Goal: Feedback & Contribution: Contribute content

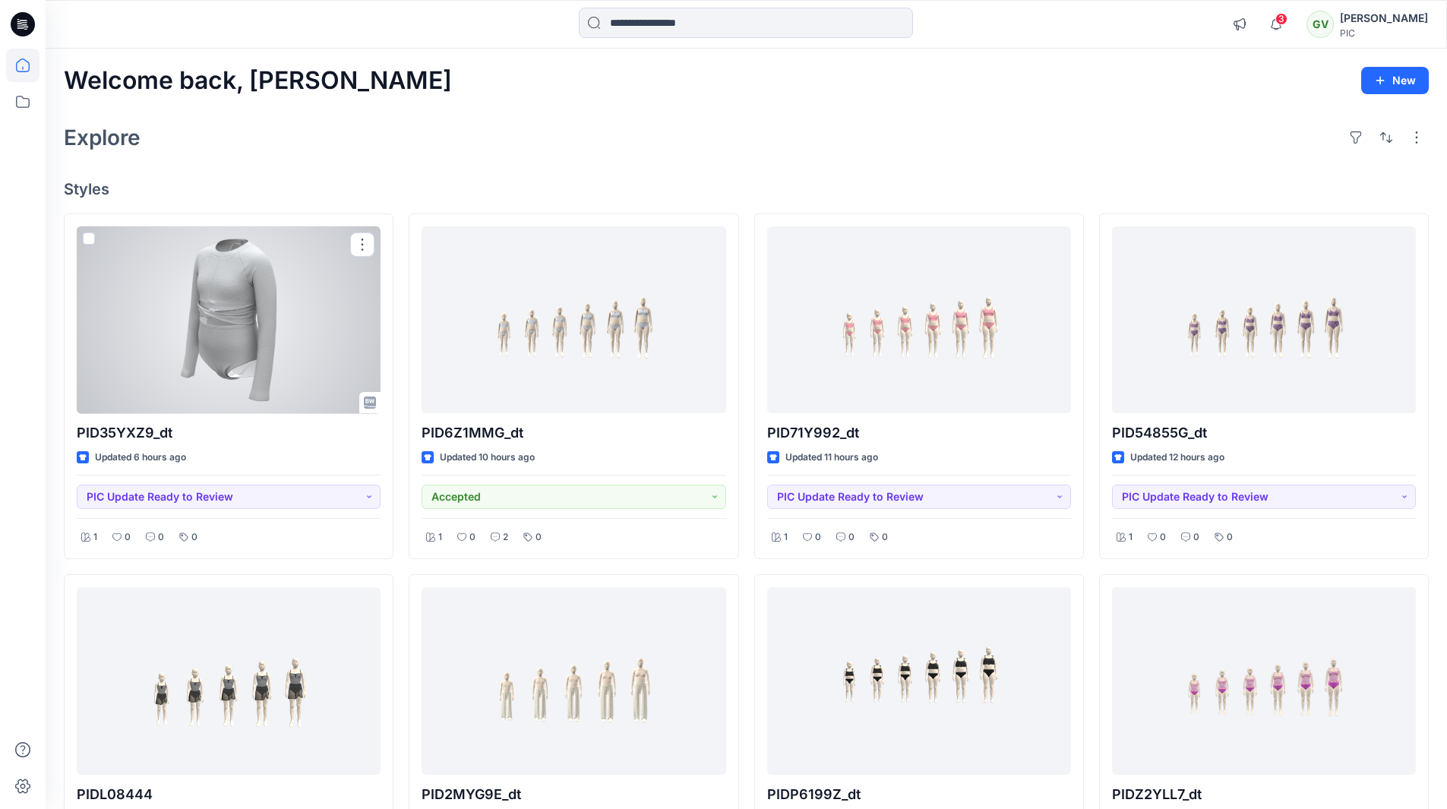
click at [246, 348] on div at bounding box center [229, 320] width 304 height 188
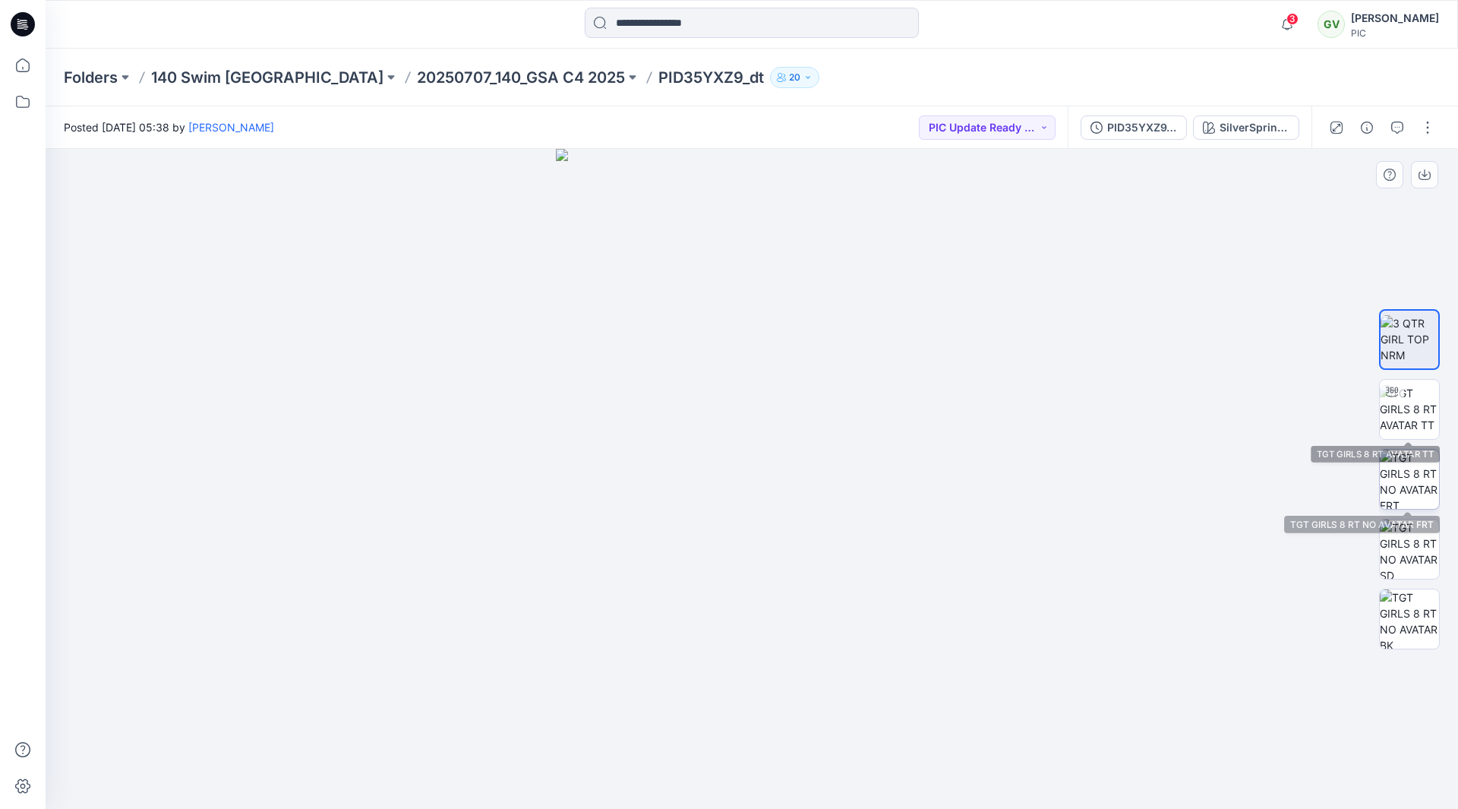
click at [1421, 476] on img at bounding box center [1409, 479] width 59 height 59
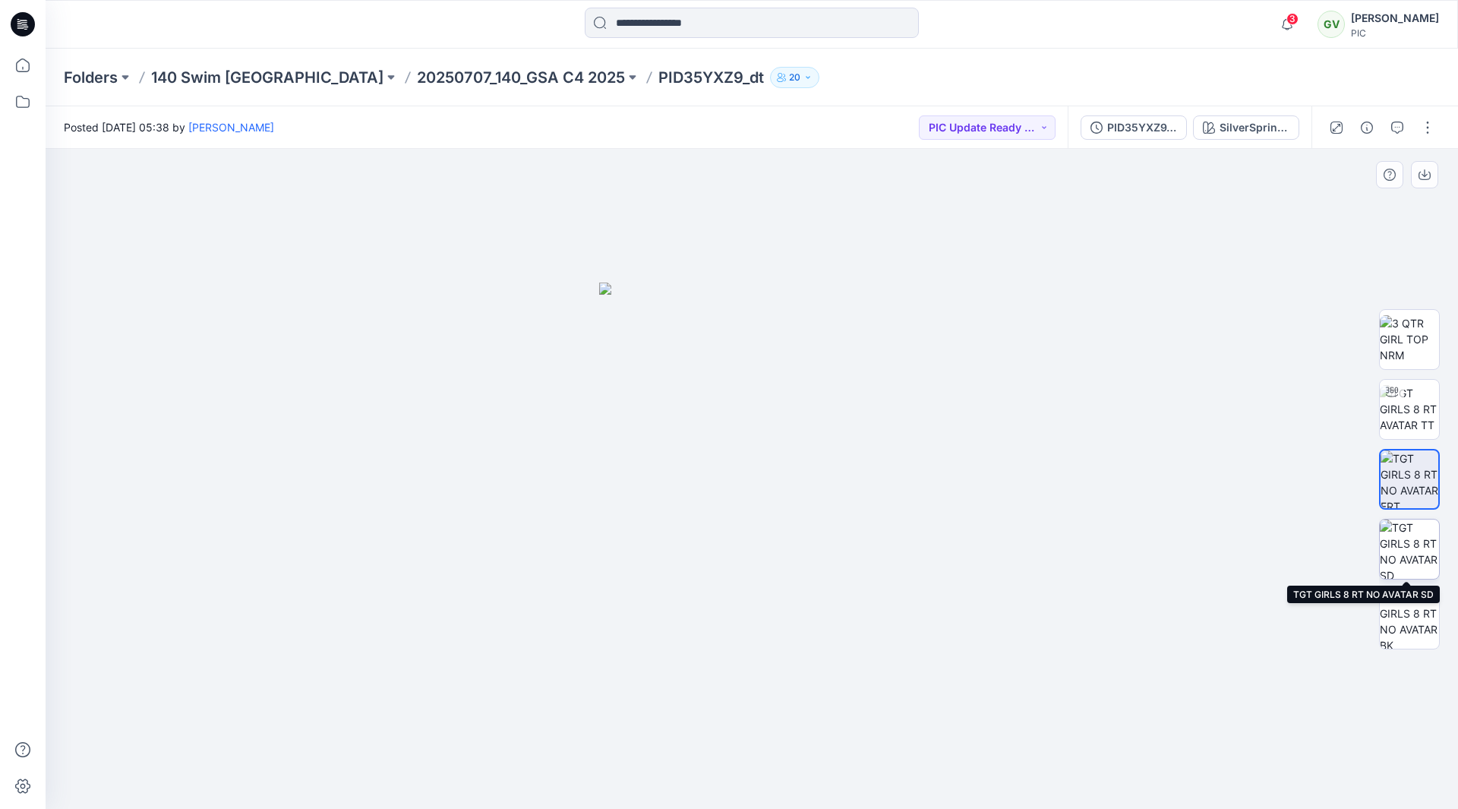
click at [1424, 569] on img at bounding box center [1409, 548] width 59 height 59
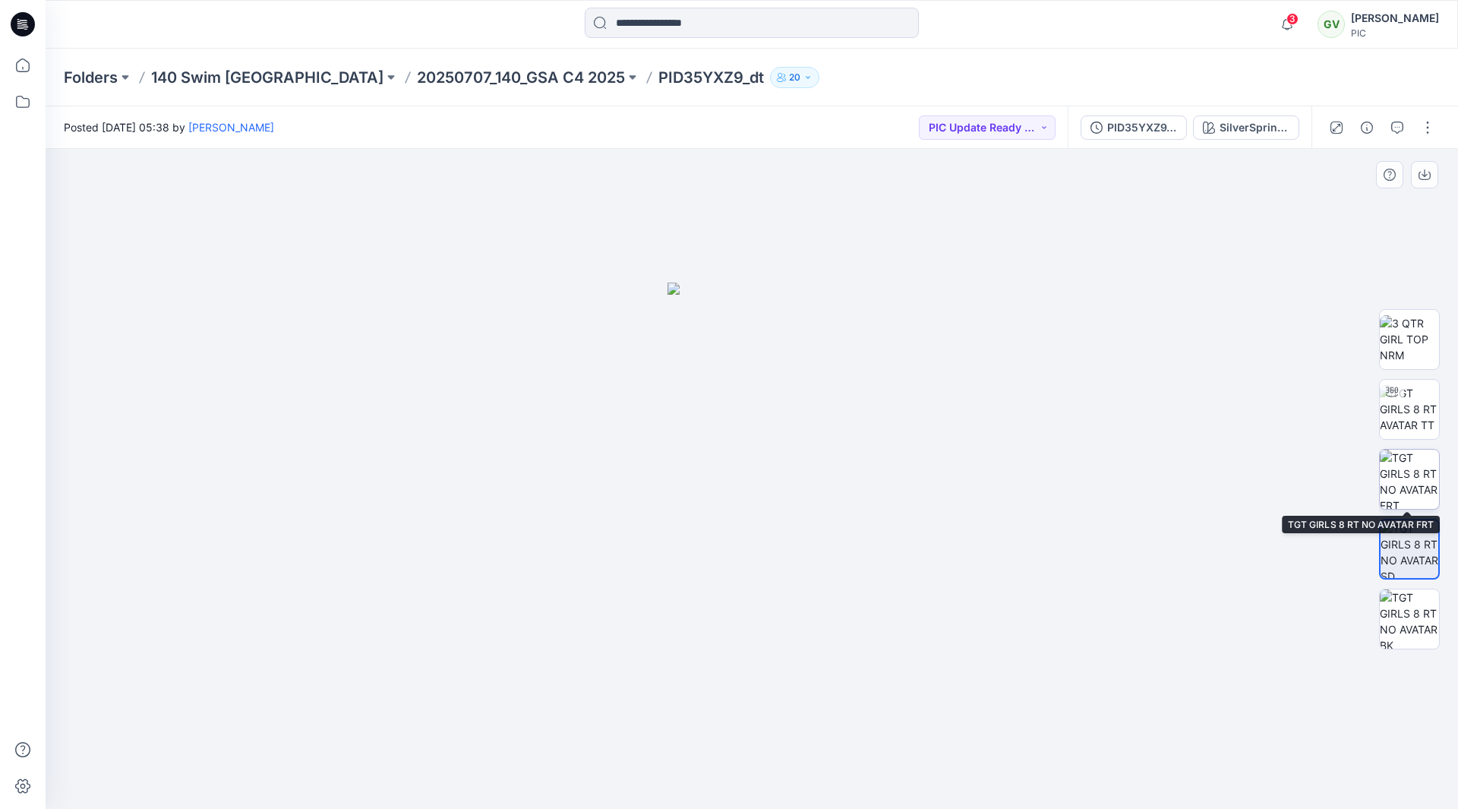
click at [1410, 481] on img at bounding box center [1409, 479] width 59 height 59
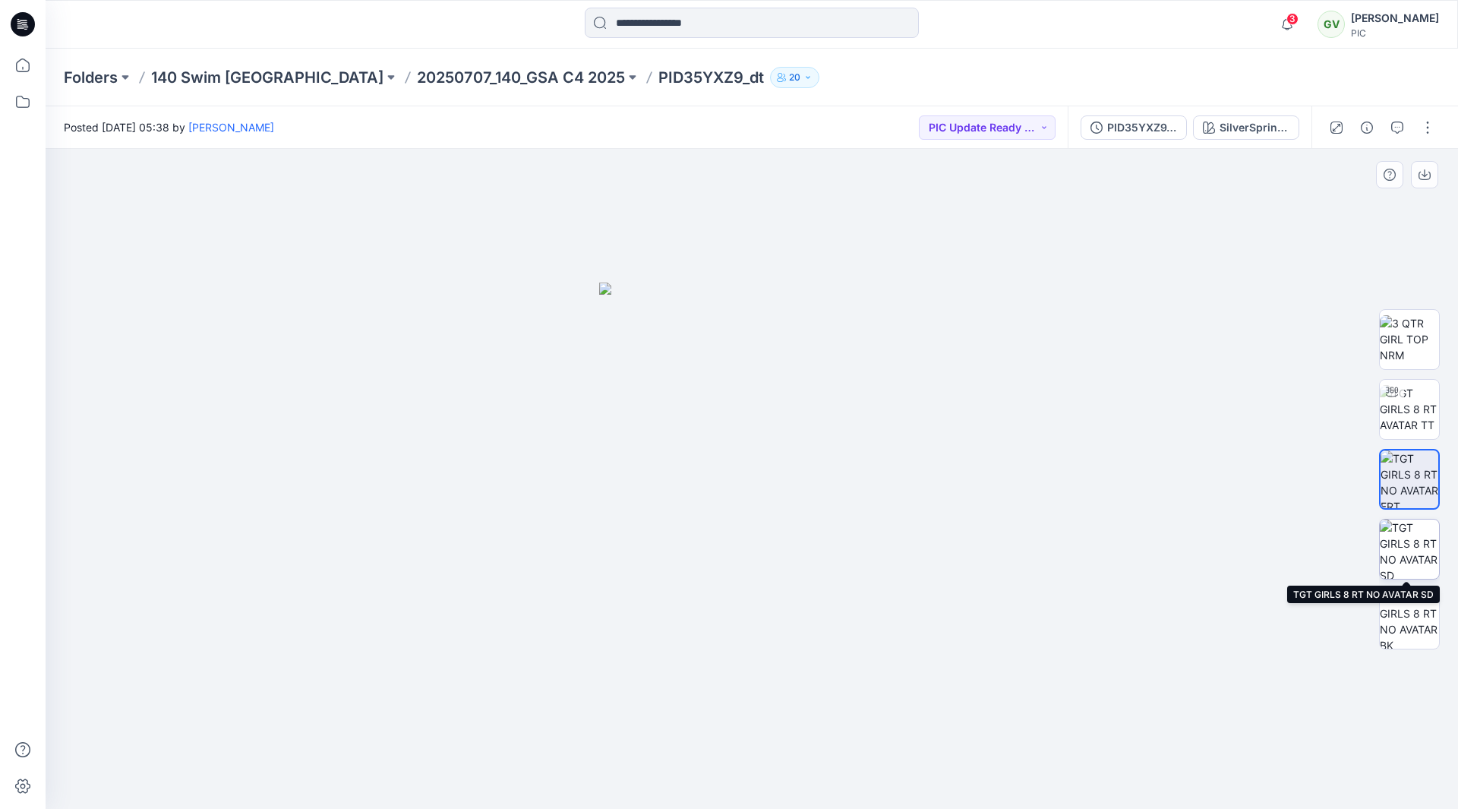
click at [1423, 559] on img at bounding box center [1409, 548] width 59 height 59
drag, startPoint x: 712, startPoint y: 465, endPoint x: 814, endPoint y: 469, distance: 101.8
click at [812, 469] on img at bounding box center [751, 545] width 169 height 527
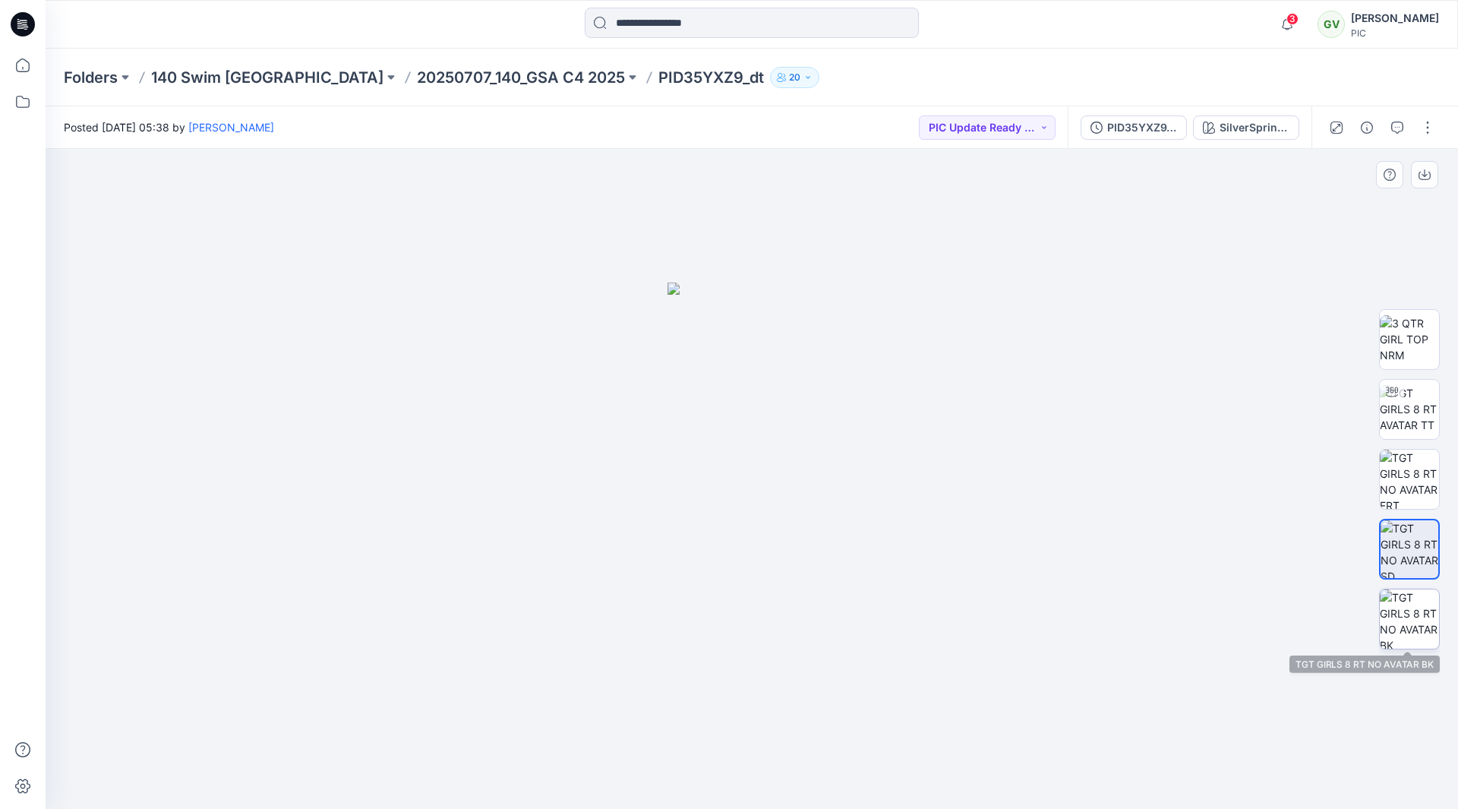
click at [1418, 626] on img at bounding box center [1409, 618] width 59 height 59
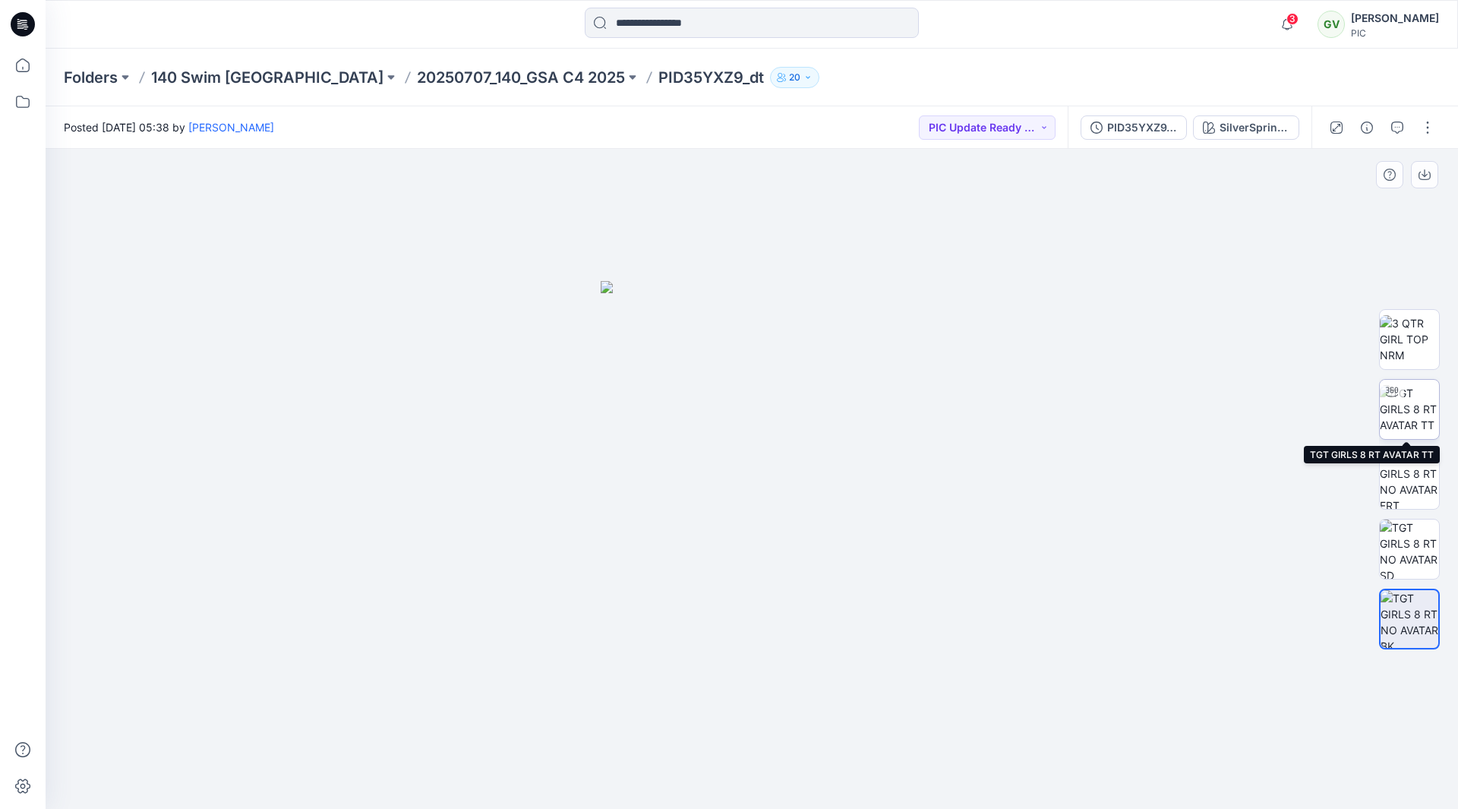
click at [1416, 402] on img at bounding box center [1409, 409] width 59 height 48
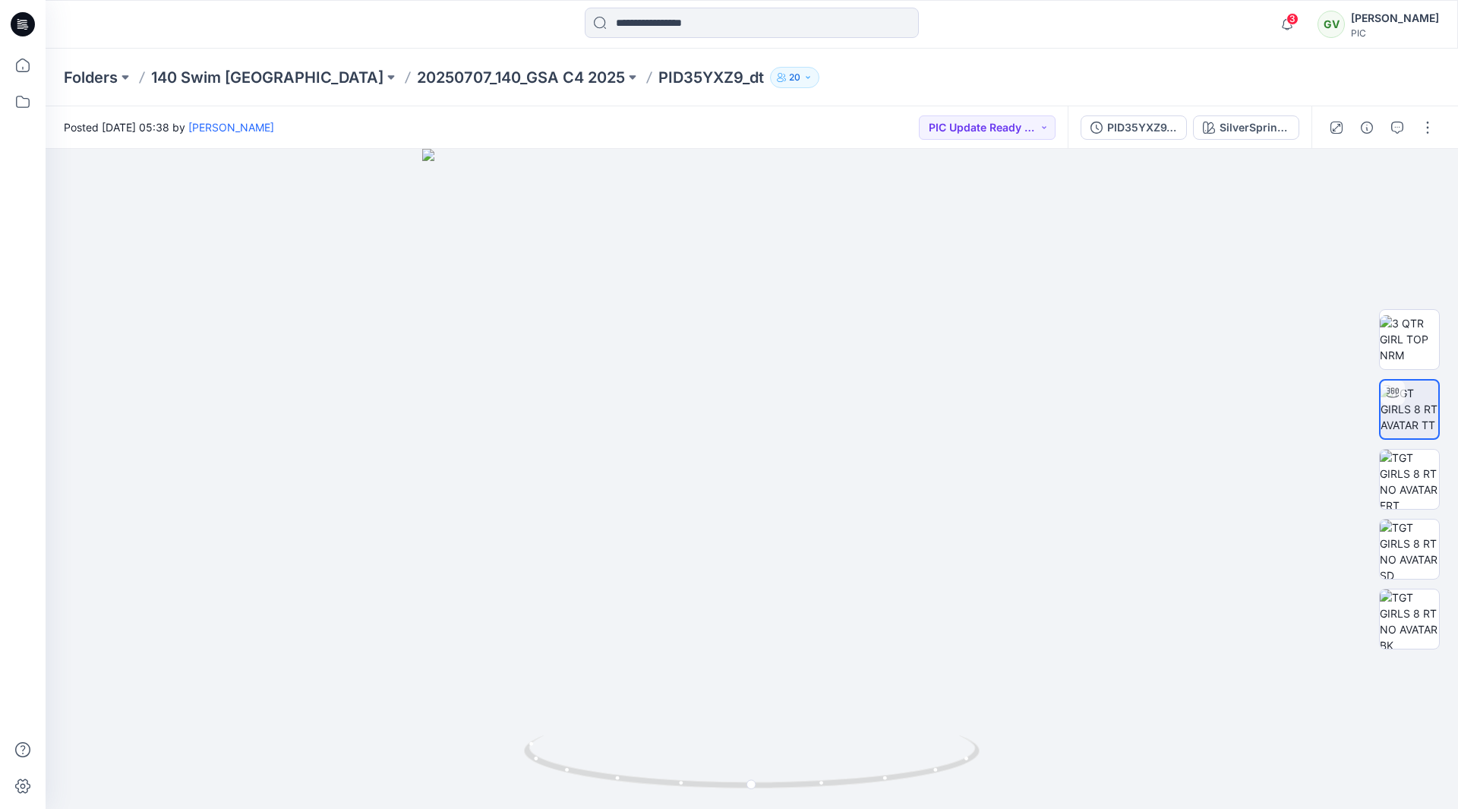
click at [1141, 140] on div "PID35YXZ9_dt_V3 SilverSprings" at bounding box center [1190, 127] width 244 height 43
click at [1143, 136] on button "PID35YXZ9_dt_V3" at bounding box center [1134, 127] width 106 height 24
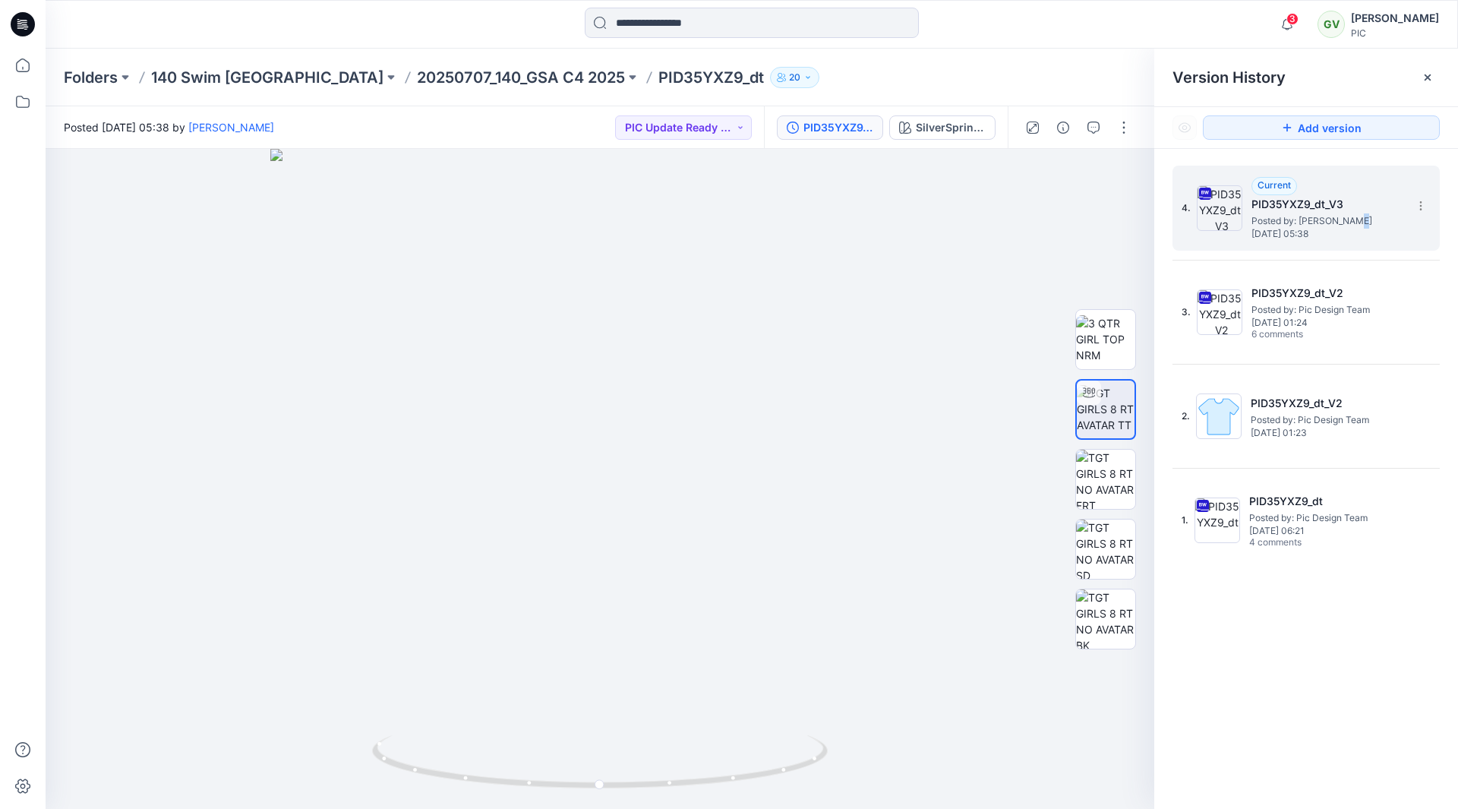
click at [1355, 226] on span "Posted by: Poornima Perera" at bounding box center [1327, 220] width 152 height 15
click at [1374, 227] on span "Posted by: Poornima Perera" at bounding box center [1327, 220] width 152 height 15
click at [1103, 476] on img at bounding box center [1105, 479] width 59 height 59
click at [417, 85] on p "20250707_140_GSA C4 2025" at bounding box center [521, 77] width 208 height 21
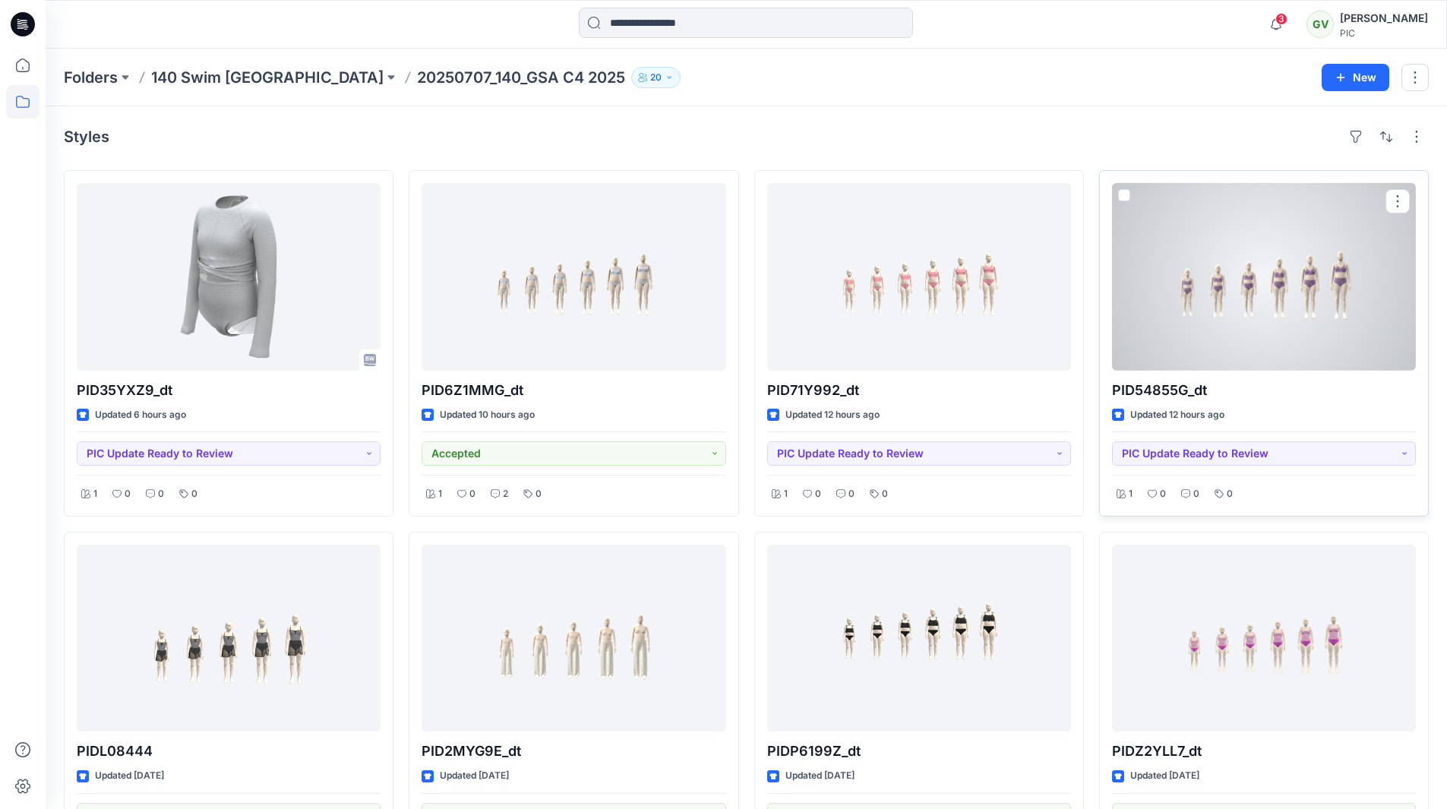
click at [1273, 280] on div at bounding box center [1264, 277] width 304 height 188
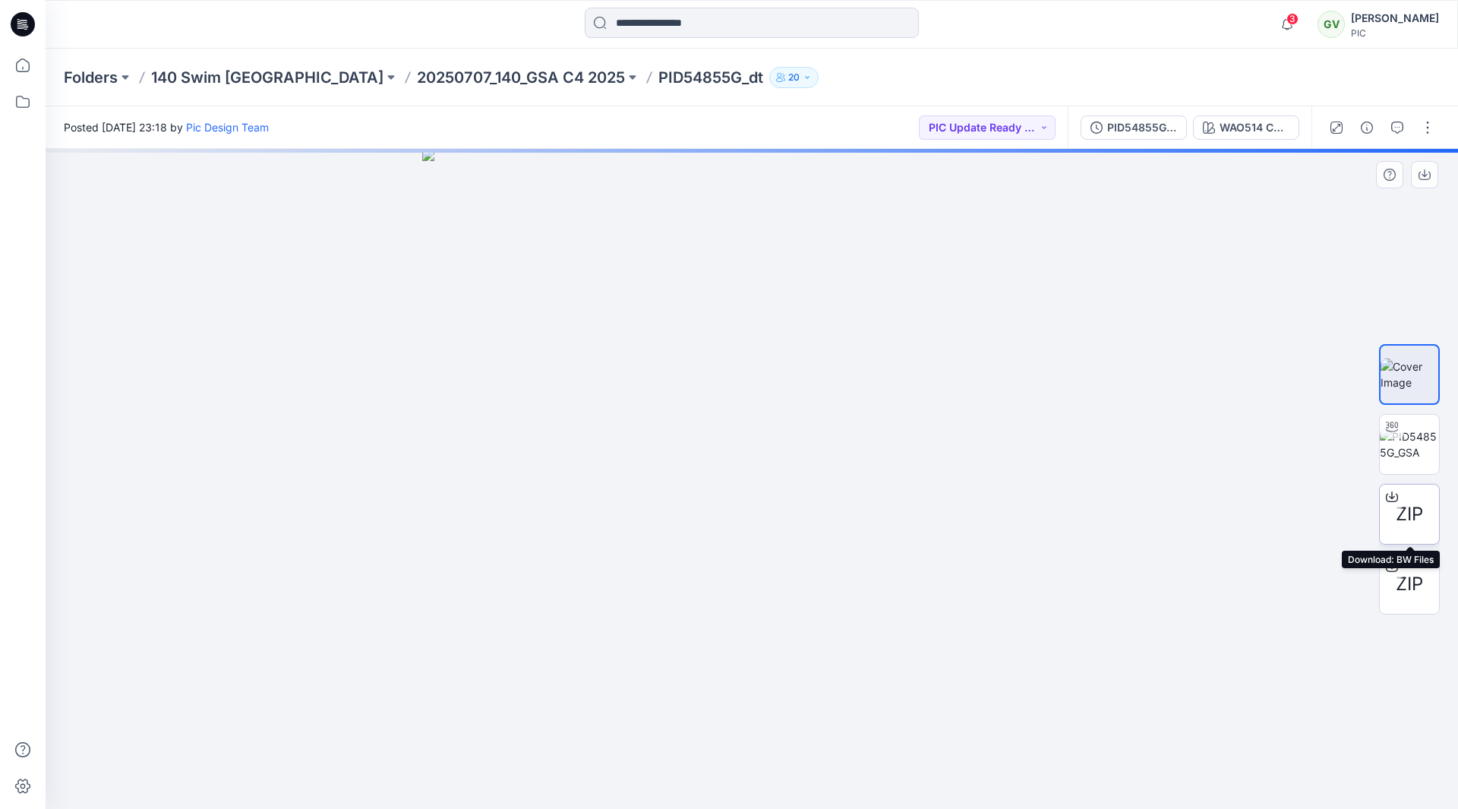
click at [1416, 515] on span "ZIP" at bounding box center [1409, 513] width 27 height 27
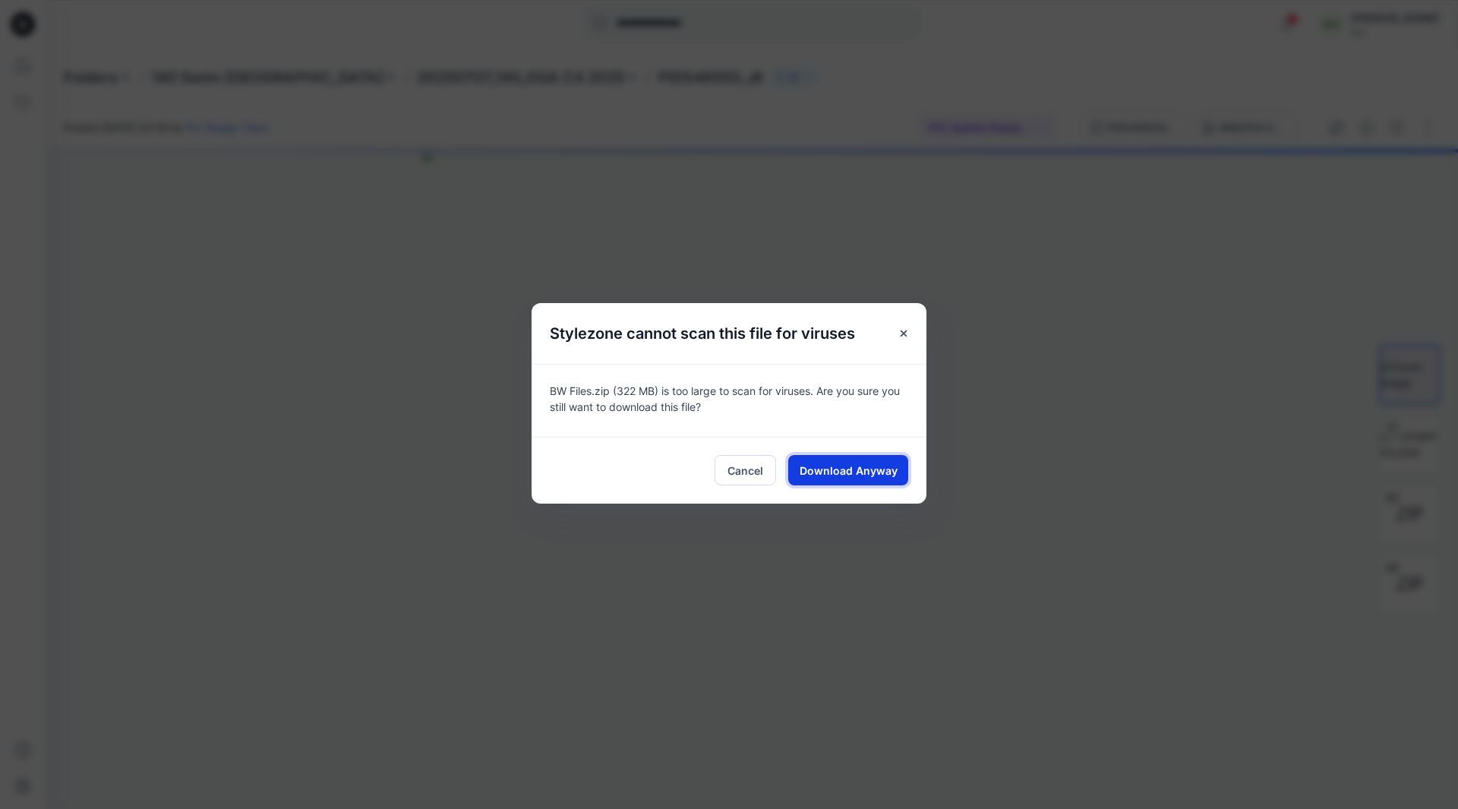
click at [831, 472] on span "Download Anyway" at bounding box center [849, 470] width 98 height 16
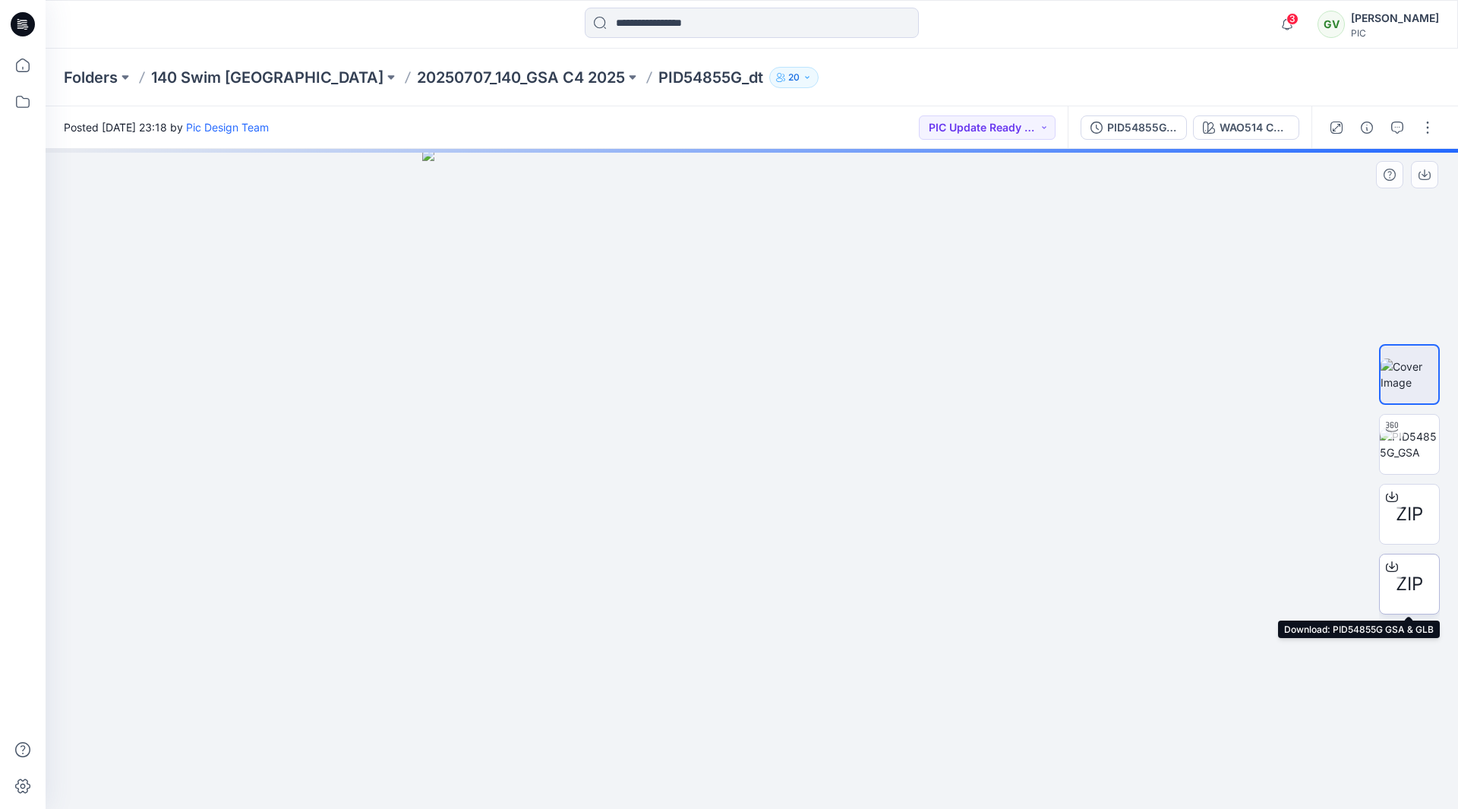
click at [1418, 587] on span "ZIP" at bounding box center [1409, 583] width 27 height 27
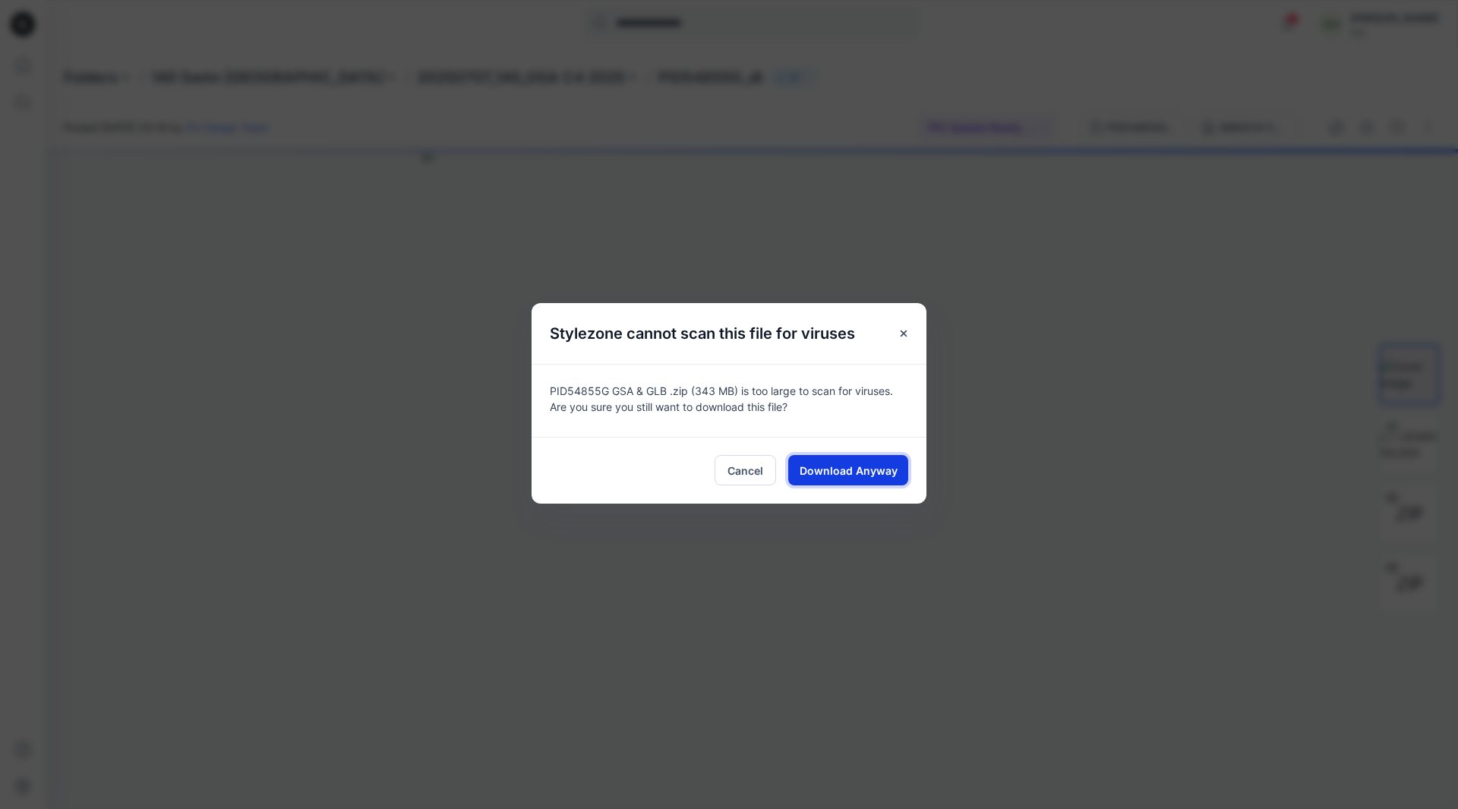
click at [857, 475] on span "Download Anyway" at bounding box center [849, 470] width 98 height 16
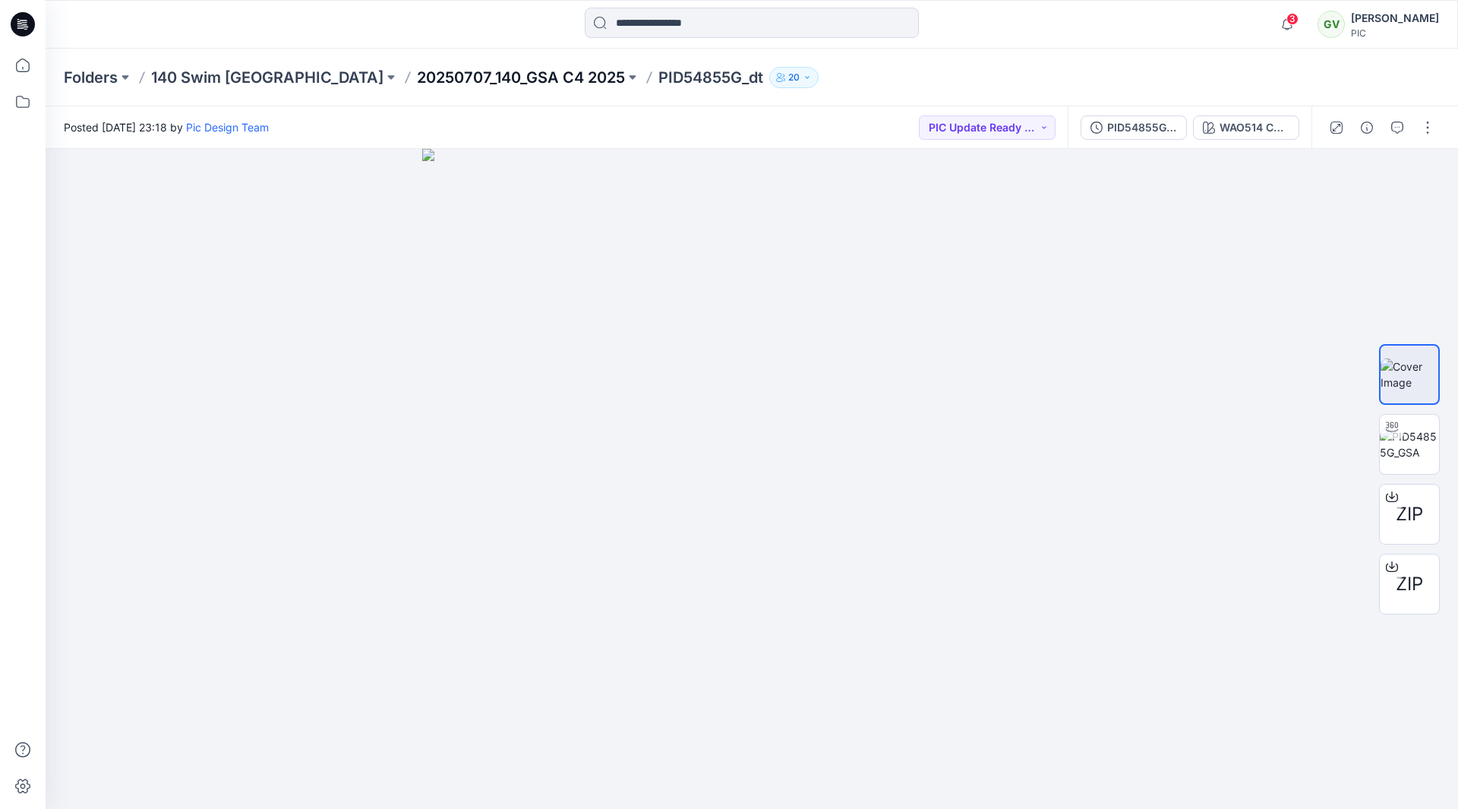
click at [417, 74] on p "20250707_140_GSA C4 2025" at bounding box center [521, 77] width 208 height 21
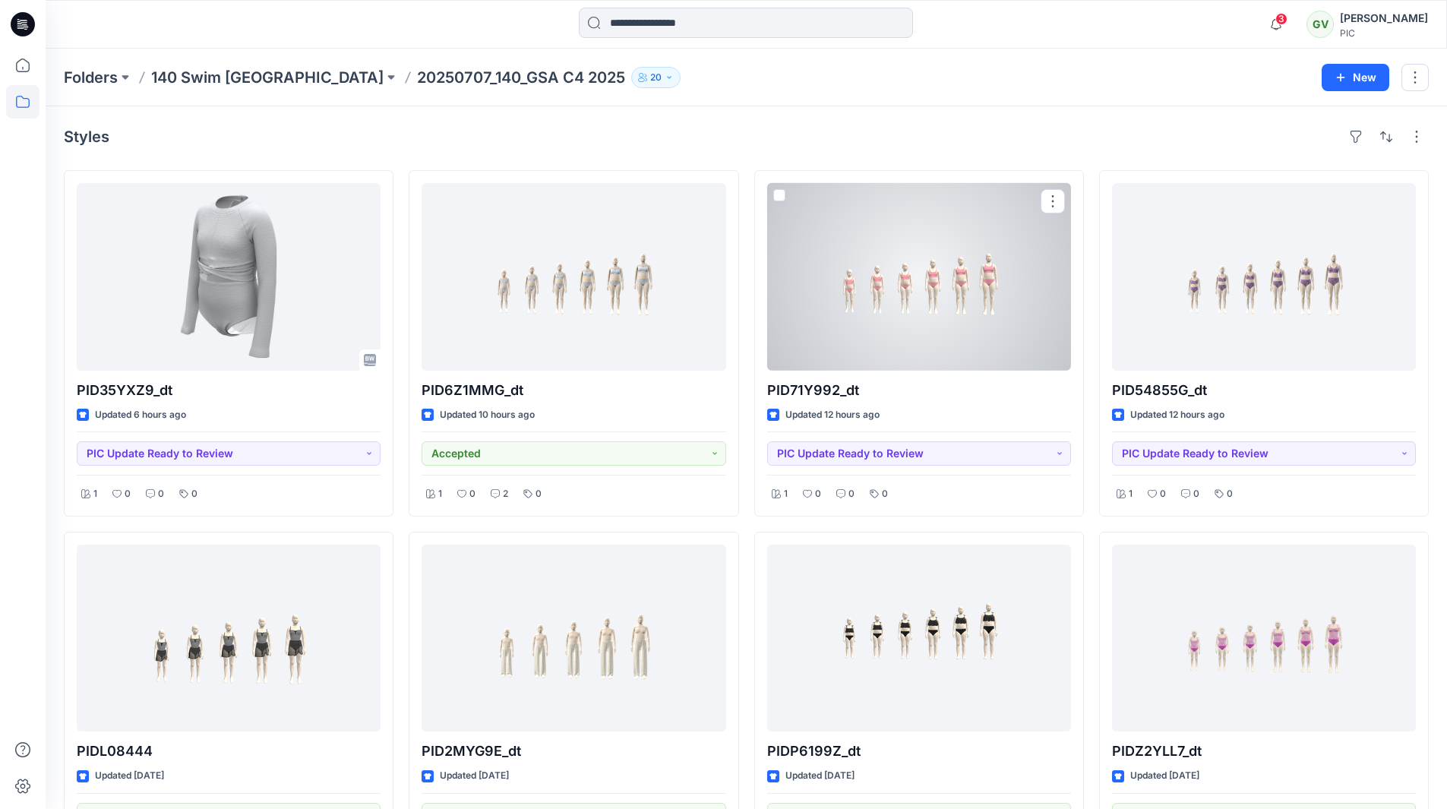
click at [926, 303] on div at bounding box center [919, 277] width 304 height 188
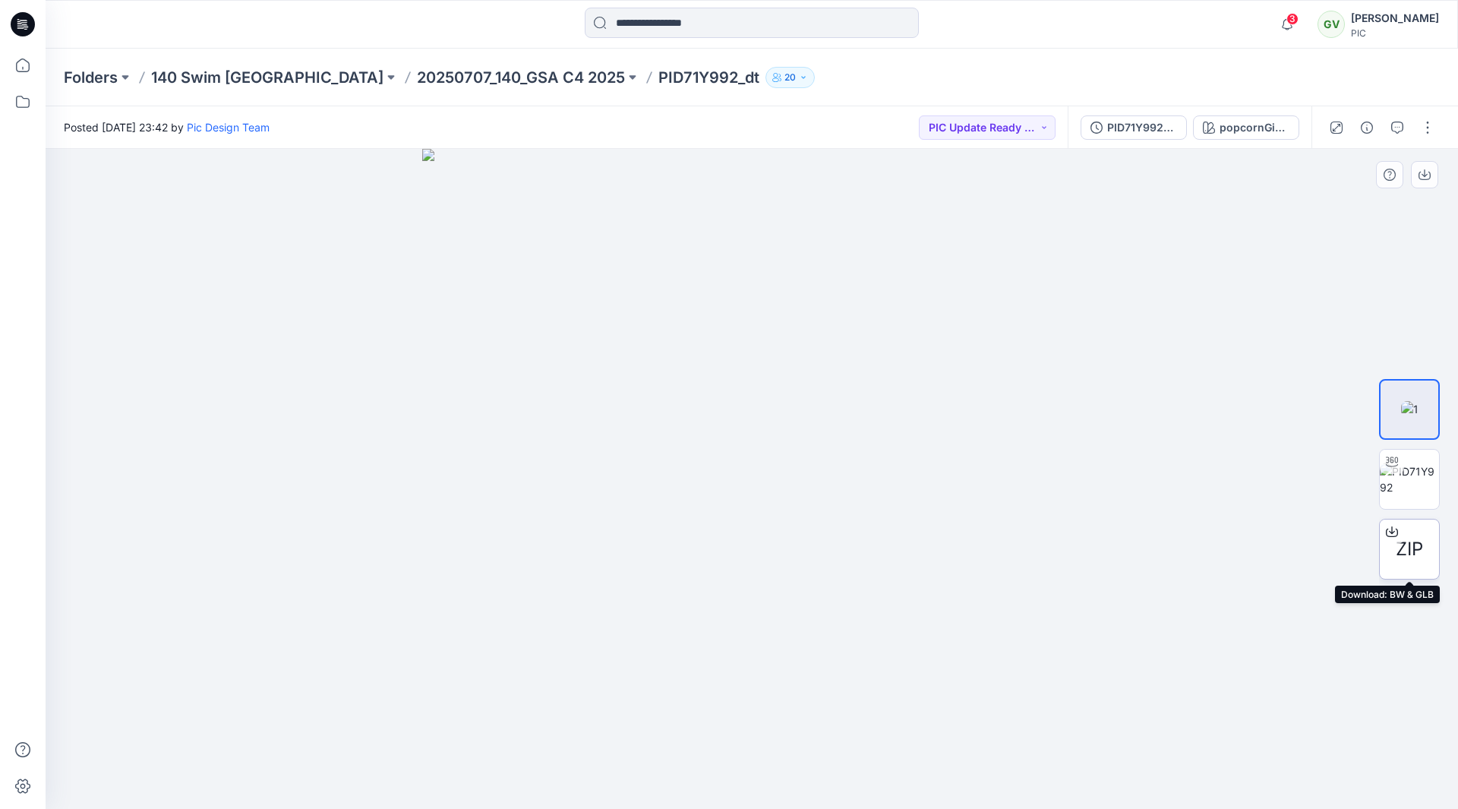
click at [1421, 554] on span "ZIP" at bounding box center [1409, 548] width 27 height 27
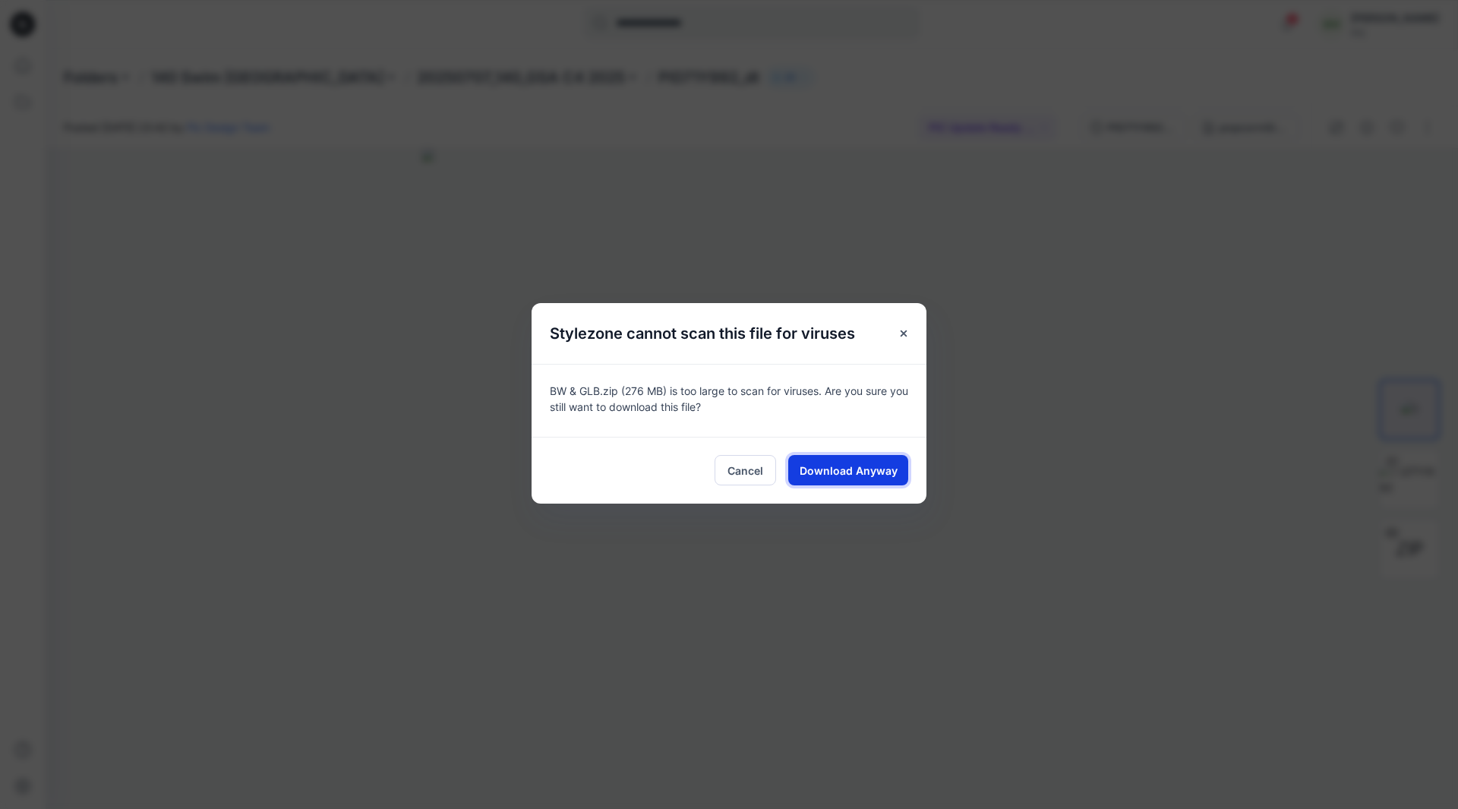
click at [864, 476] on span "Download Anyway" at bounding box center [849, 470] width 98 height 16
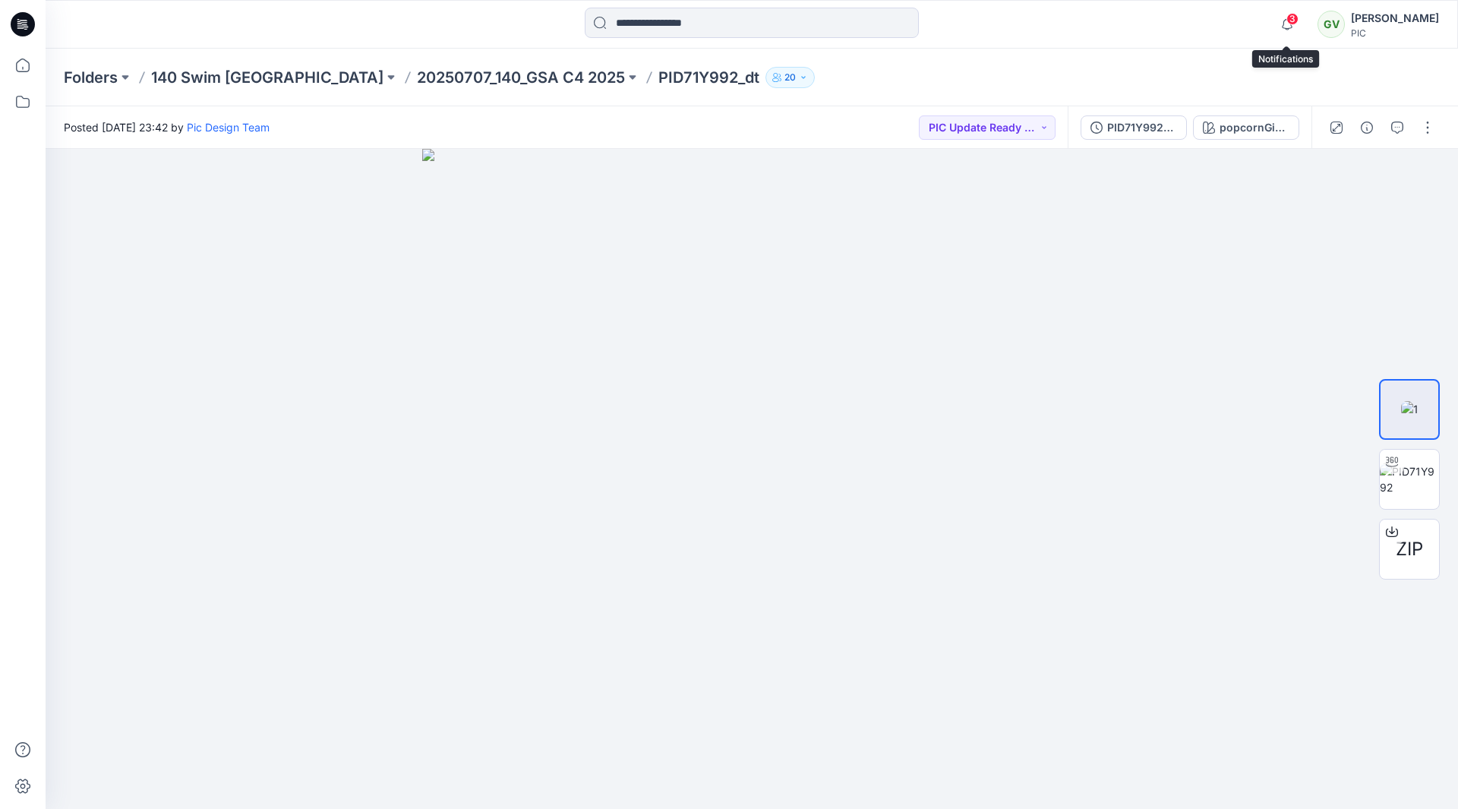
click at [1295, 23] on span "3" at bounding box center [1292, 19] width 12 height 12
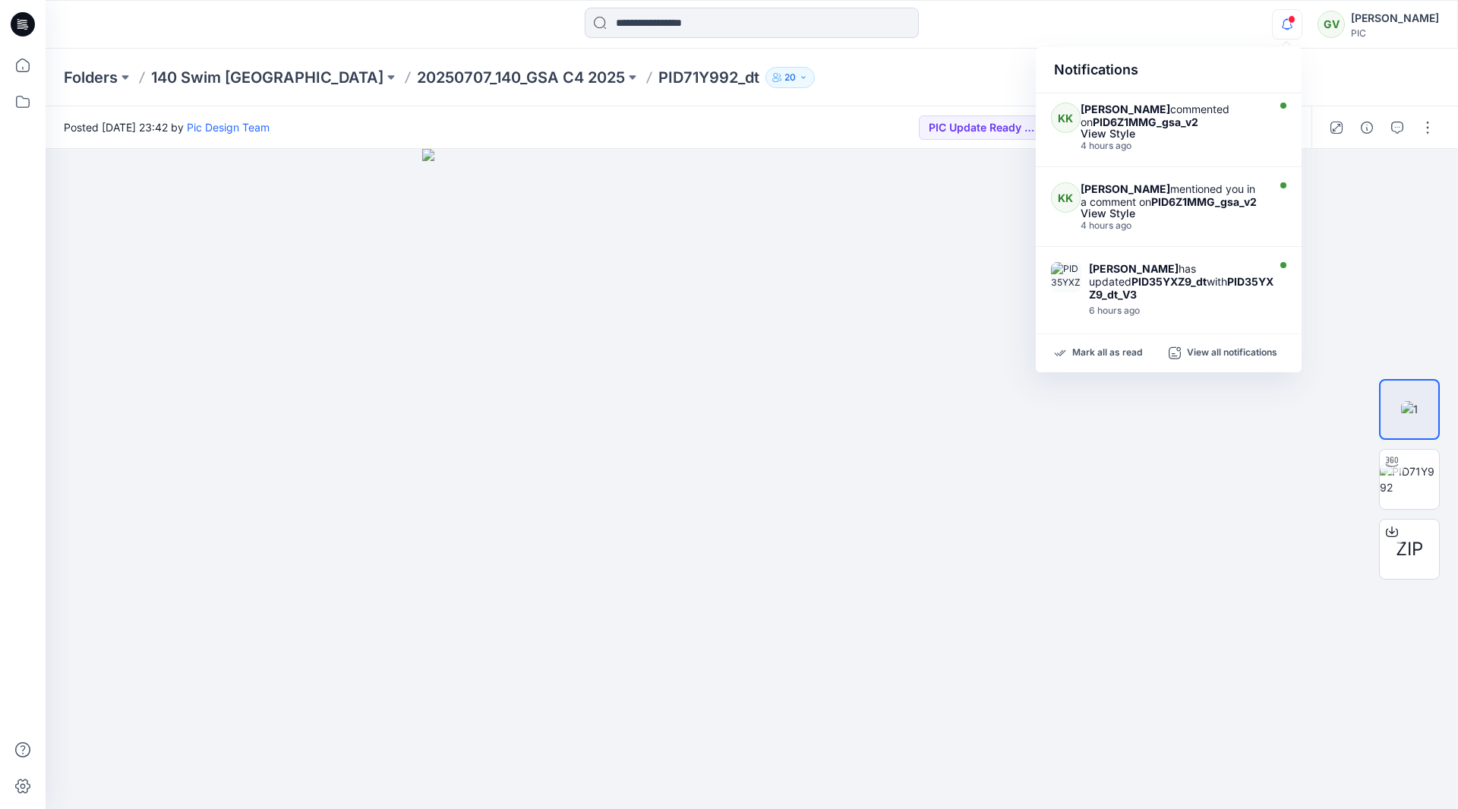
click at [1293, 21] on span at bounding box center [1292, 19] width 8 height 8
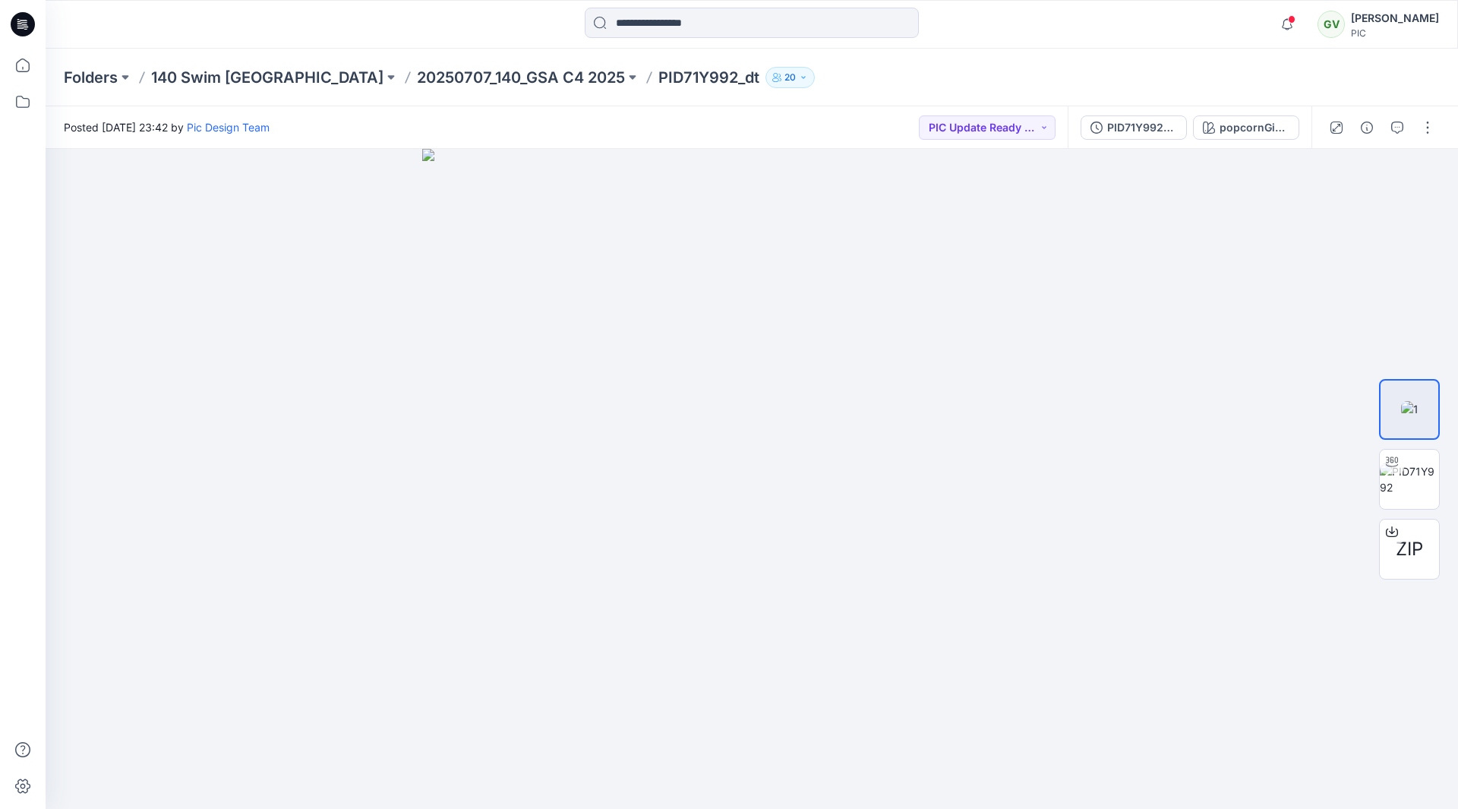
click at [544, 33] on div at bounding box center [752, 24] width 706 height 33
click at [997, 131] on button "PIC Update Ready to Review" at bounding box center [987, 127] width 137 height 24
click at [994, 205] on p "Accepted" at bounding box center [974, 198] width 49 height 20
click at [1395, 131] on icon "button" at bounding box center [1397, 127] width 12 height 12
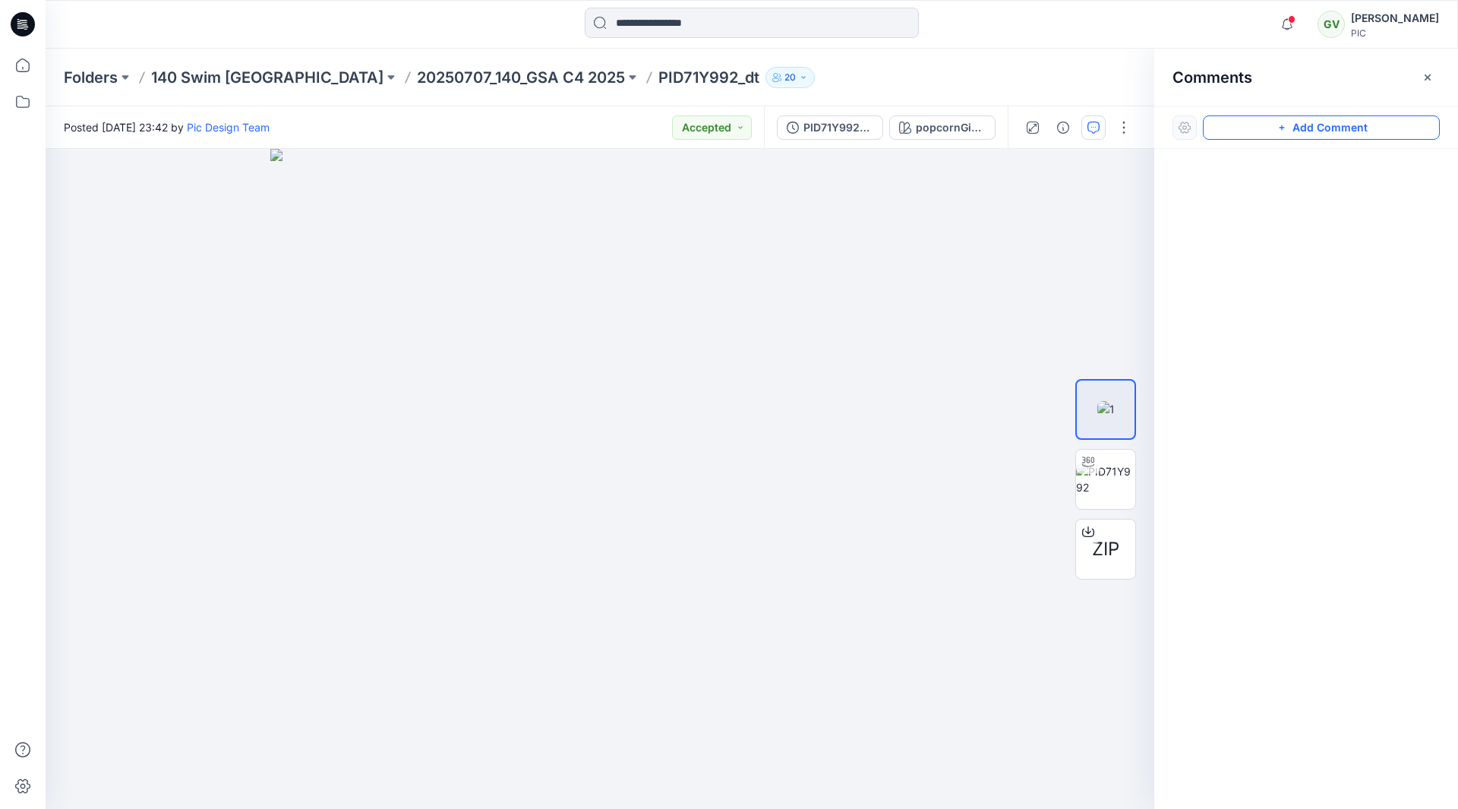
click at [1284, 134] on button "Add Comment" at bounding box center [1321, 127] width 237 height 24
click at [107, 180] on div "1" at bounding box center [600, 479] width 1109 height 660
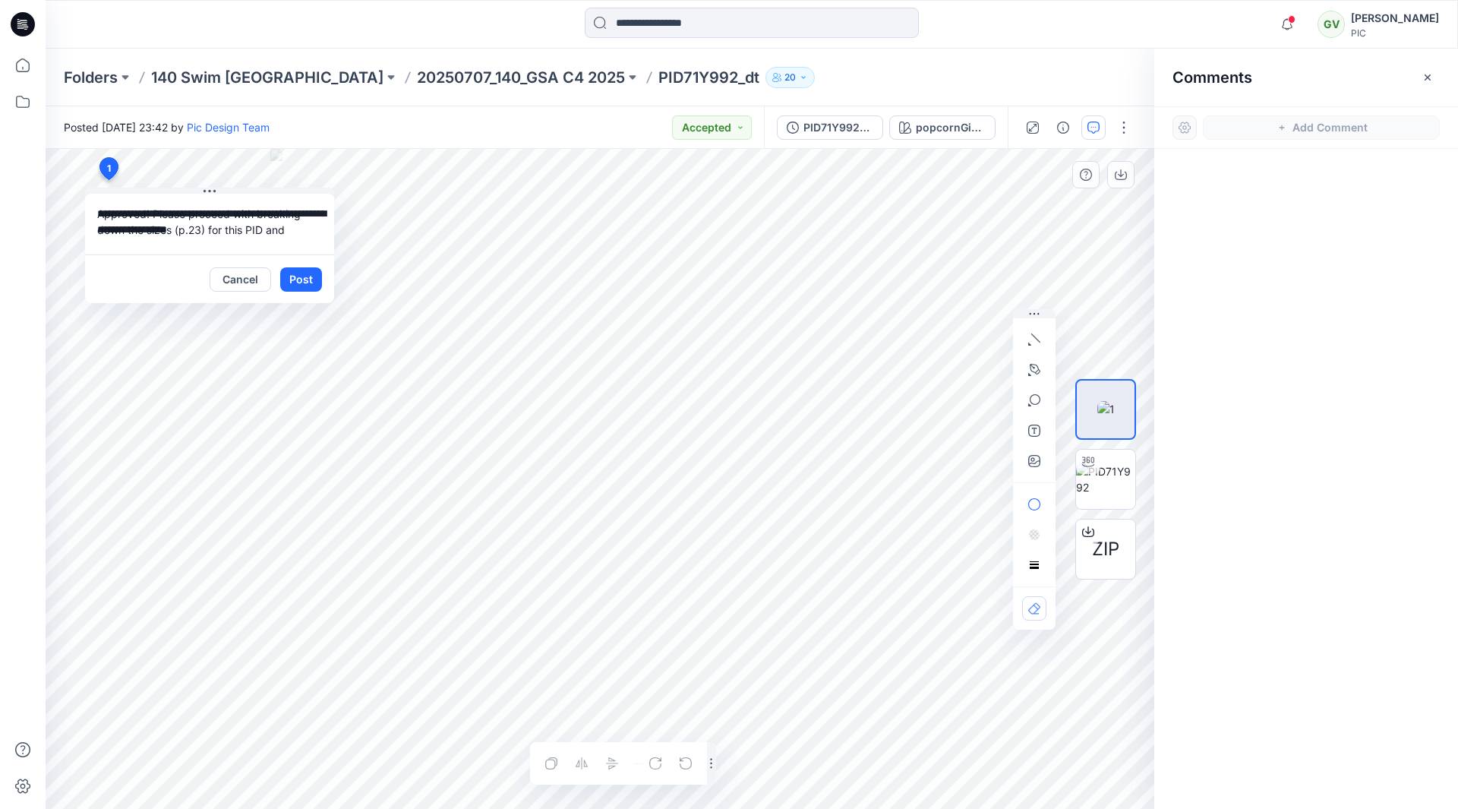
click at [296, 224] on textarea "**********" at bounding box center [209, 224] width 249 height 61
paste textarea "**********"
type textarea "**********"
click at [304, 281] on button "Post" at bounding box center [301, 279] width 42 height 24
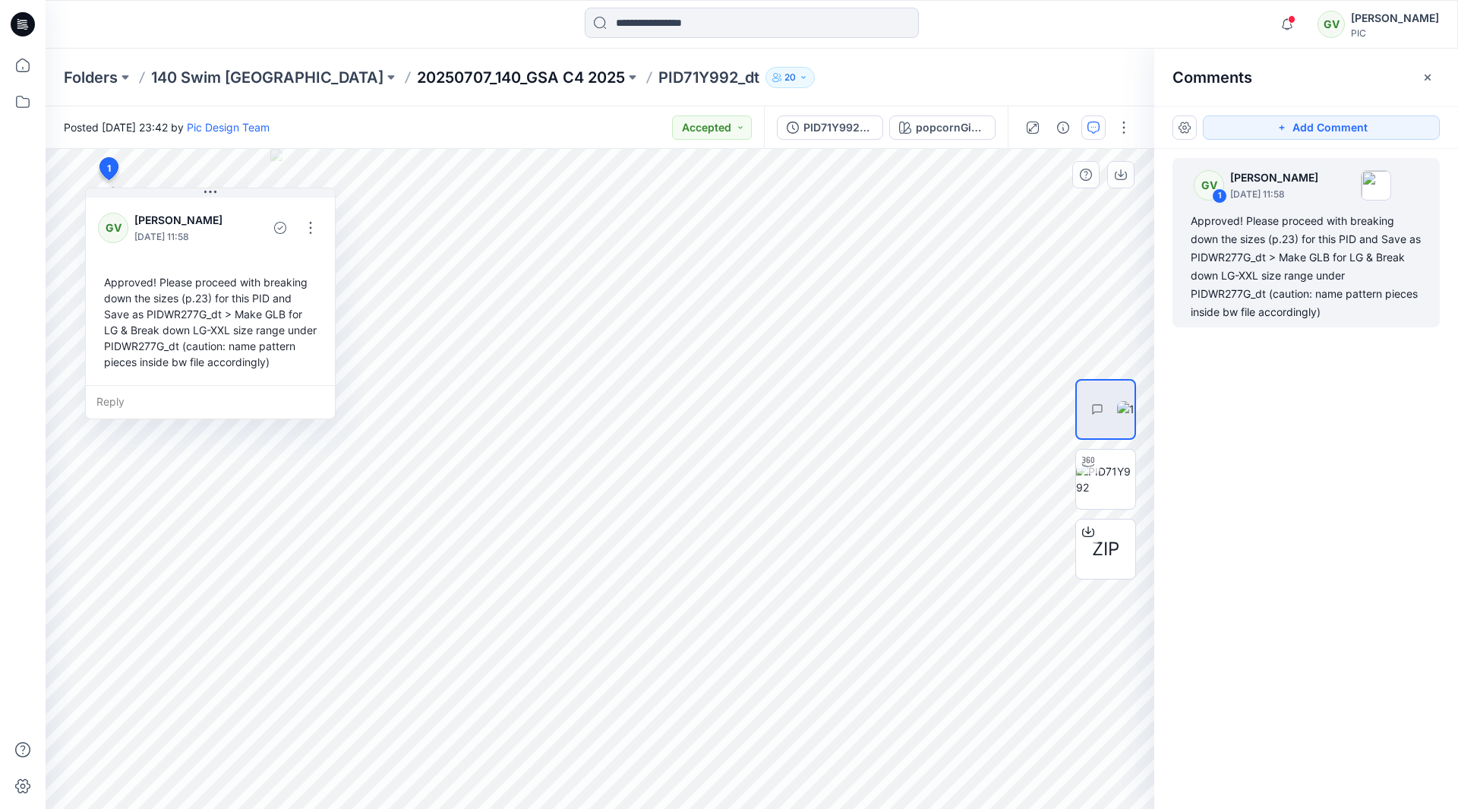
click at [417, 80] on p "20250707_140_GSA C4 2025" at bounding box center [521, 77] width 208 height 21
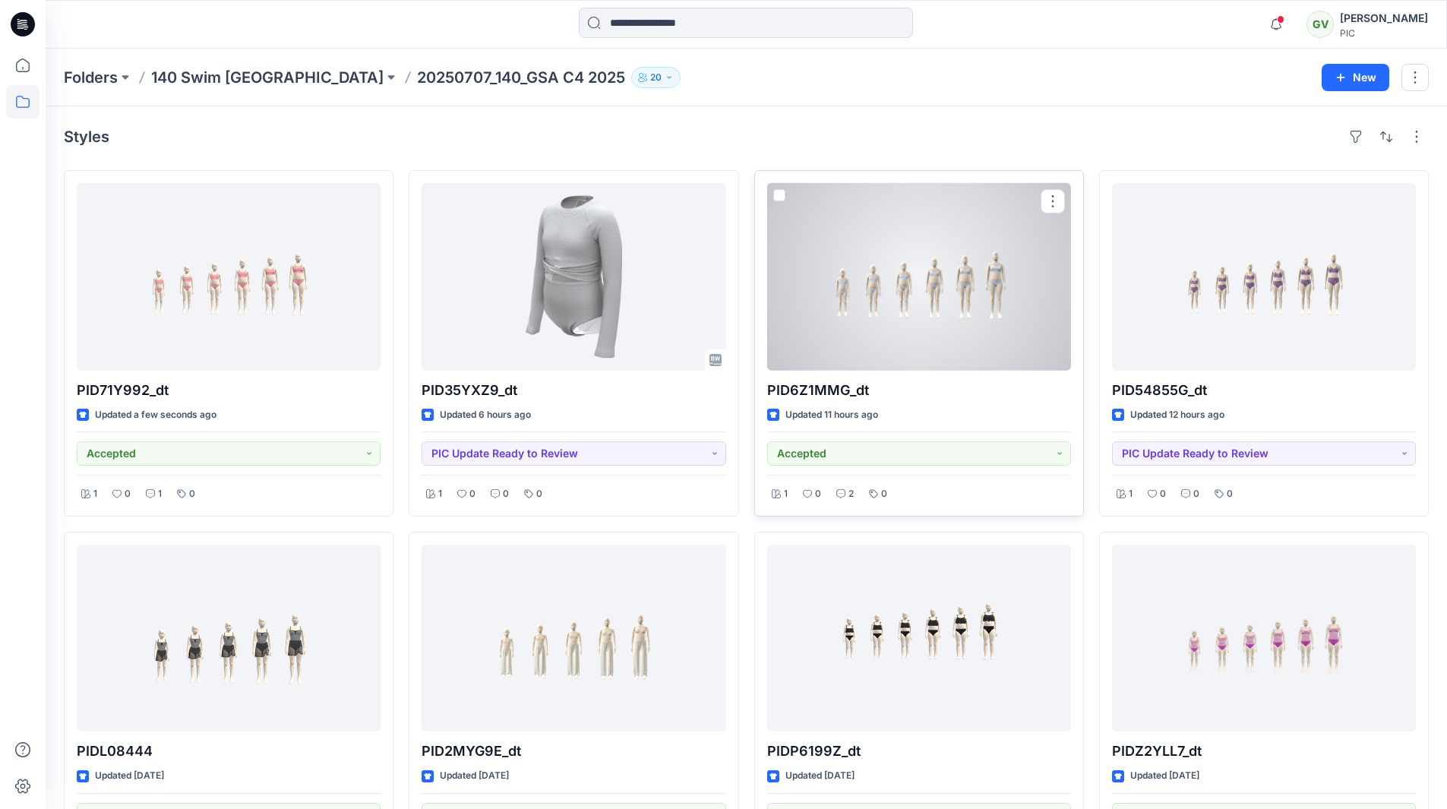
click at [979, 320] on div at bounding box center [919, 277] width 304 height 188
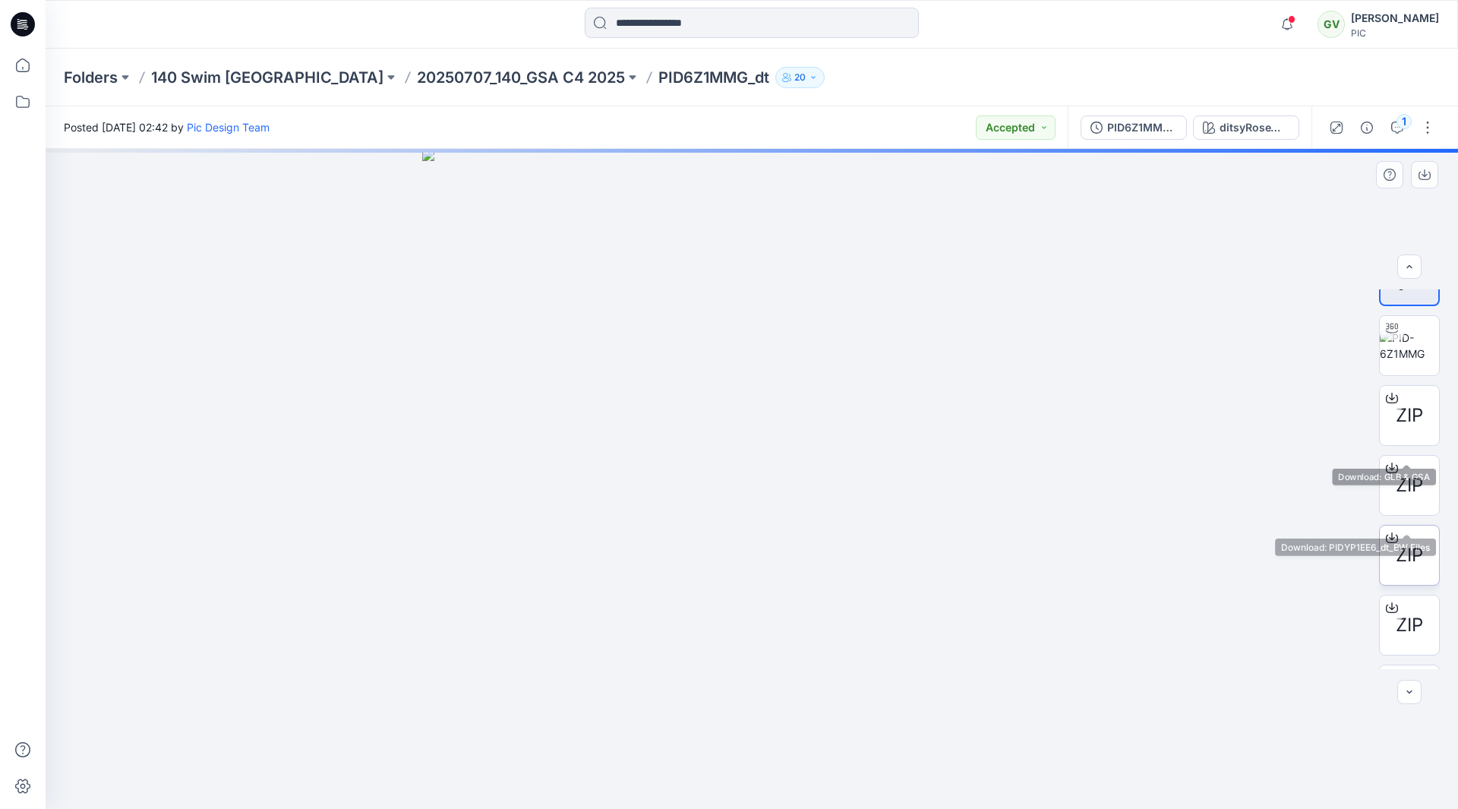
scroll to position [100, 0]
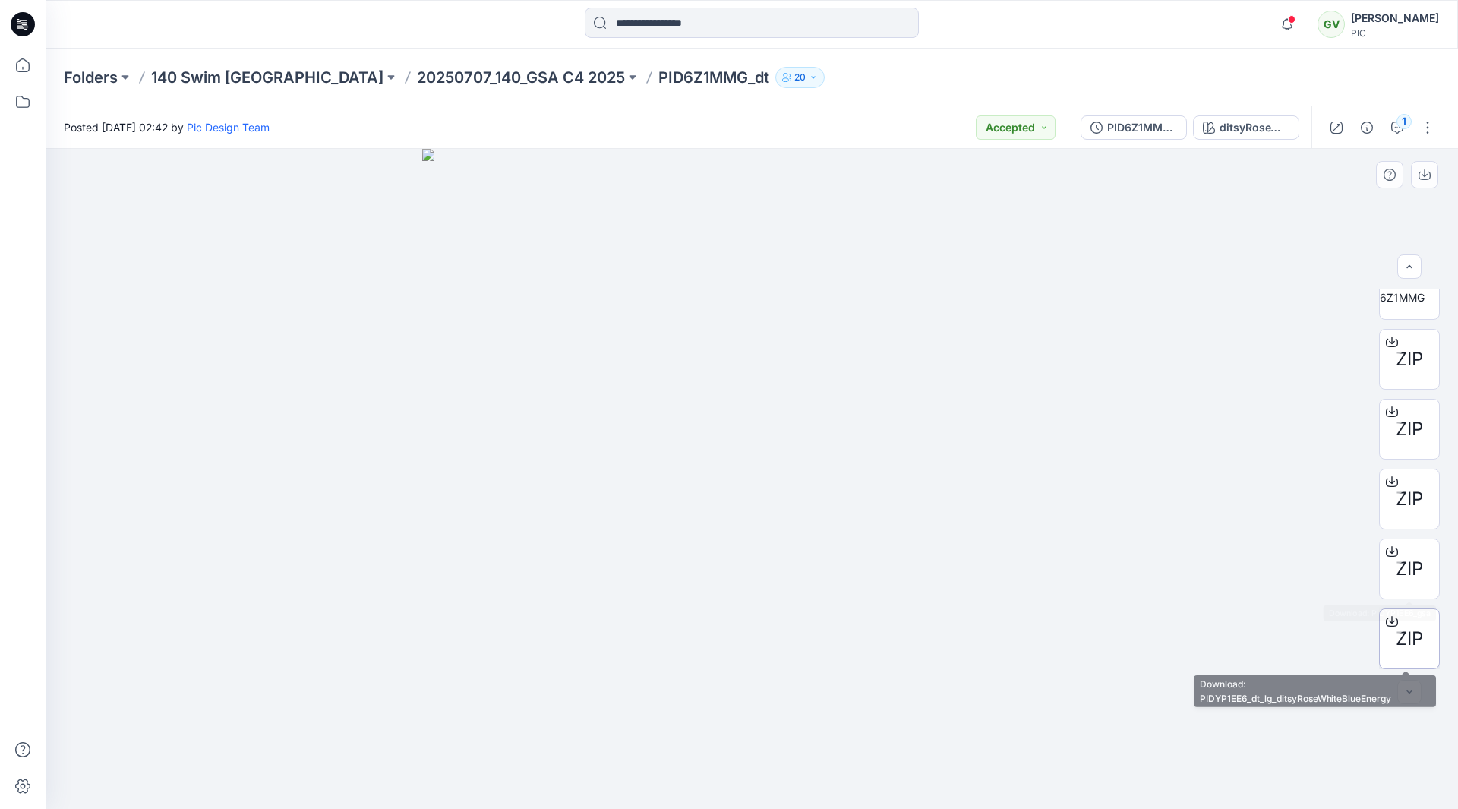
drag, startPoint x: 1411, startPoint y: 614, endPoint x: 1410, endPoint y: 626, distance: 12.2
drag, startPoint x: 1410, startPoint y: 626, endPoint x: 368, endPoint y: 80, distance: 1176.9
click at [417, 80] on p "20250707_140_GSA C4 2025" at bounding box center [521, 77] width 208 height 21
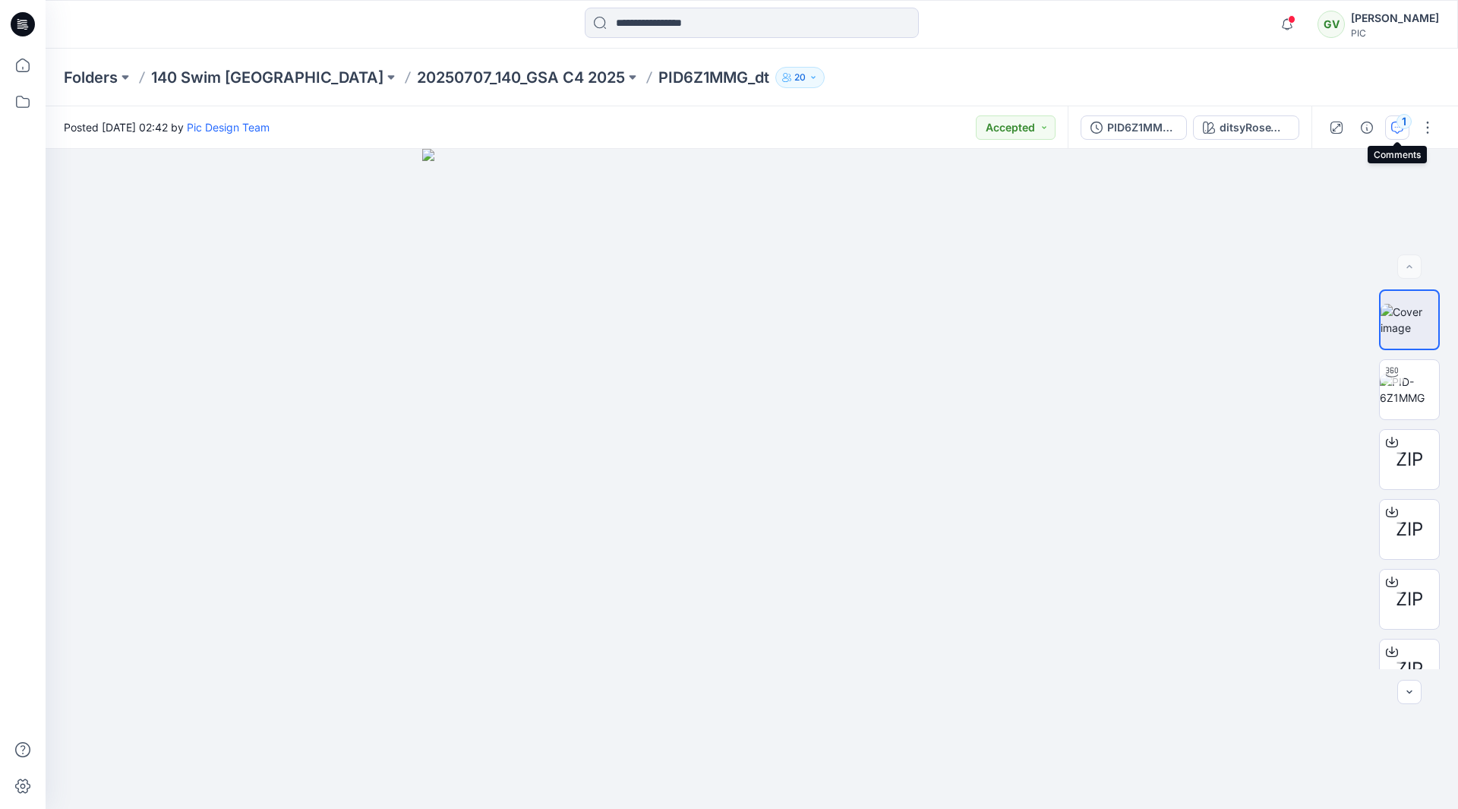
click at [1398, 133] on icon "button" at bounding box center [1397, 127] width 12 height 12
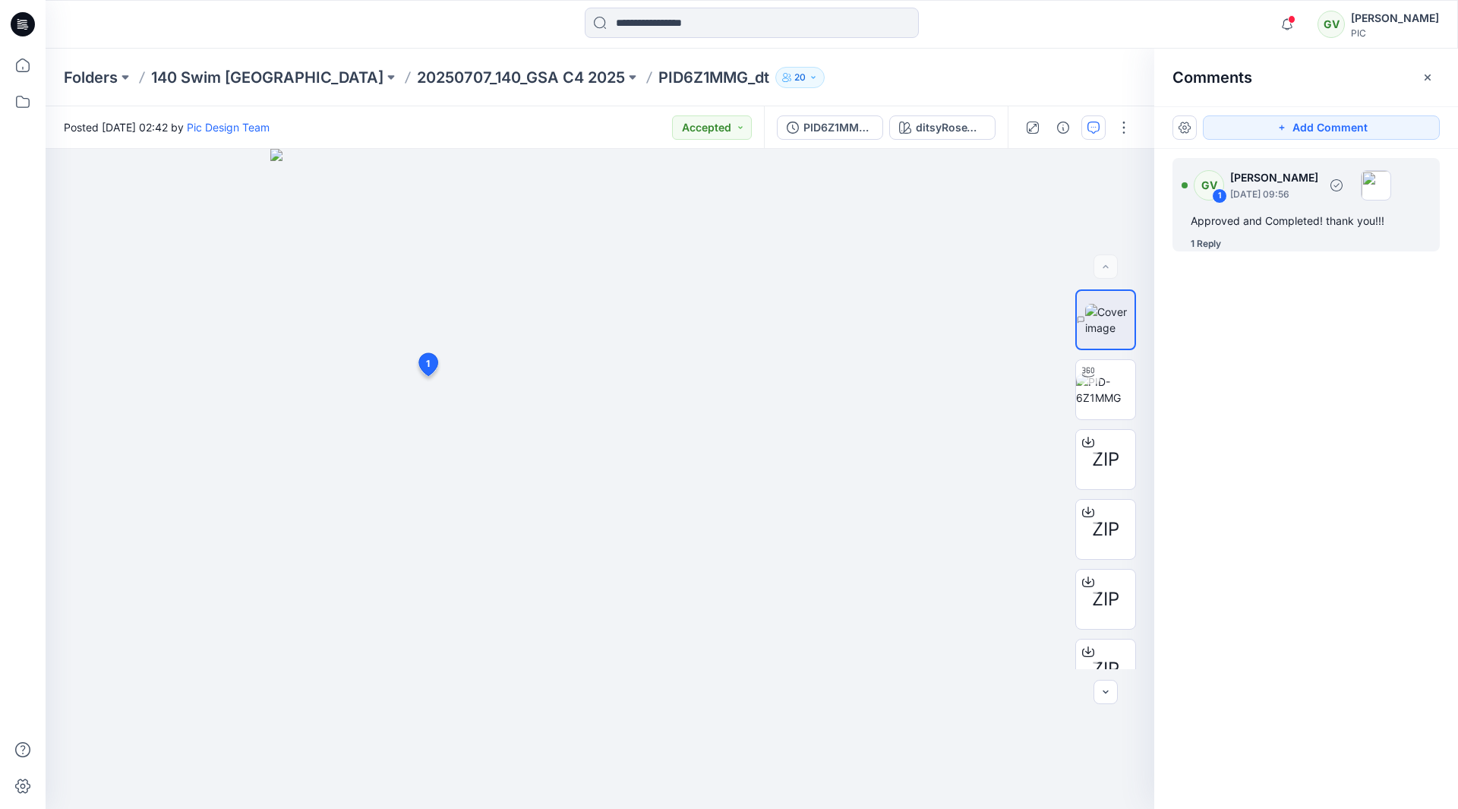
click at [1235, 238] on div "1 Reply" at bounding box center [1315, 243] width 249 height 15
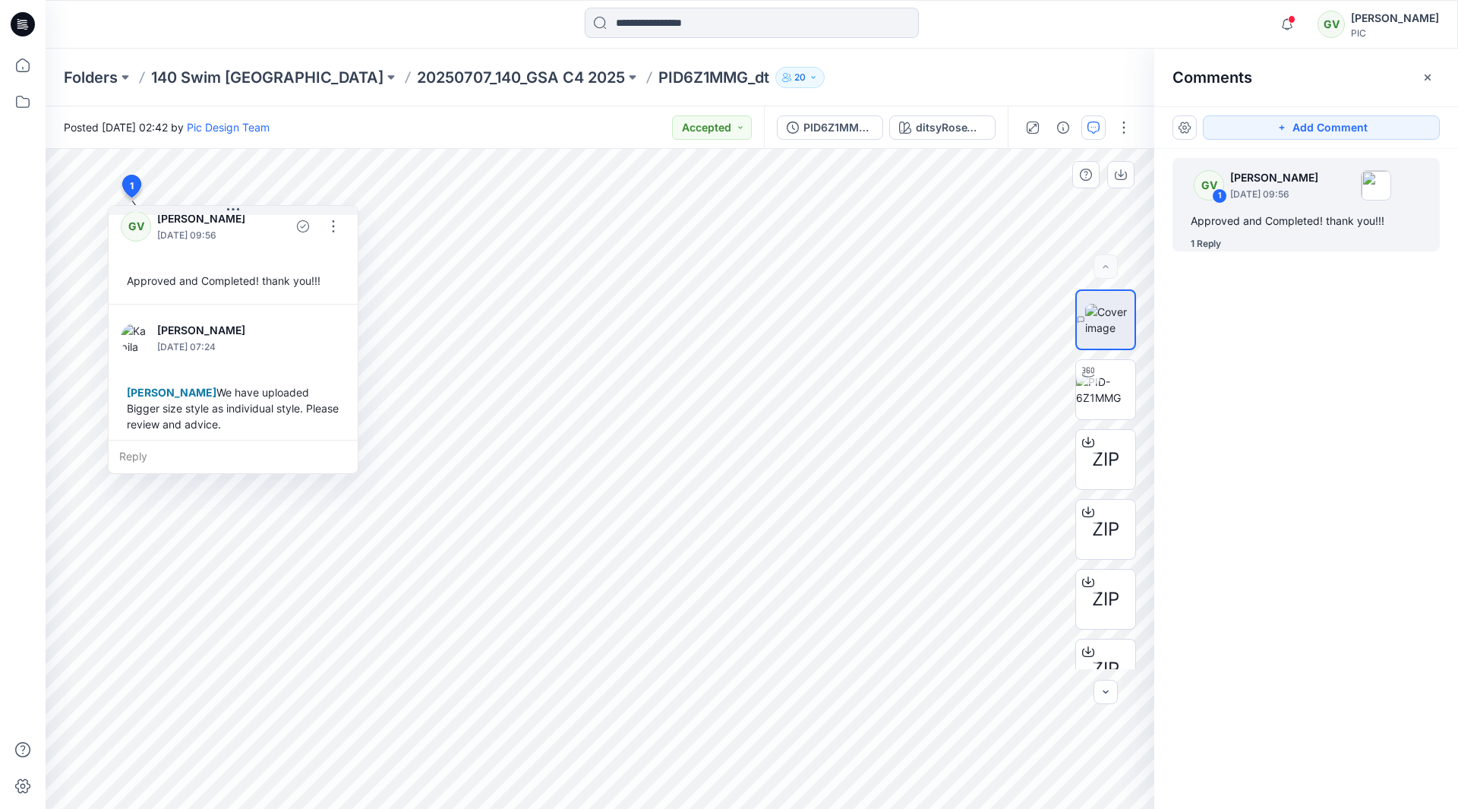
scroll to position [27, 0]
click at [167, 455] on div "Reply" at bounding box center [233, 456] width 249 height 33
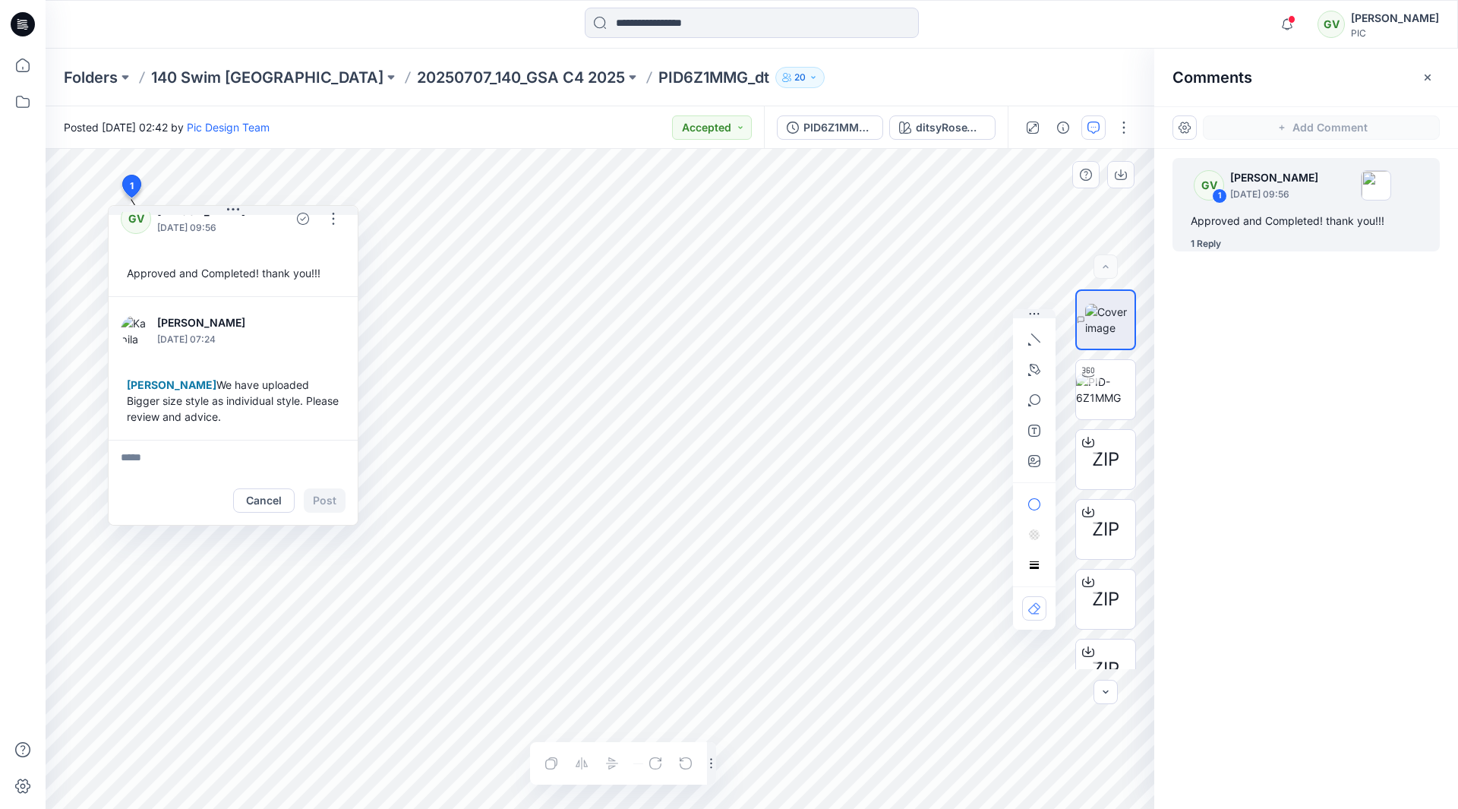
click at [1325, 663] on div "GV 1 George Voulgaris August 14, 2025 09:56 Approved and Completed! thank you!!…" at bounding box center [1306, 451] width 304 height 604
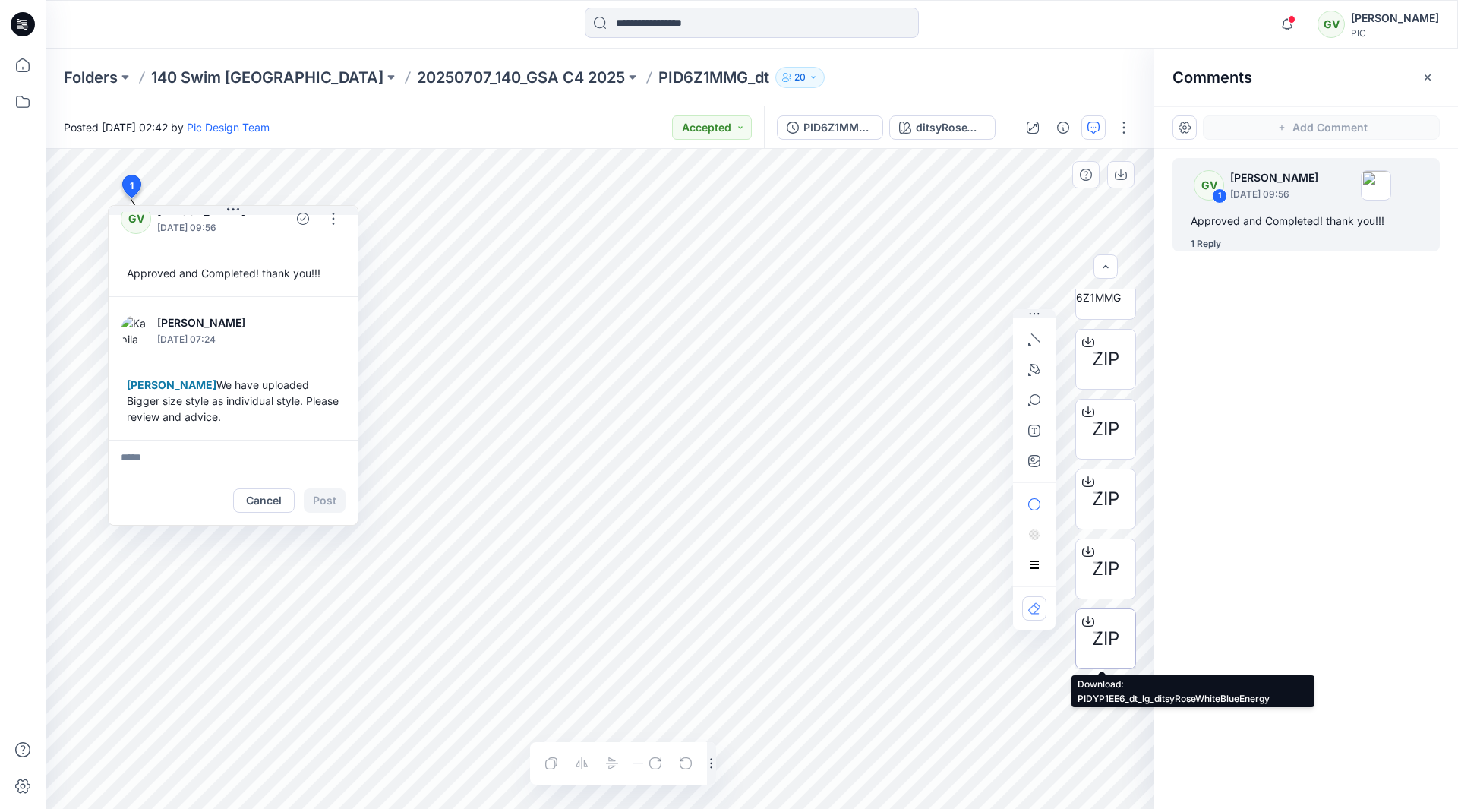
click at [1113, 633] on span "ZIP" at bounding box center [1105, 638] width 27 height 27
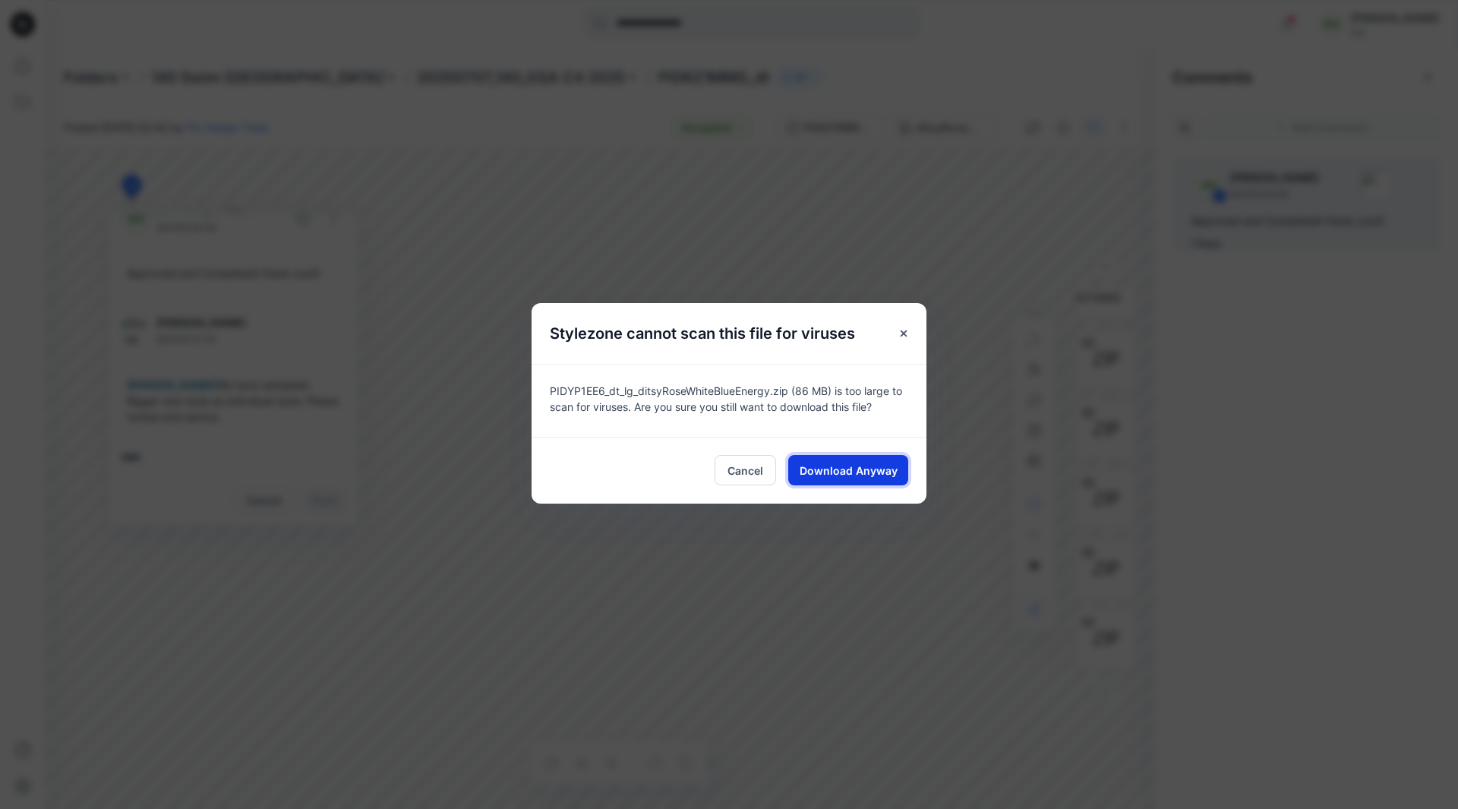
click at [831, 465] on span "Download Anyway" at bounding box center [849, 470] width 98 height 16
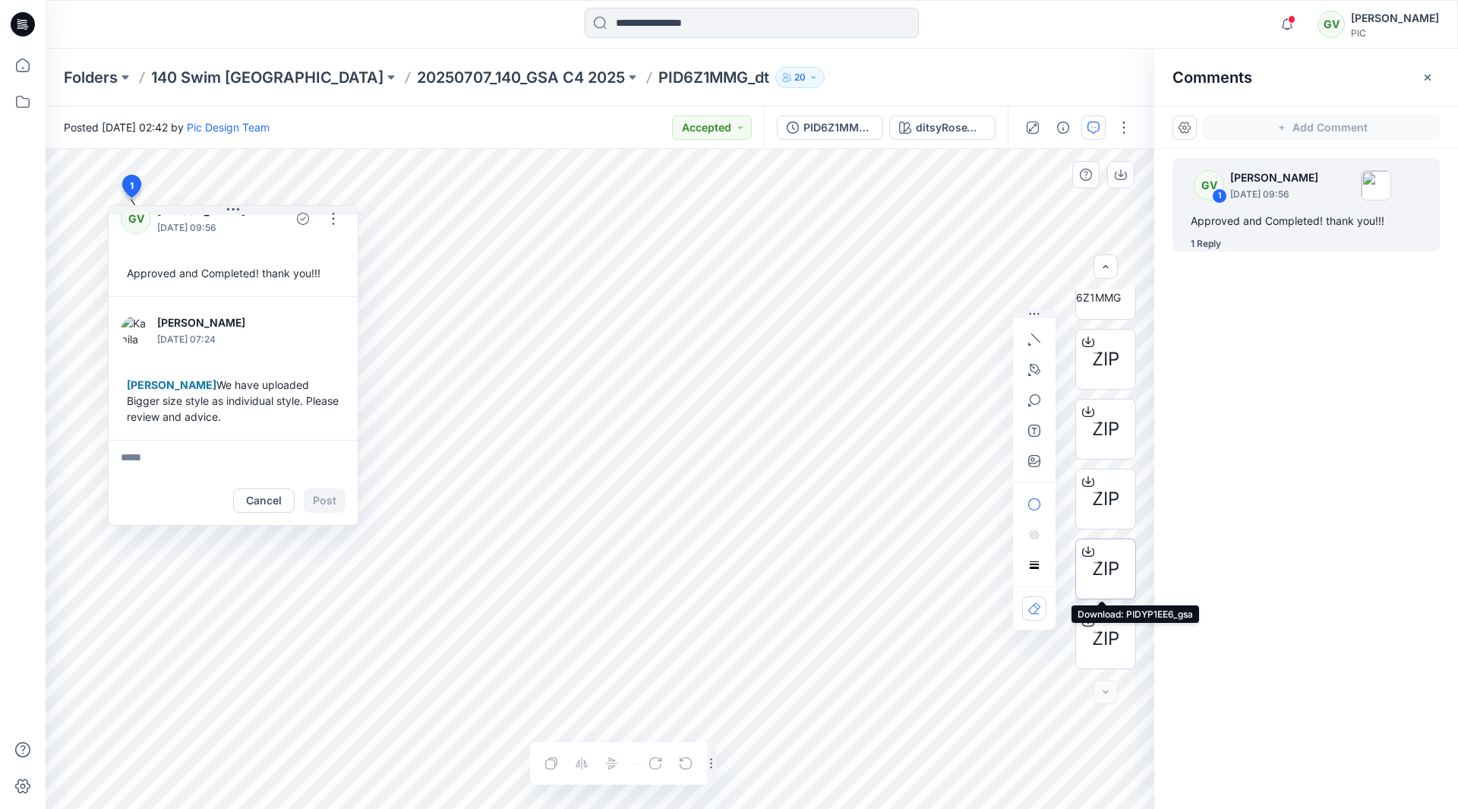
click at [1110, 571] on span "ZIP" at bounding box center [1105, 568] width 27 height 27
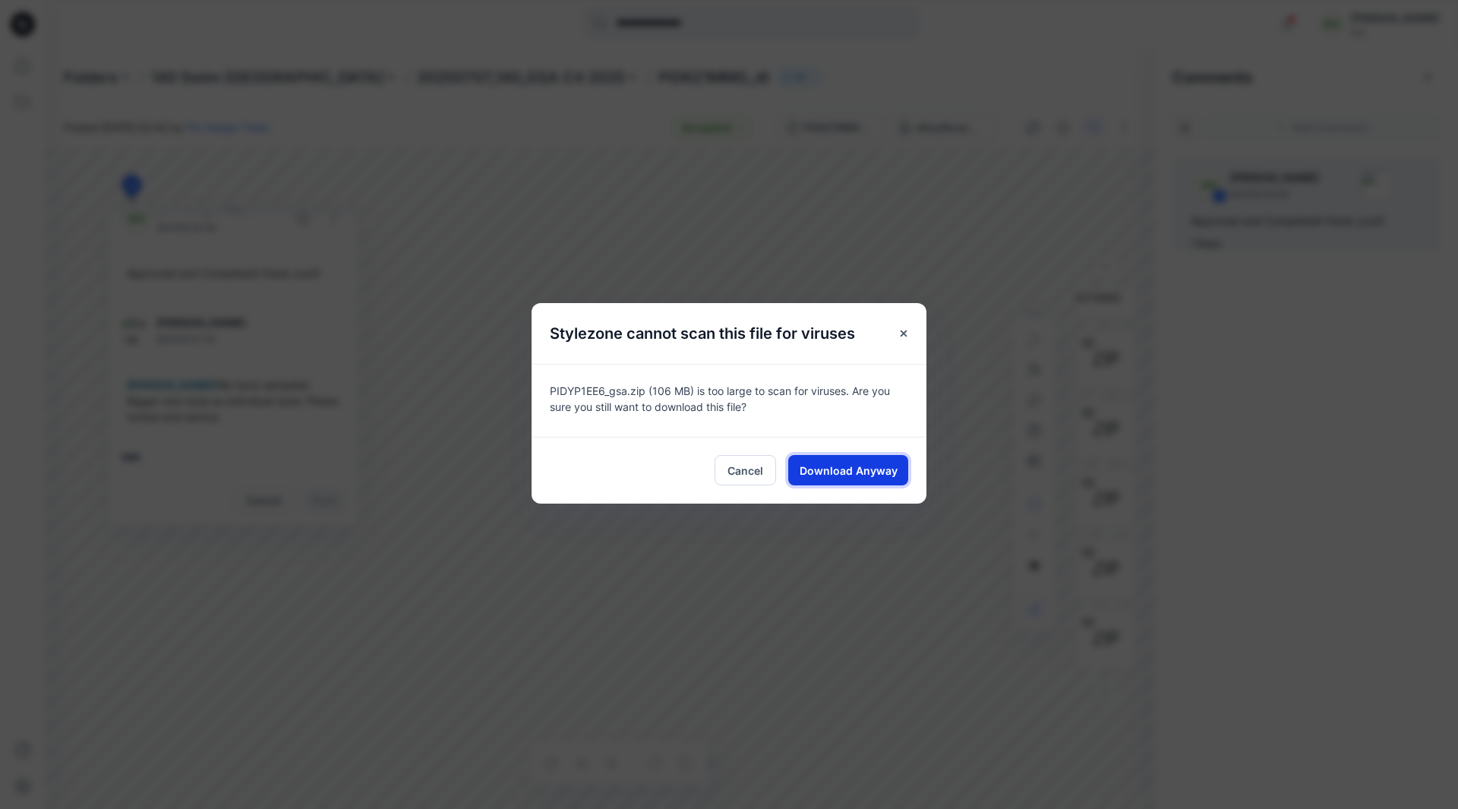
click at [844, 463] on span "Download Anyway" at bounding box center [849, 470] width 98 height 16
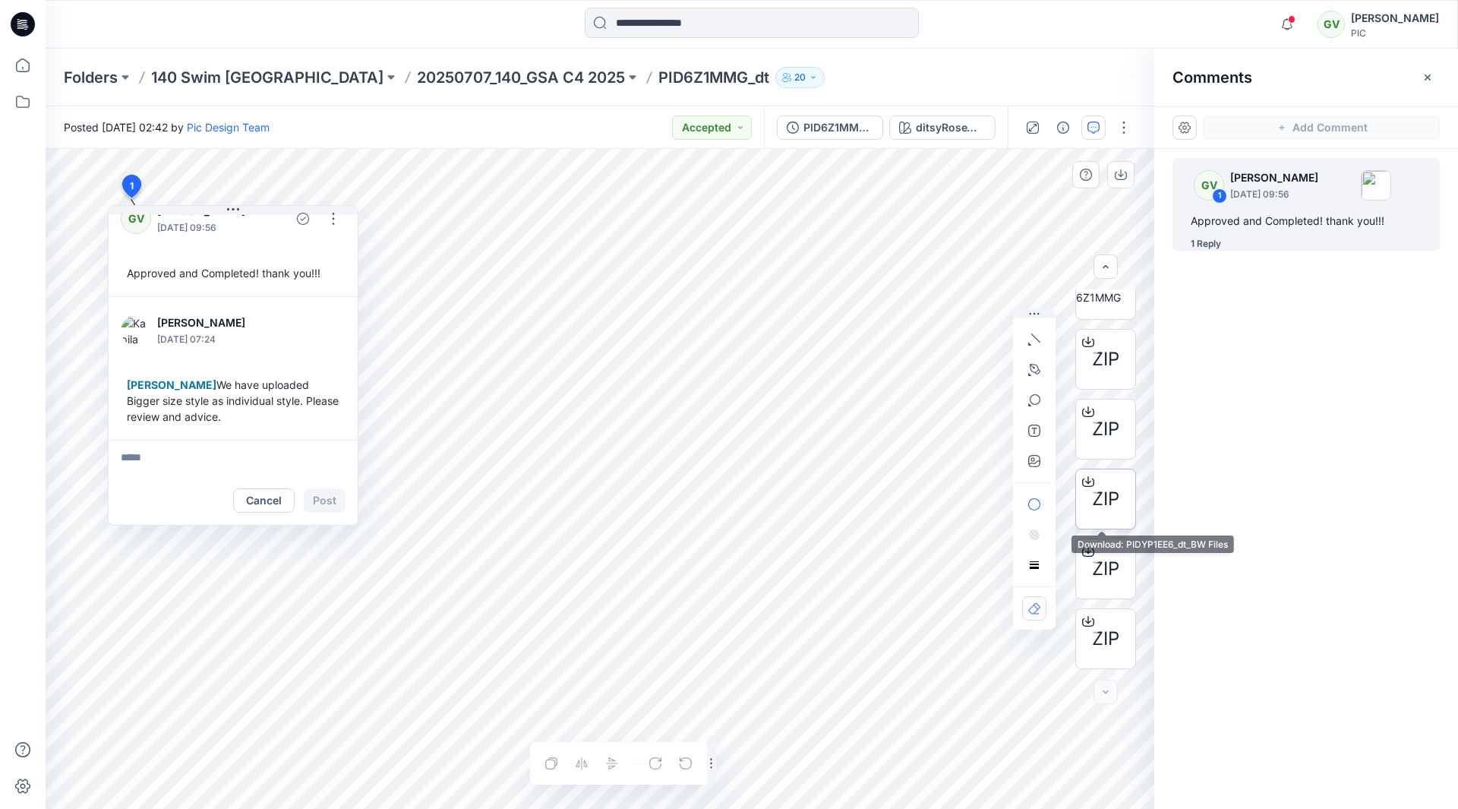
click at [1093, 500] on span "ZIP" at bounding box center [1105, 498] width 27 height 27
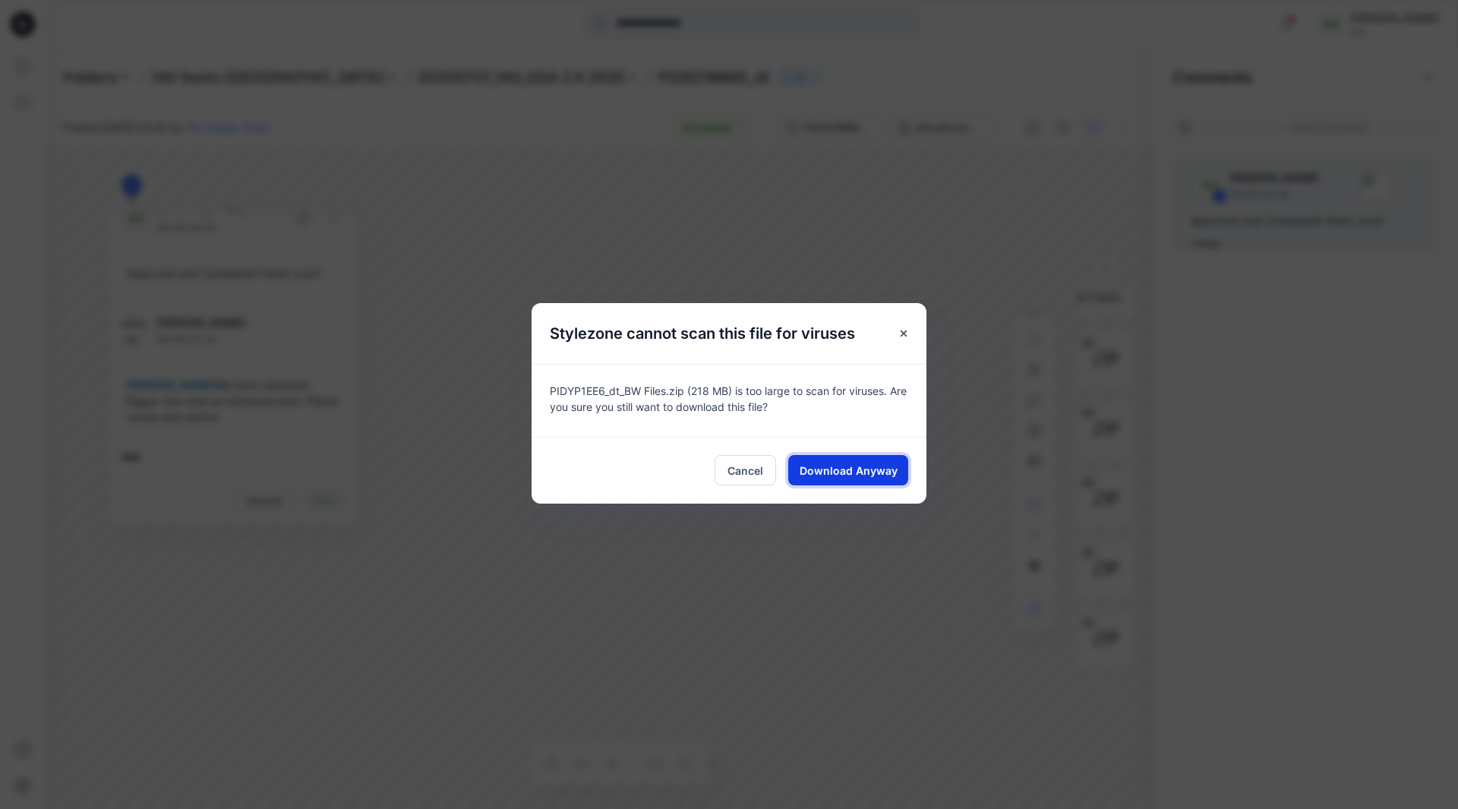
click at [866, 471] on span "Download Anyway" at bounding box center [849, 470] width 98 height 16
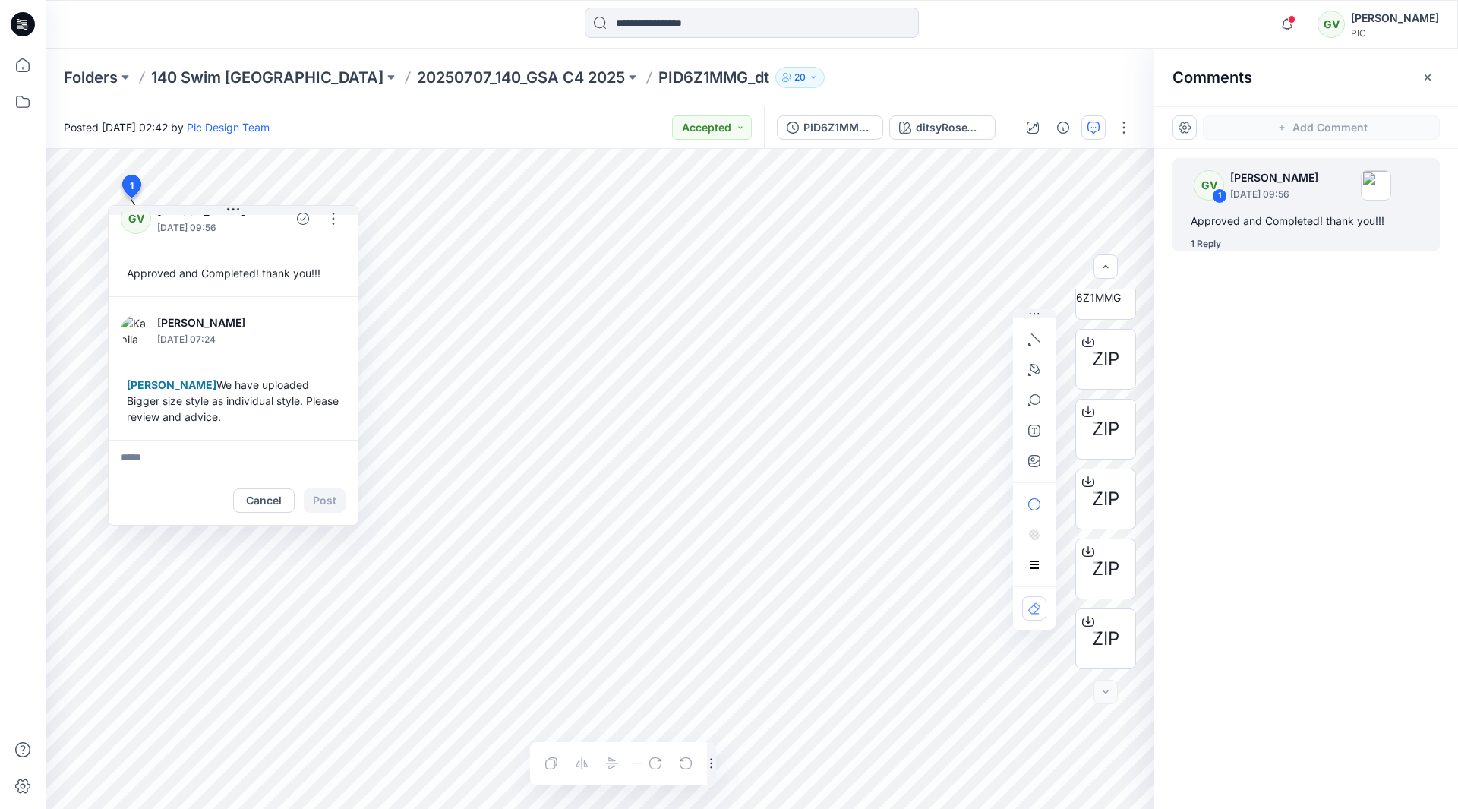
click at [162, 454] on textarea at bounding box center [233, 458] width 249 height 36
drag, startPoint x: 239, startPoint y: 456, endPoint x: 288, endPoint y: 446, distance: 49.6
click at [287, 454] on textarea "**********" at bounding box center [233, 458] width 249 height 36
paste textarea "******"
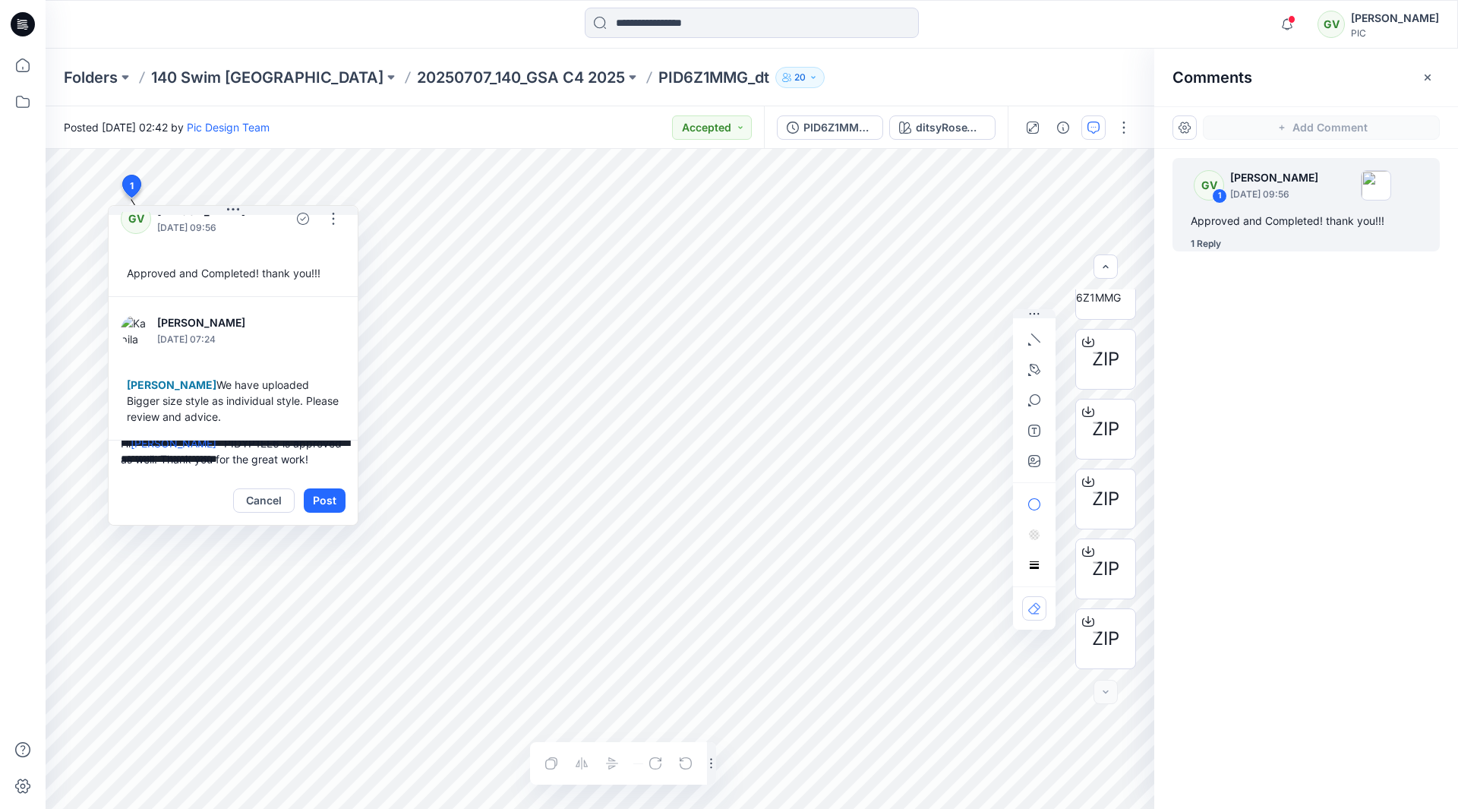
type textarea "**********"
click at [322, 500] on button "Post" at bounding box center [325, 500] width 42 height 24
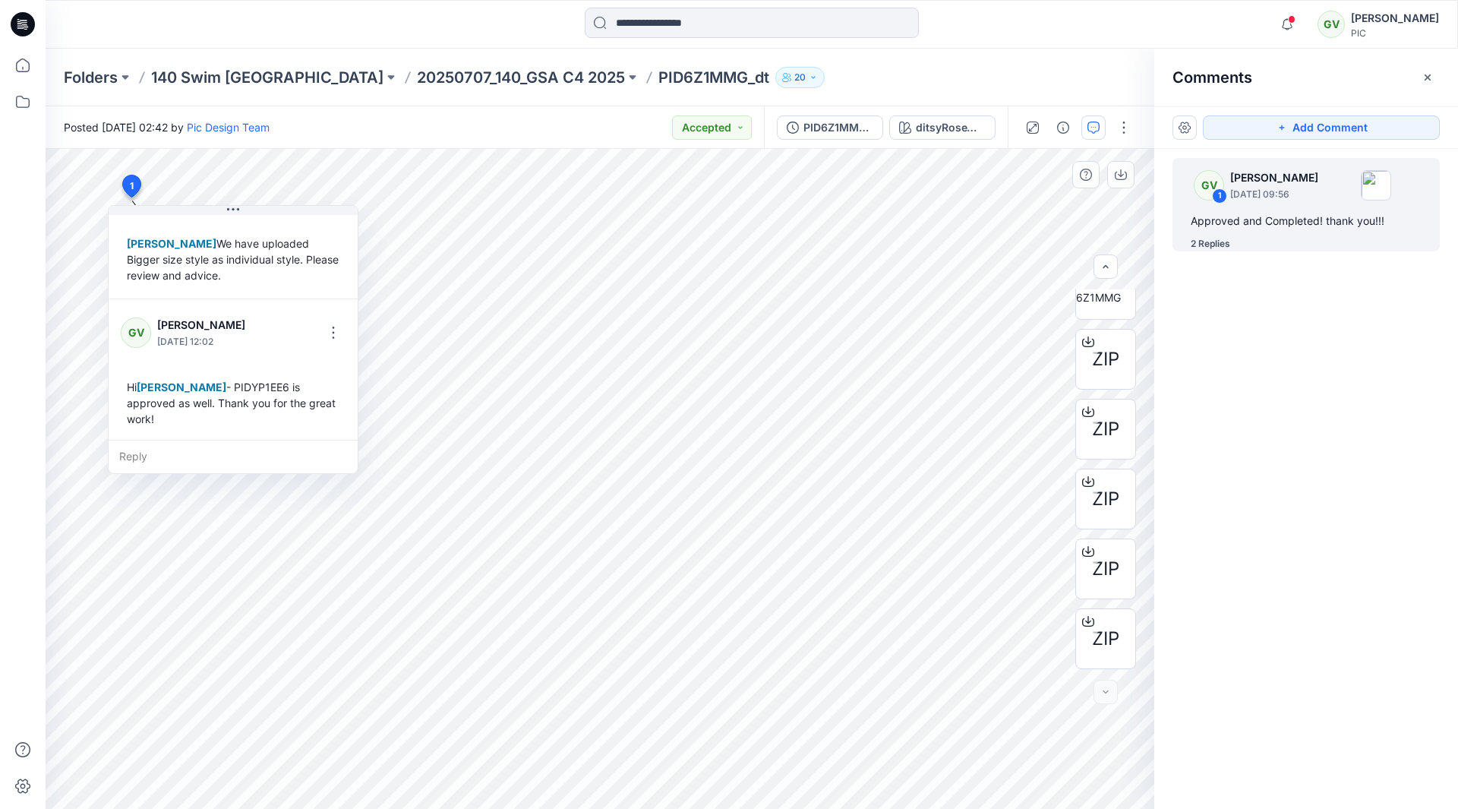
scroll to position [170, 0]
click at [468, 71] on p "20250707_140_GSA C4 2025" at bounding box center [521, 77] width 208 height 21
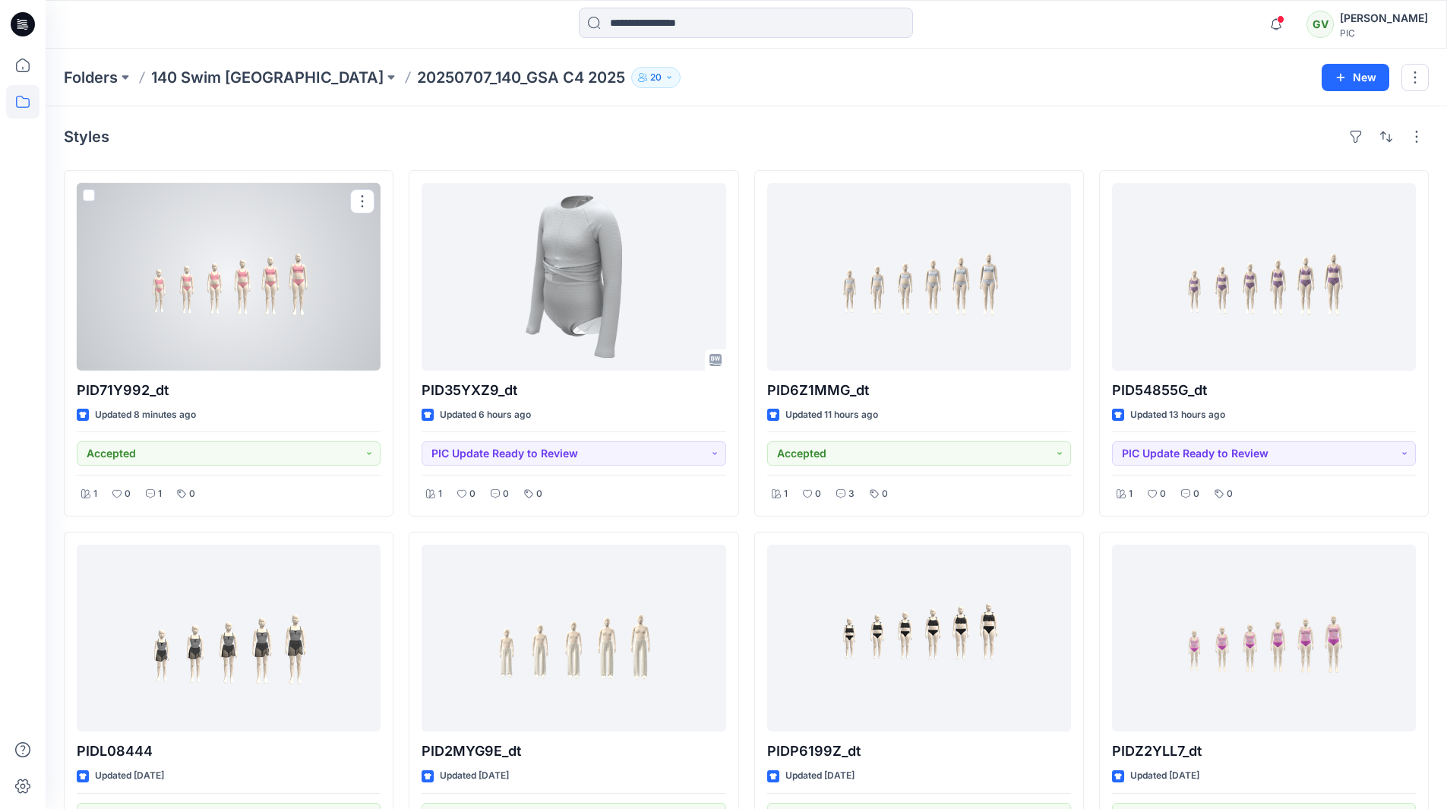
click at [291, 333] on div at bounding box center [229, 277] width 304 height 188
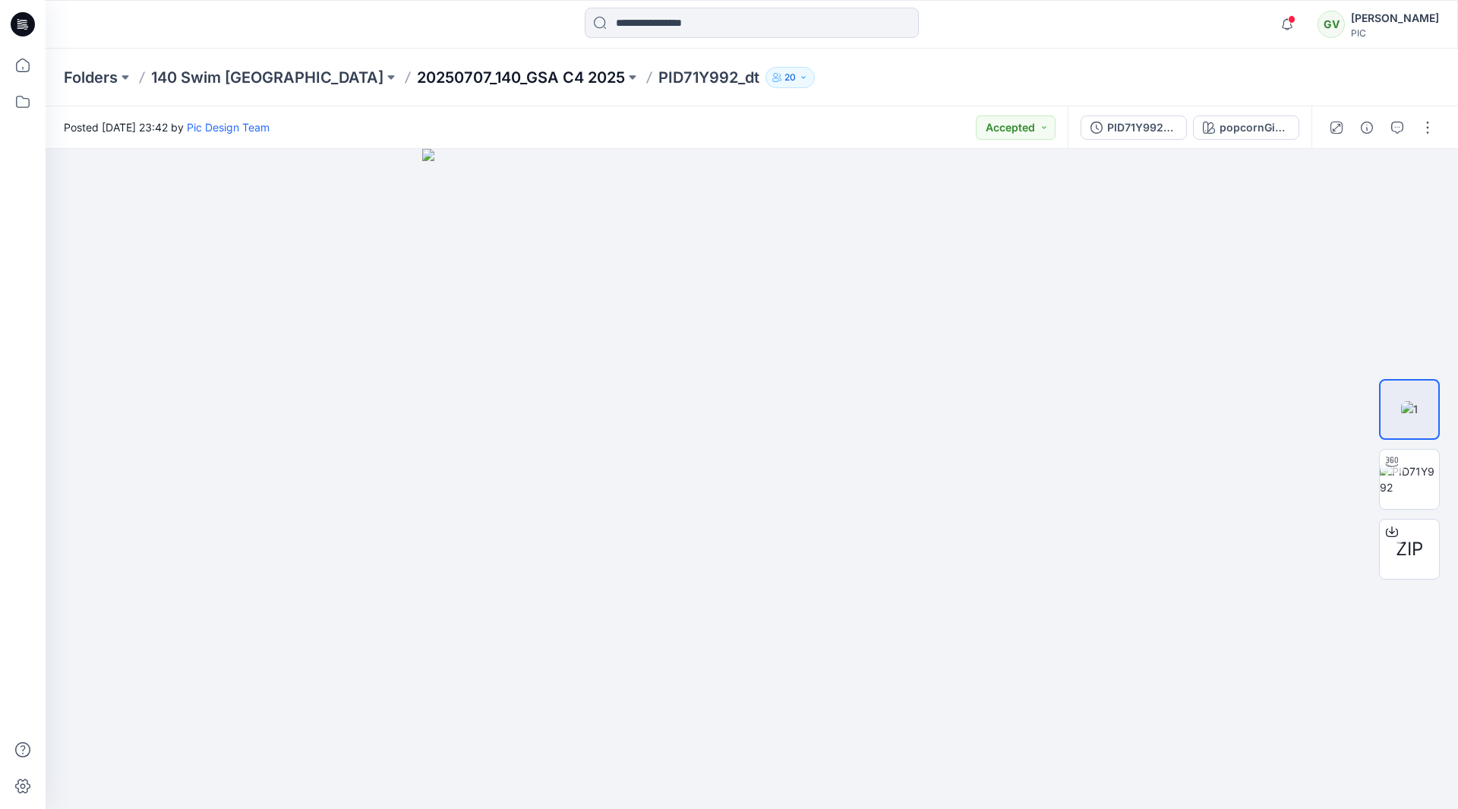
click at [417, 78] on p "20250707_140_GSA C4 2025" at bounding box center [521, 77] width 208 height 21
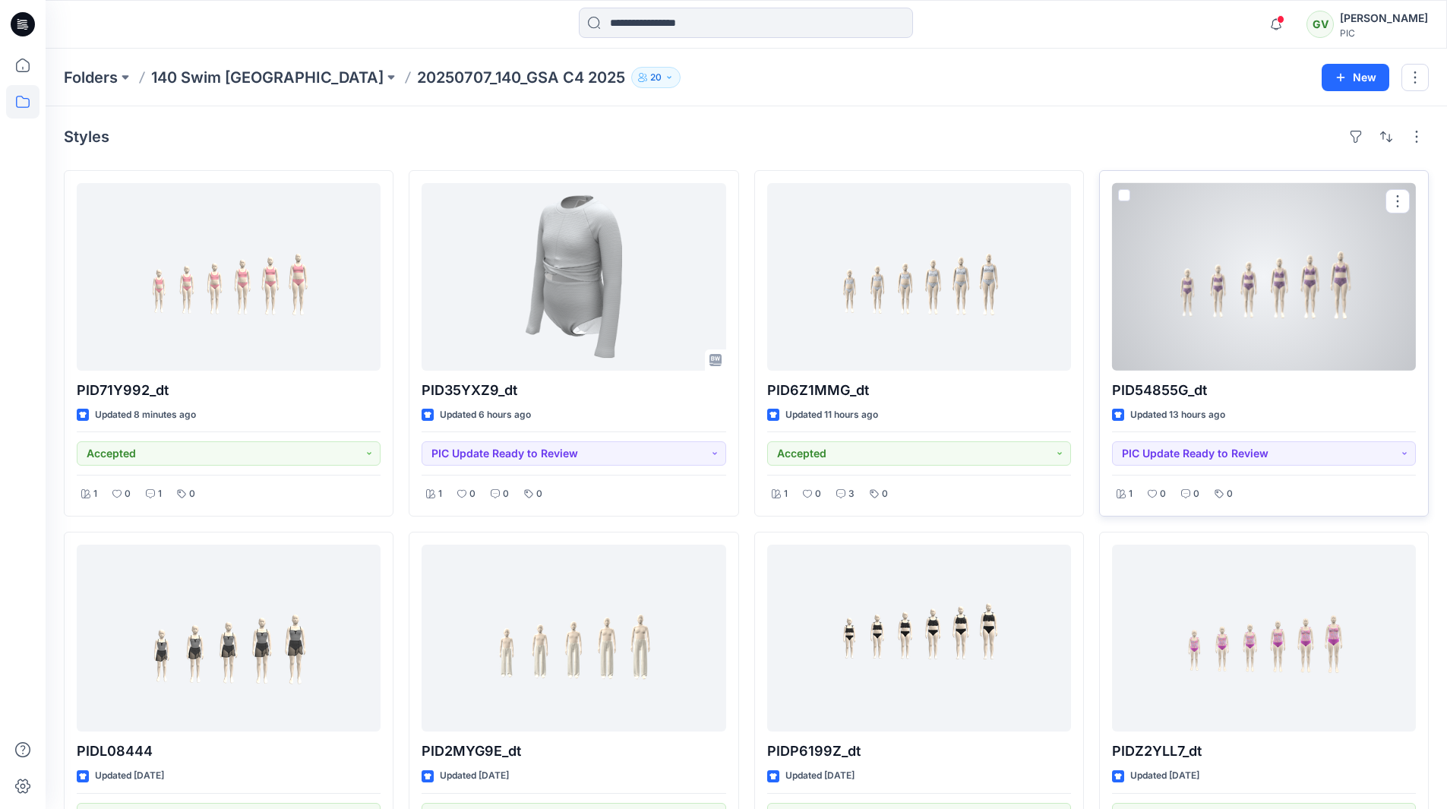
click at [1181, 334] on div at bounding box center [1264, 277] width 304 height 188
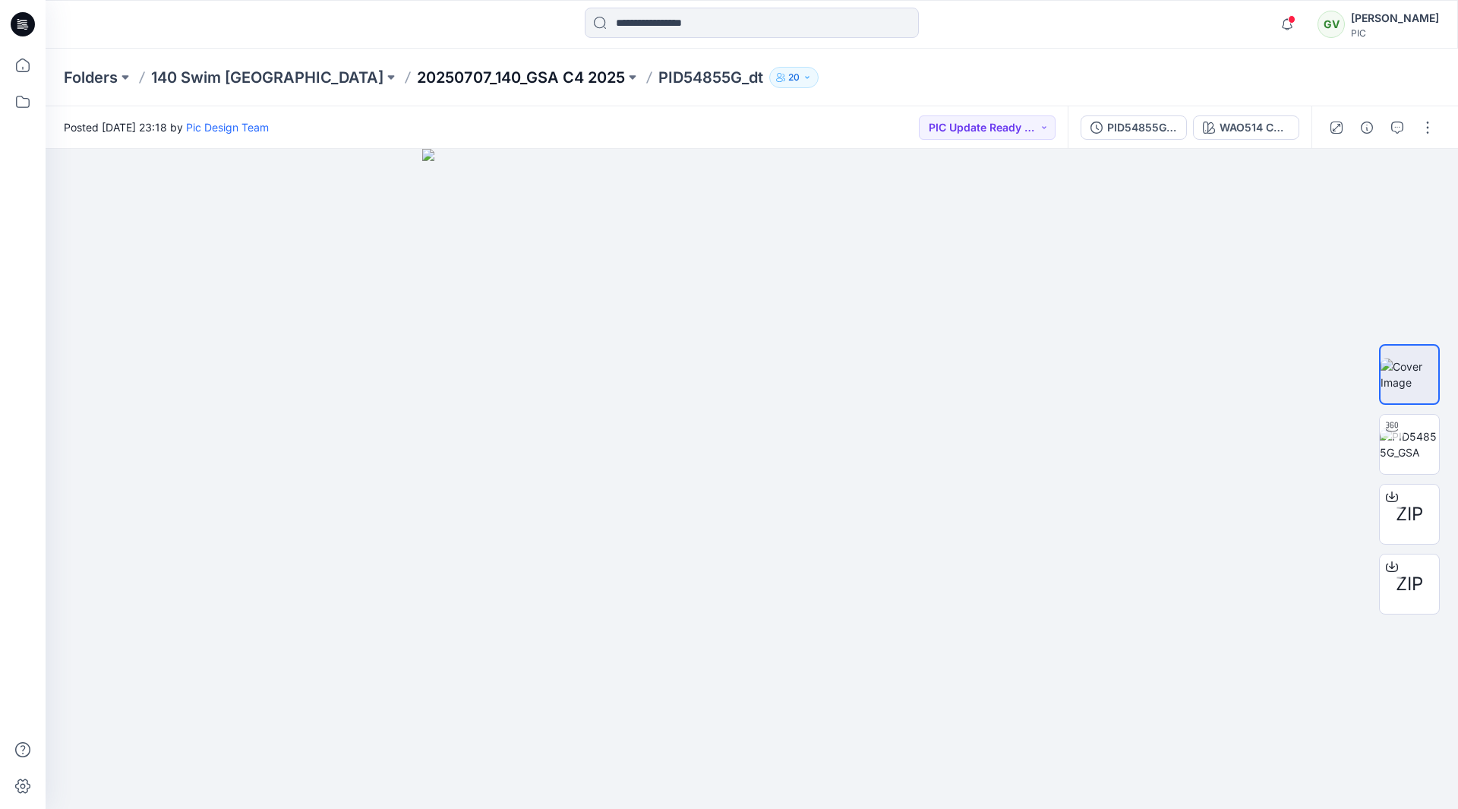
click at [424, 80] on p "20250707_140_GSA C4 2025" at bounding box center [521, 77] width 208 height 21
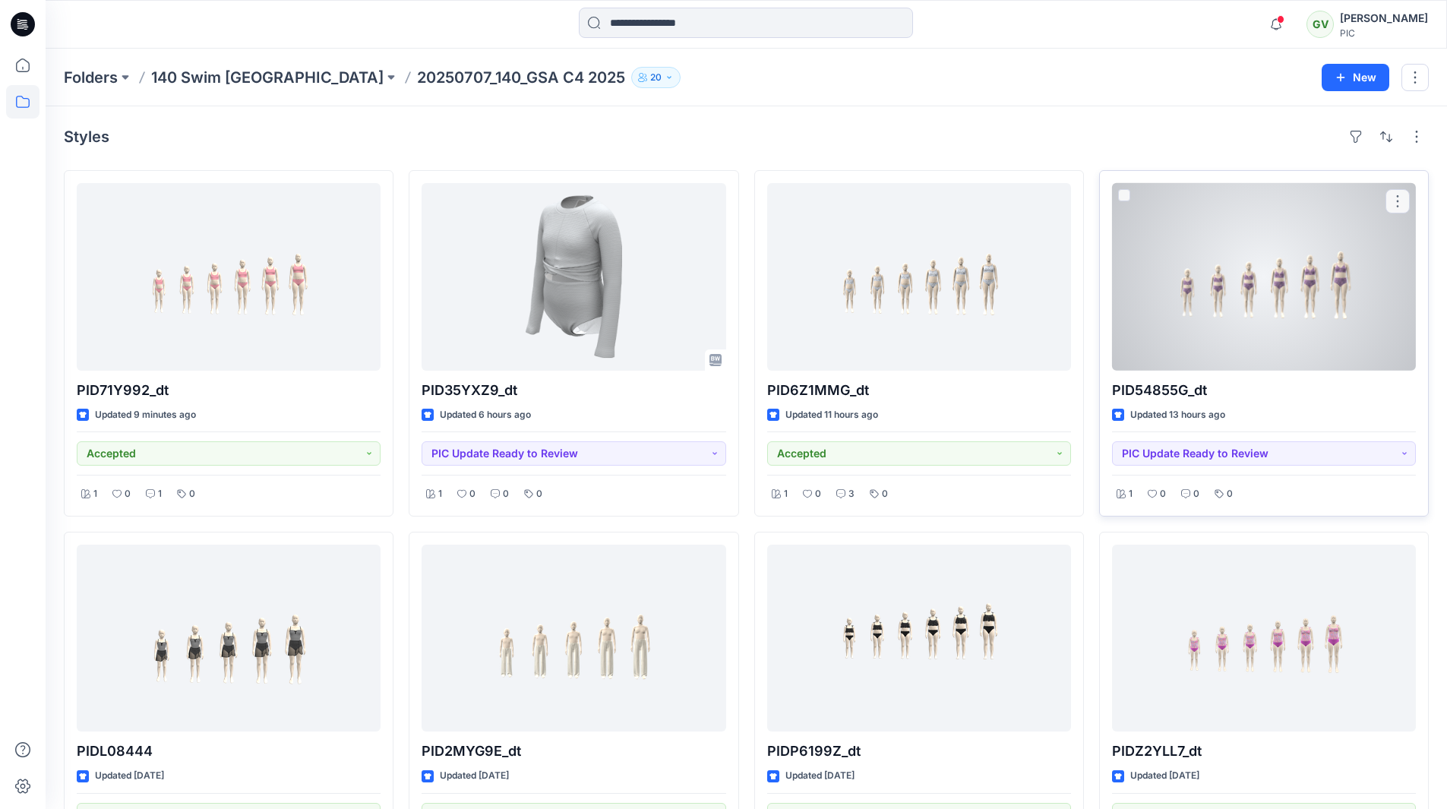
click at [1162, 292] on div at bounding box center [1264, 277] width 304 height 188
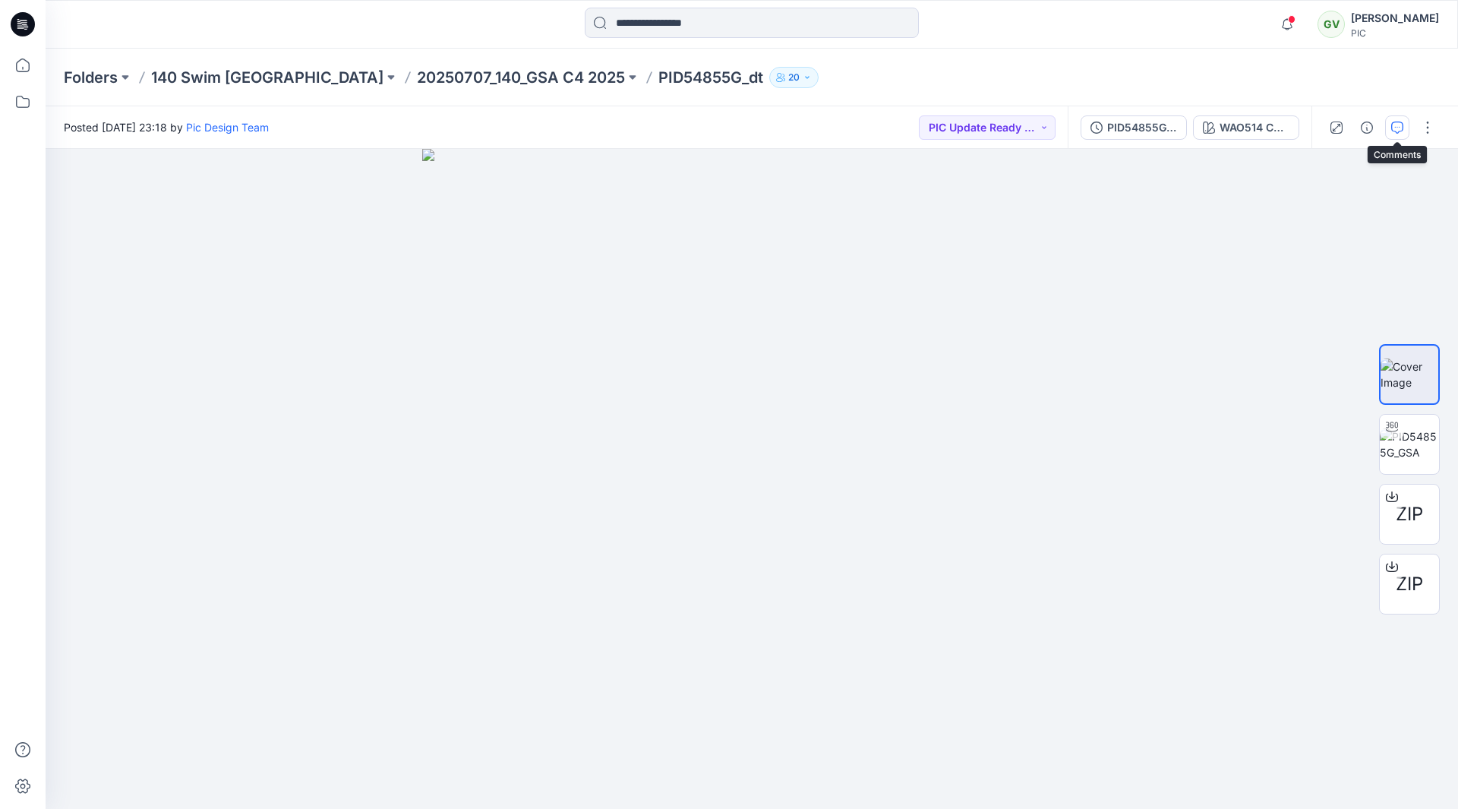
click at [1390, 134] on button "button" at bounding box center [1397, 127] width 24 height 24
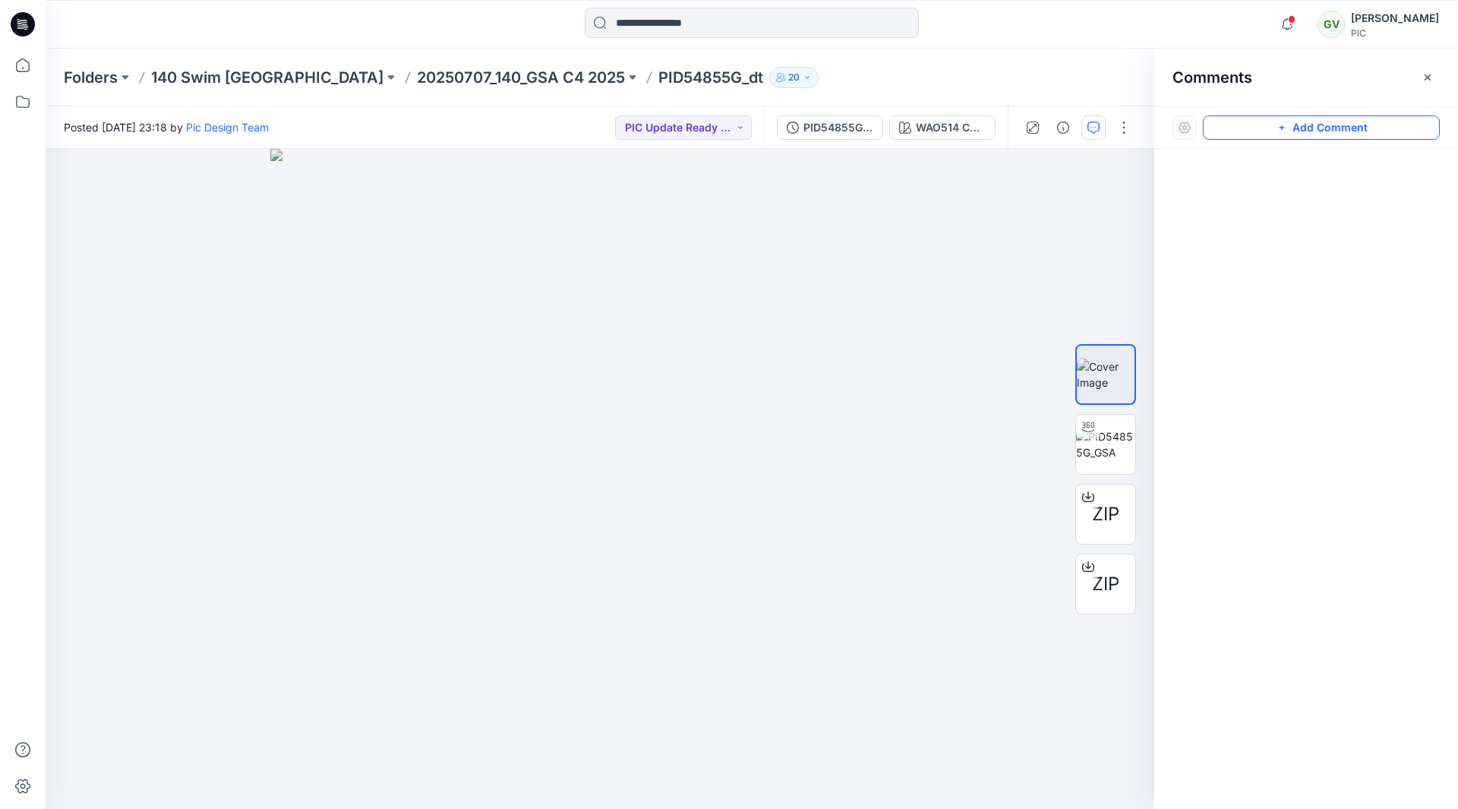
click at [1271, 129] on button "Add Comment" at bounding box center [1321, 127] width 237 height 24
click at [87, 191] on div "1" at bounding box center [600, 479] width 1109 height 660
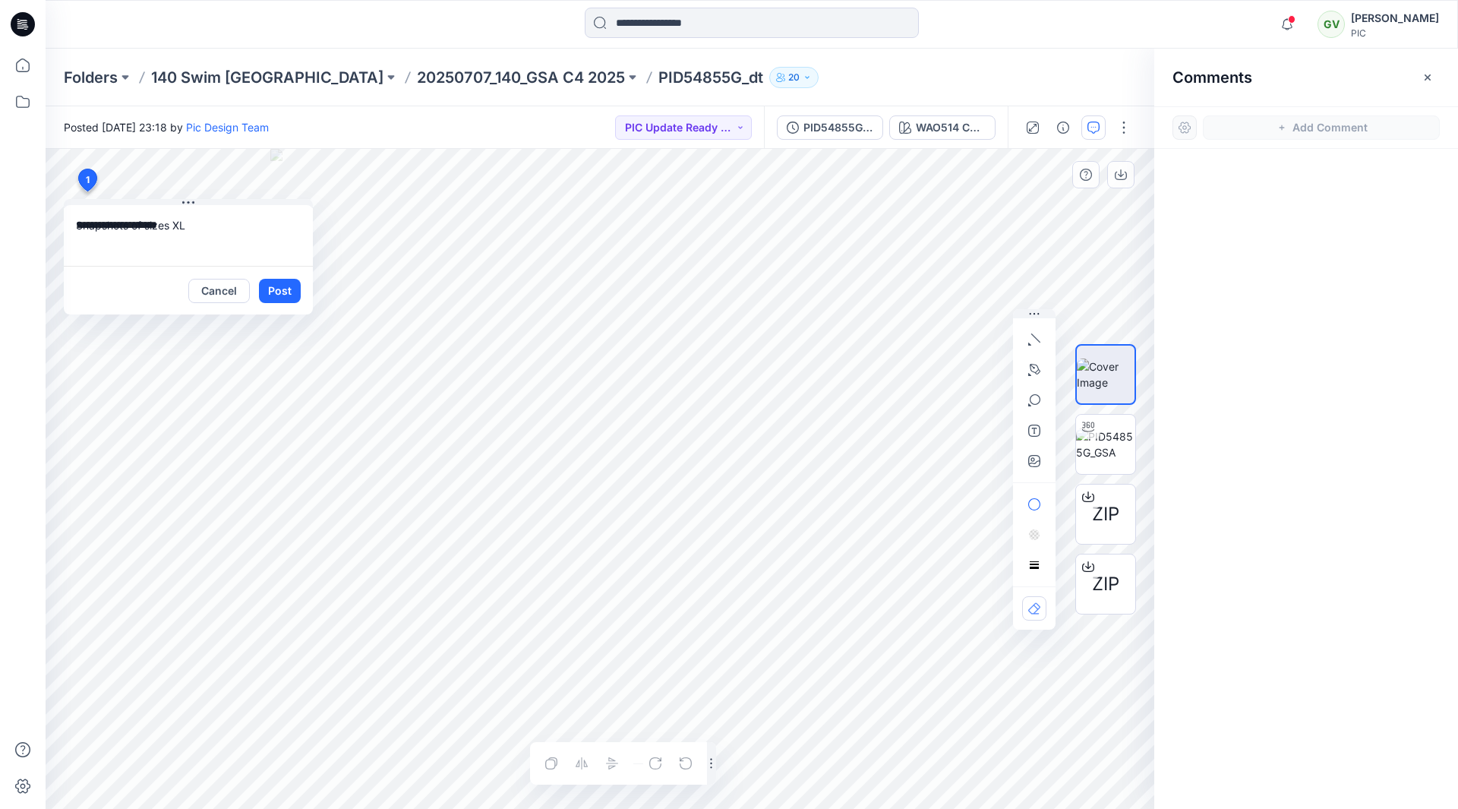
click at [238, 232] on textarea "**********" at bounding box center [188, 235] width 249 height 61
type textarea "**********"
click at [655, 132] on button "PIC Update Ready to Review" at bounding box center [683, 127] width 137 height 24
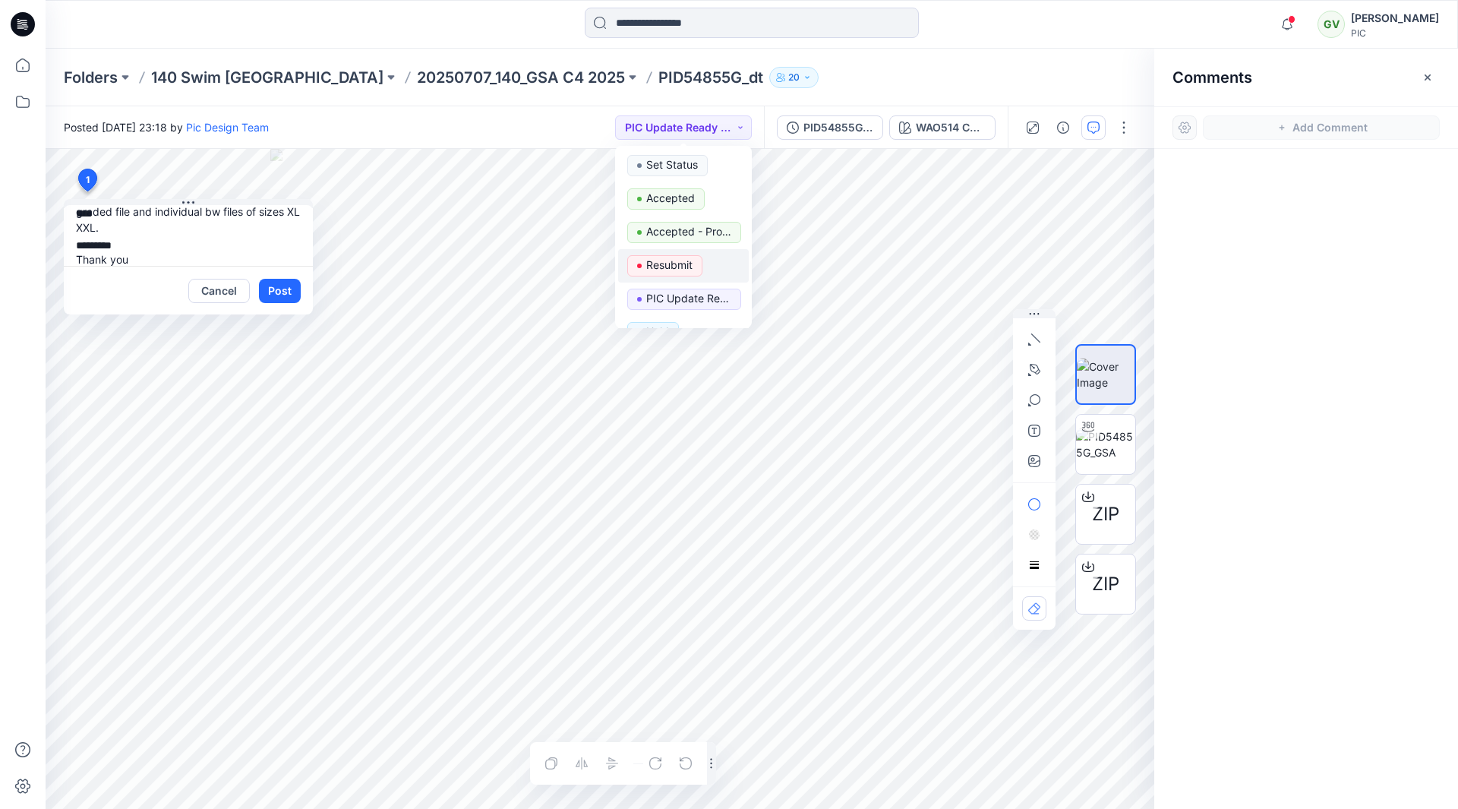
click at [657, 265] on p "Resubmit" at bounding box center [669, 265] width 46 height 20
click at [286, 292] on button "Post" at bounding box center [280, 291] width 42 height 24
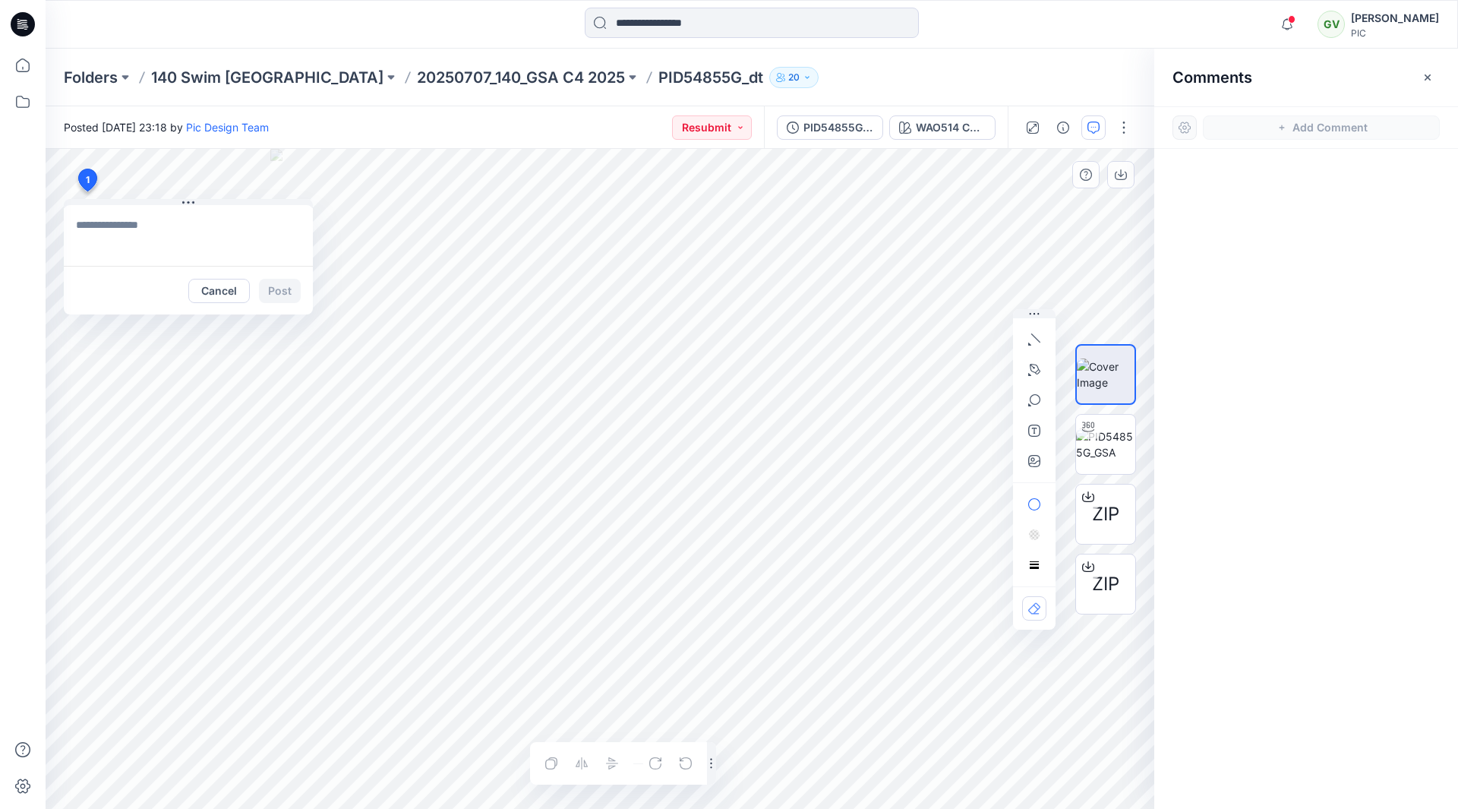
scroll to position [0, 0]
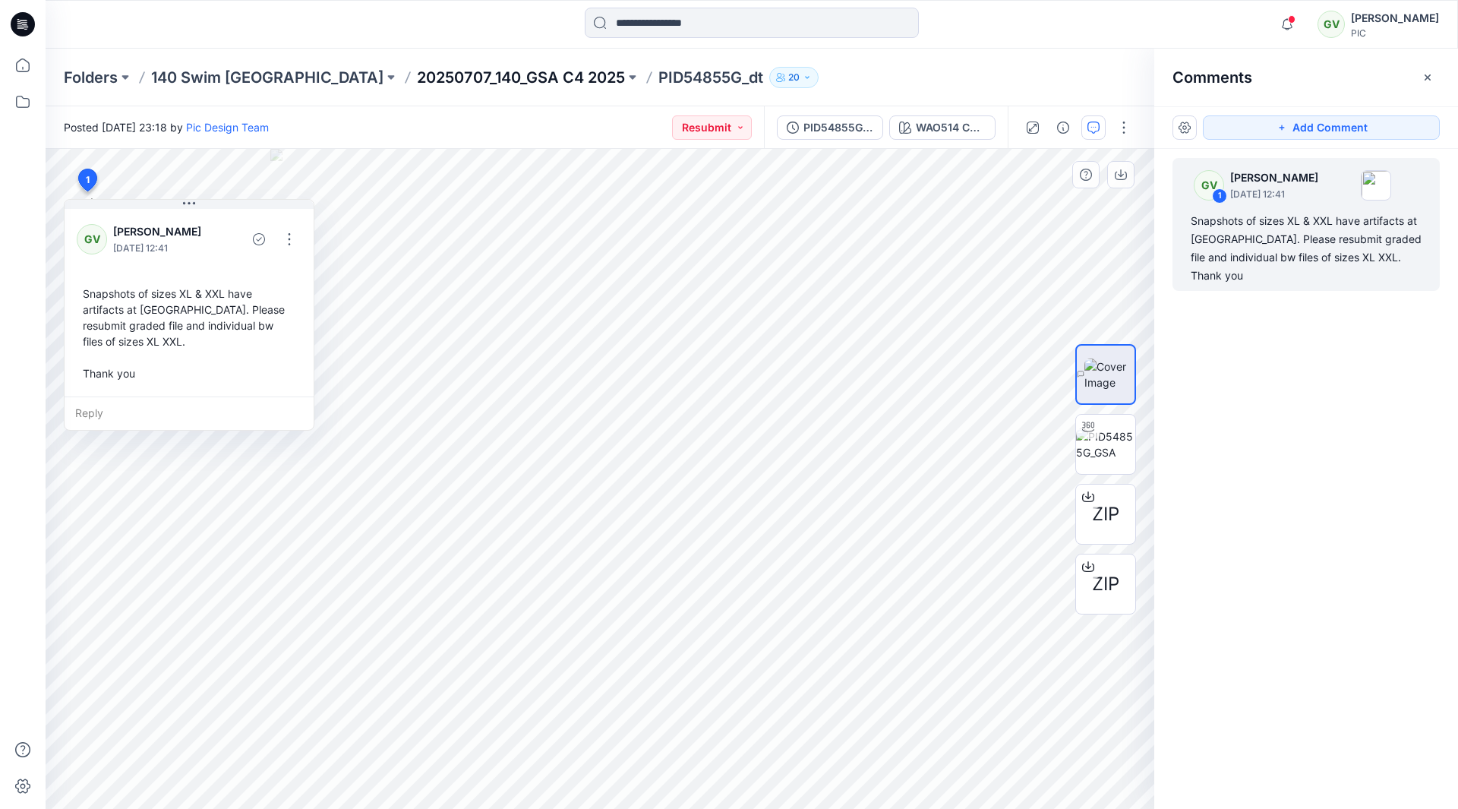
click at [470, 79] on p "20250707_140_GSA C4 2025" at bounding box center [521, 77] width 208 height 21
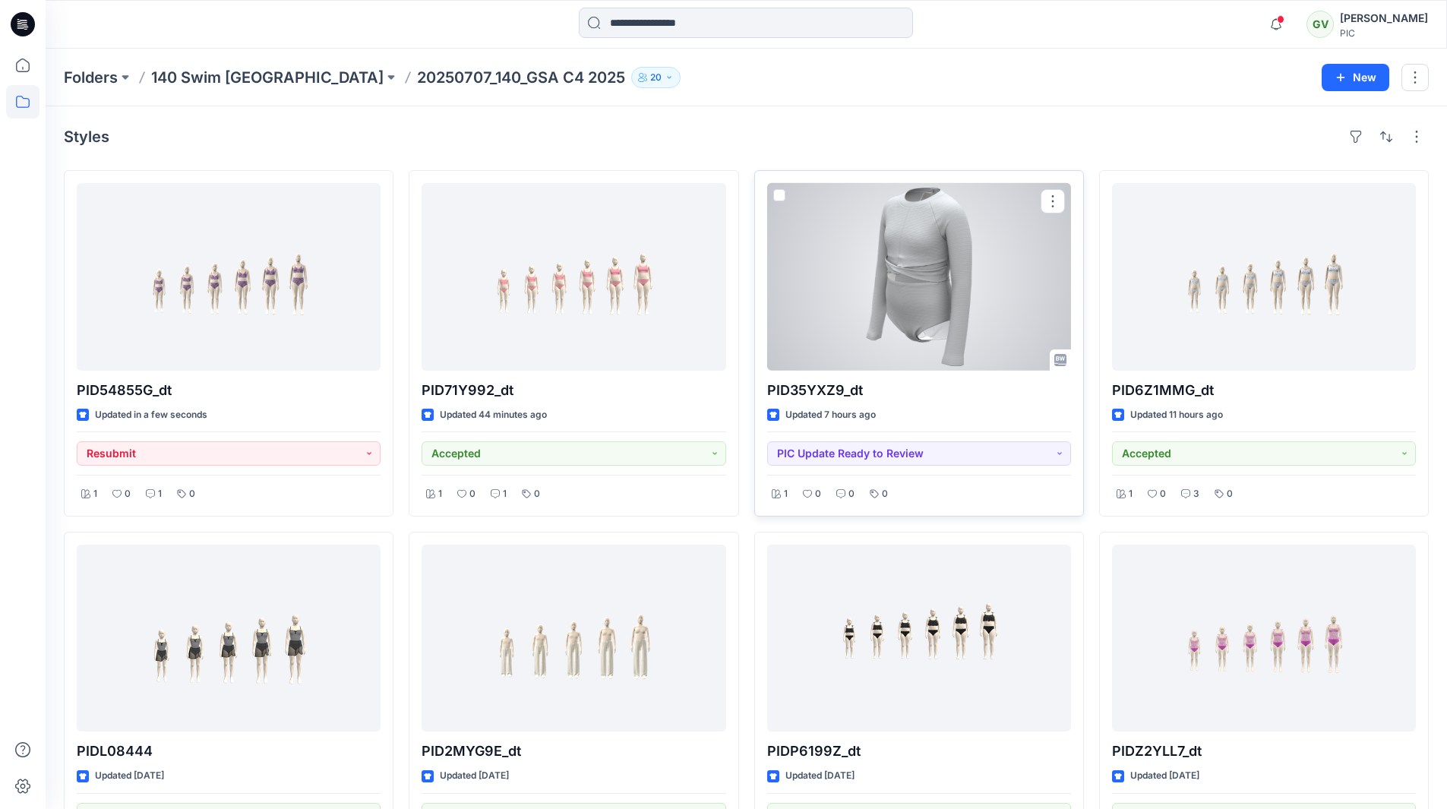
click at [900, 316] on div at bounding box center [919, 277] width 304 height 188
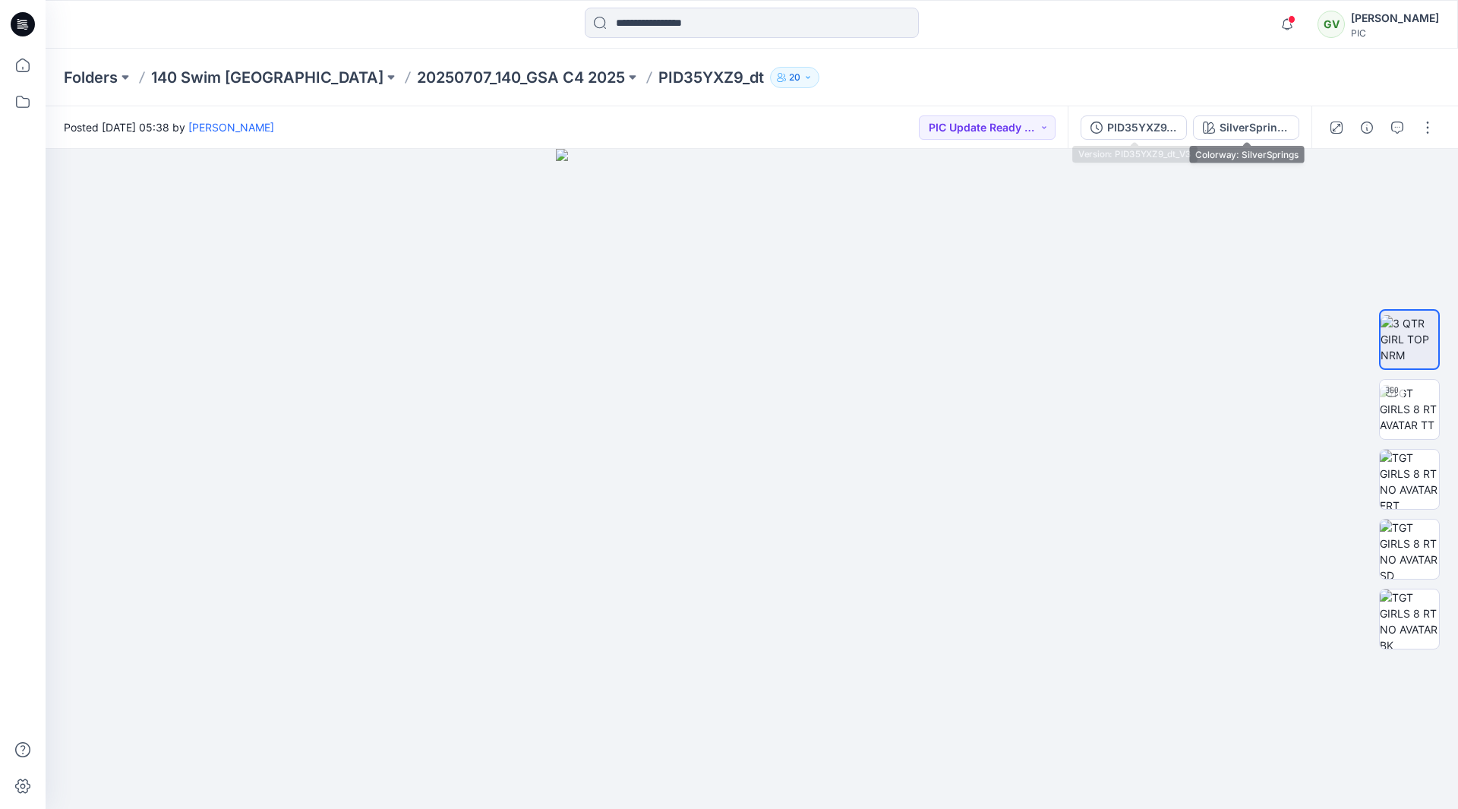
click at [1137, 130] on div "PID35YXZ9_dt_V3" at bounding box center [1142, 127] width 70 height 17
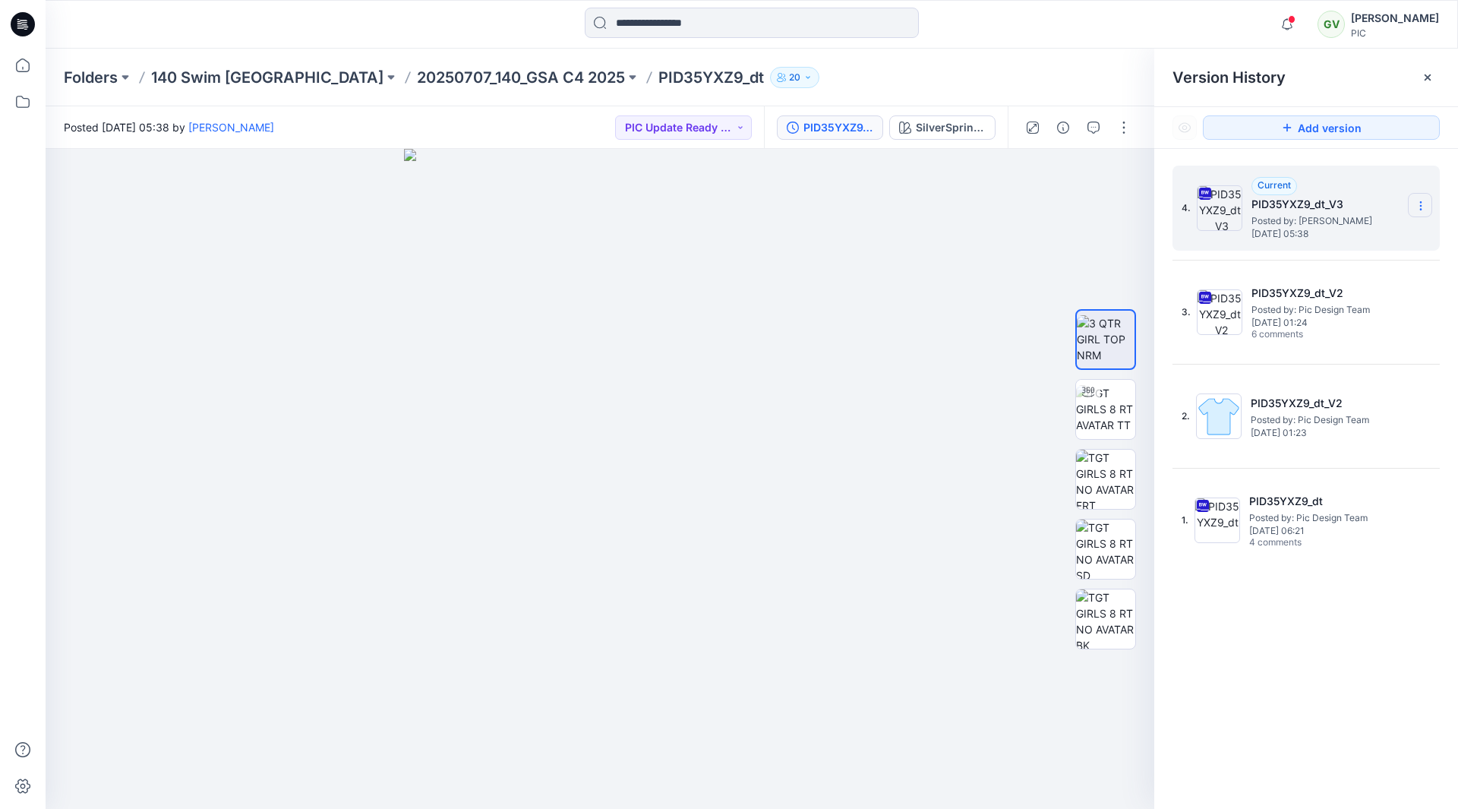
click at [1427, 207] on section at bounding box center [1420, 205] width 24 height 24
click at [1317, 238] on span "Download Source BW File" at bounding box center [1343, 235] width 127 height 18
click at [1034, 46] on div "Notifications KK Kapila Kothalawala commented on PID6Z1MMG_gsa_v2 View Style 4 …" at bounding box center [752, 24] width 1412 height 49
click at [1423, 202] on icon at bounding box center [1421, 206] width 12 height 12
click at [1423, 204] on icon at bounding box center [1421, 206] width 12 height 12
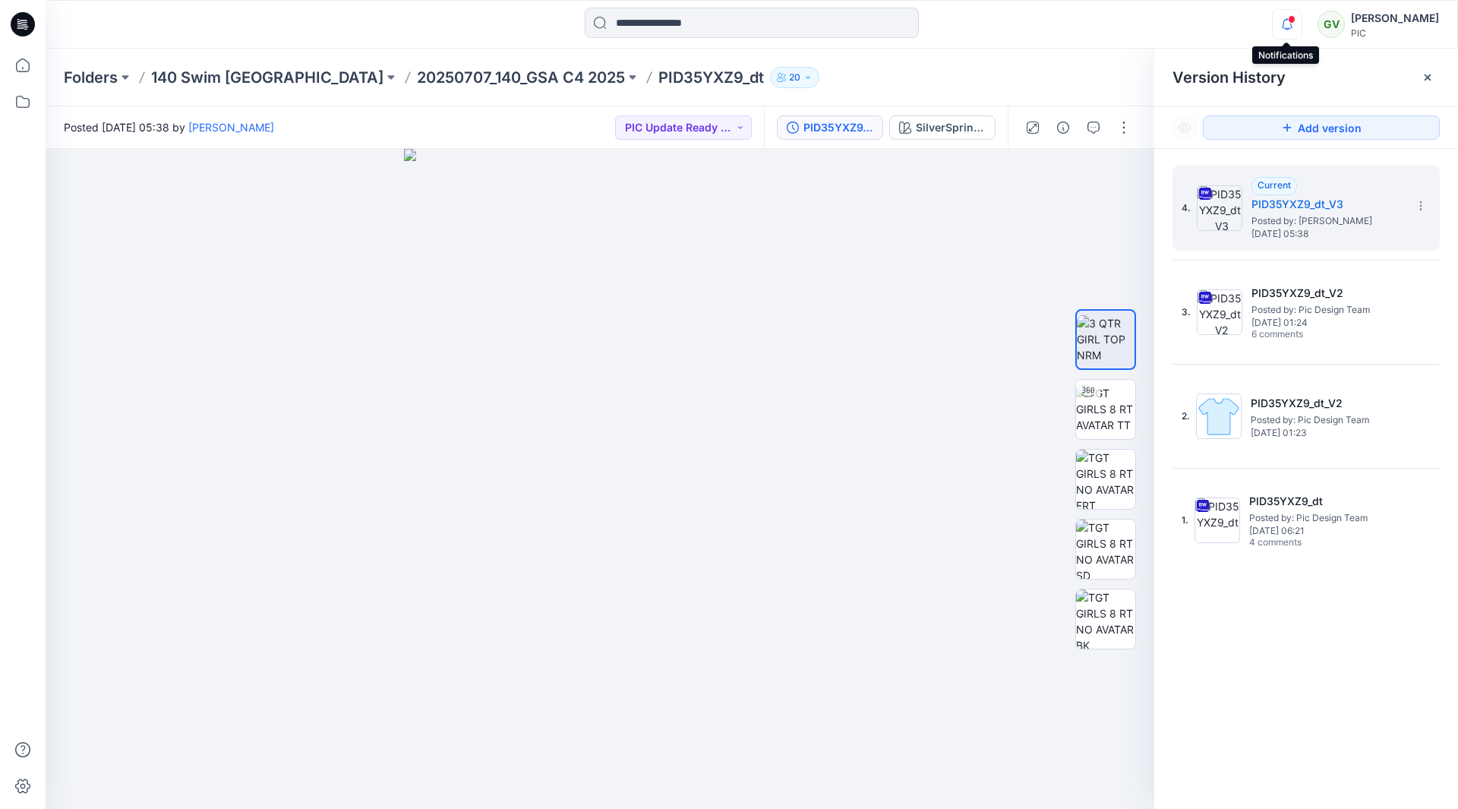
click at [1286, 18] on icon "button" at bounding box center [1287, 24] width 29 height 30
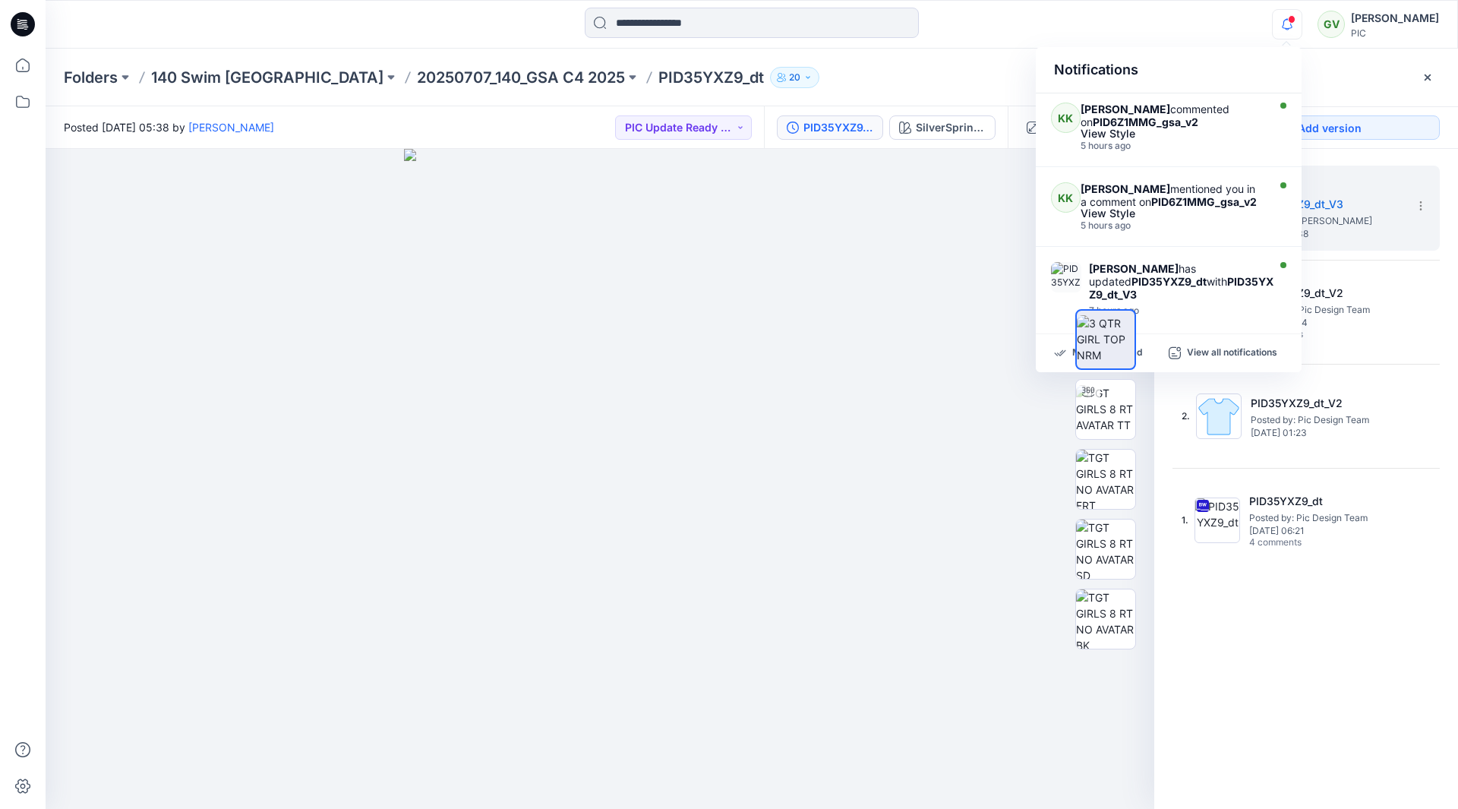
click at [1286, 18] on icon "button" at bounding box center [1287, 24] width 29 height 30
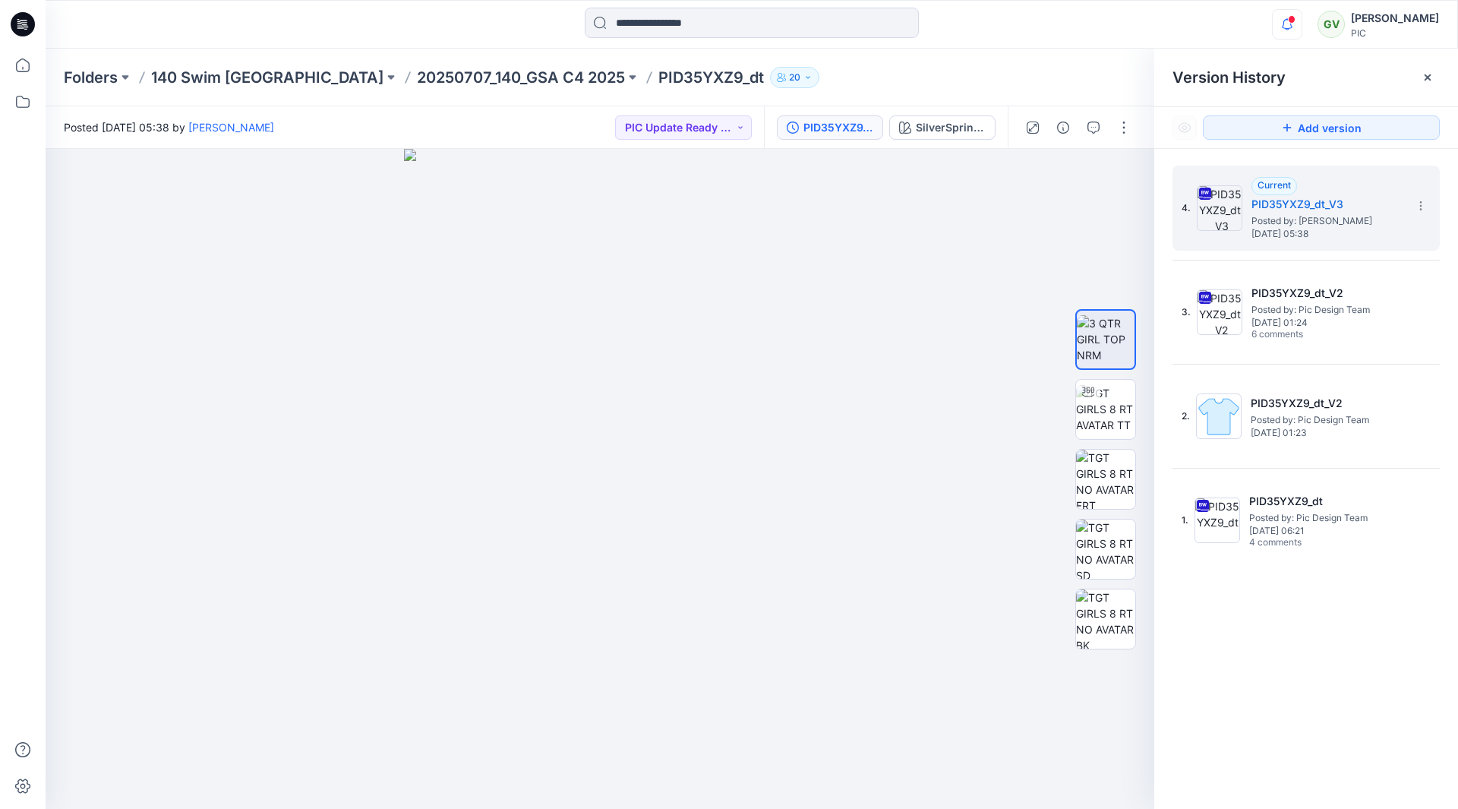
click at [1286, 18] on icon "button" at bounding box center [1287, 24] width 29 height 30
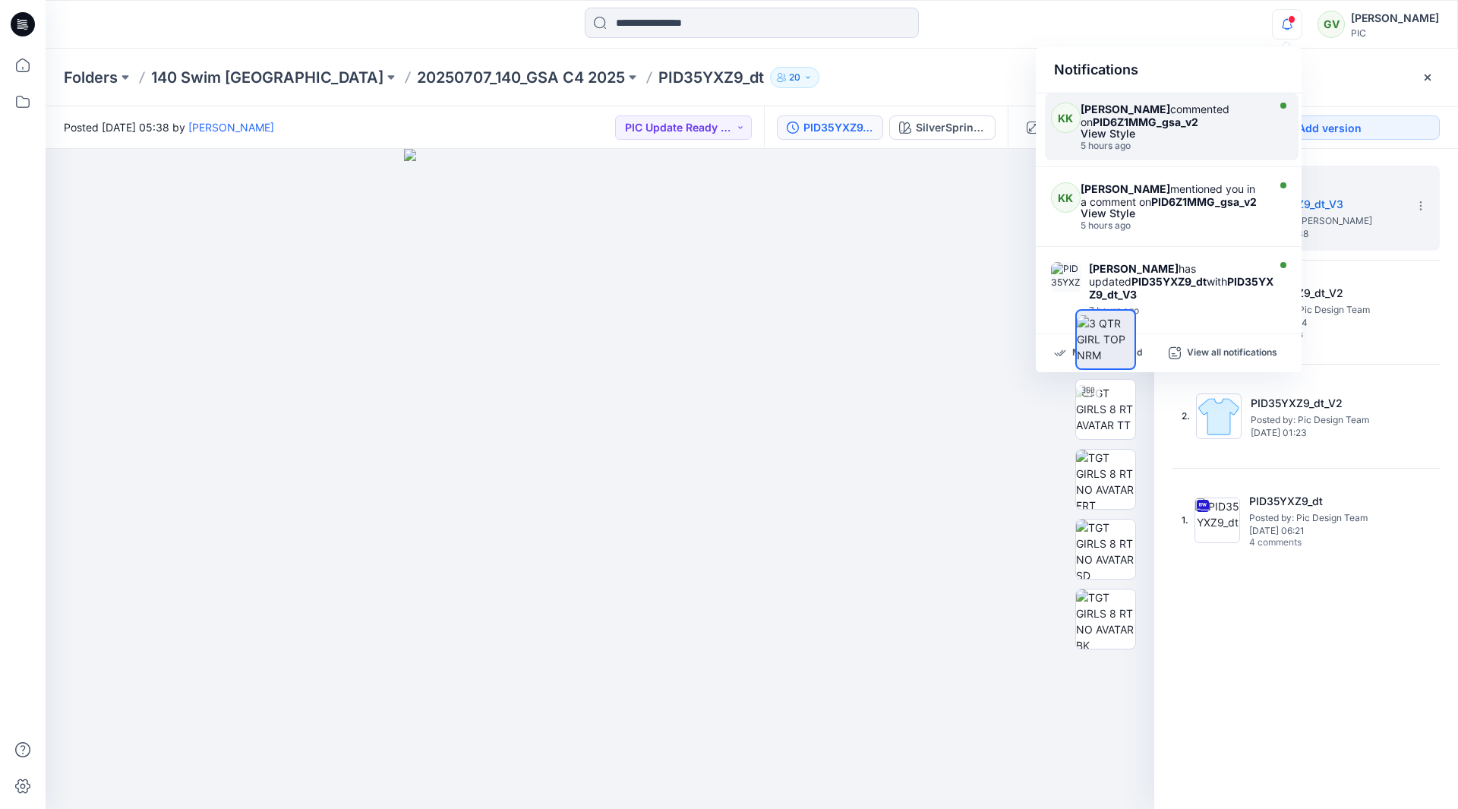
click at [1163, 143] on div "5 hours ago" at bounding box center [1172, 145] width 182 height 11
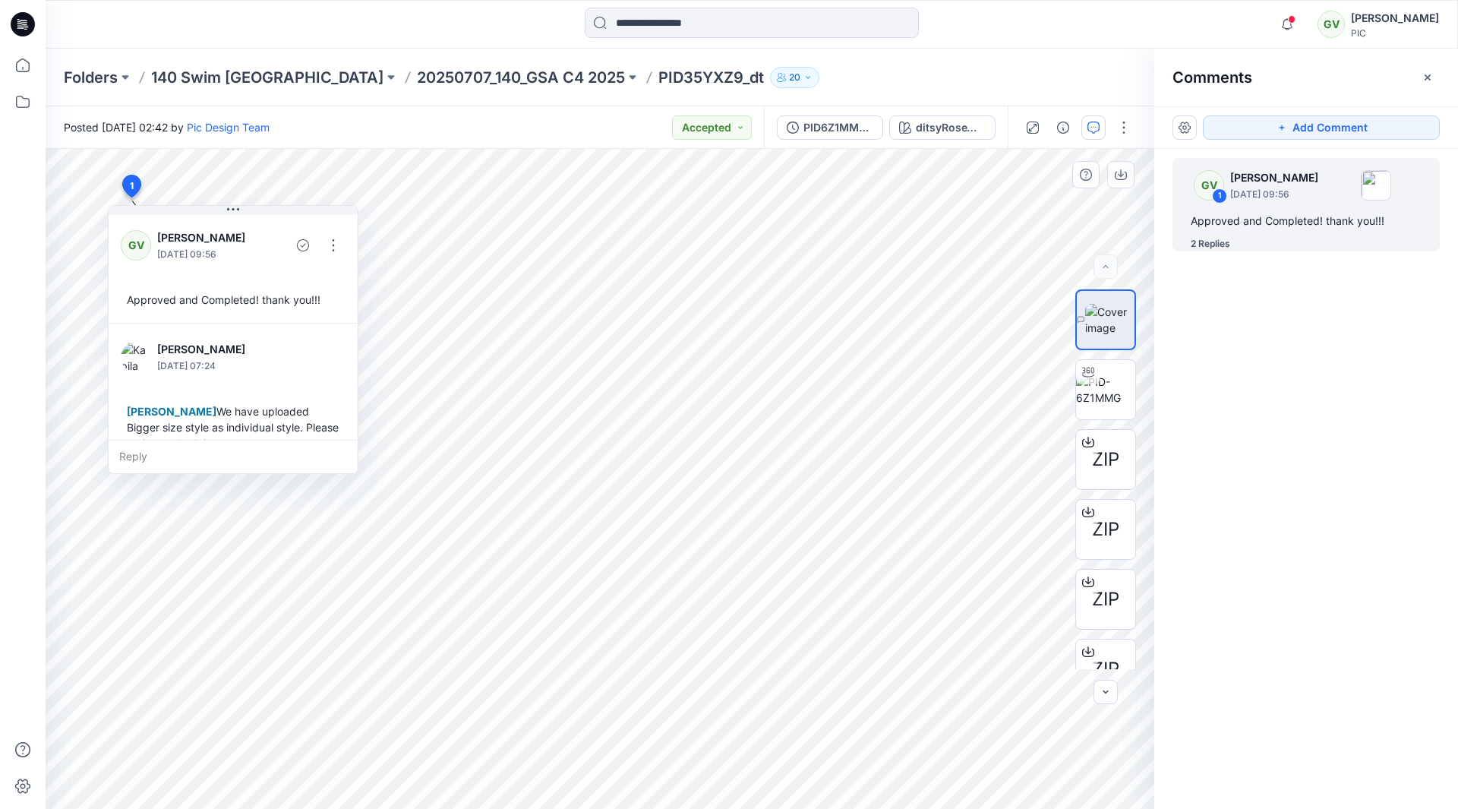
scroll to position [170, 0]
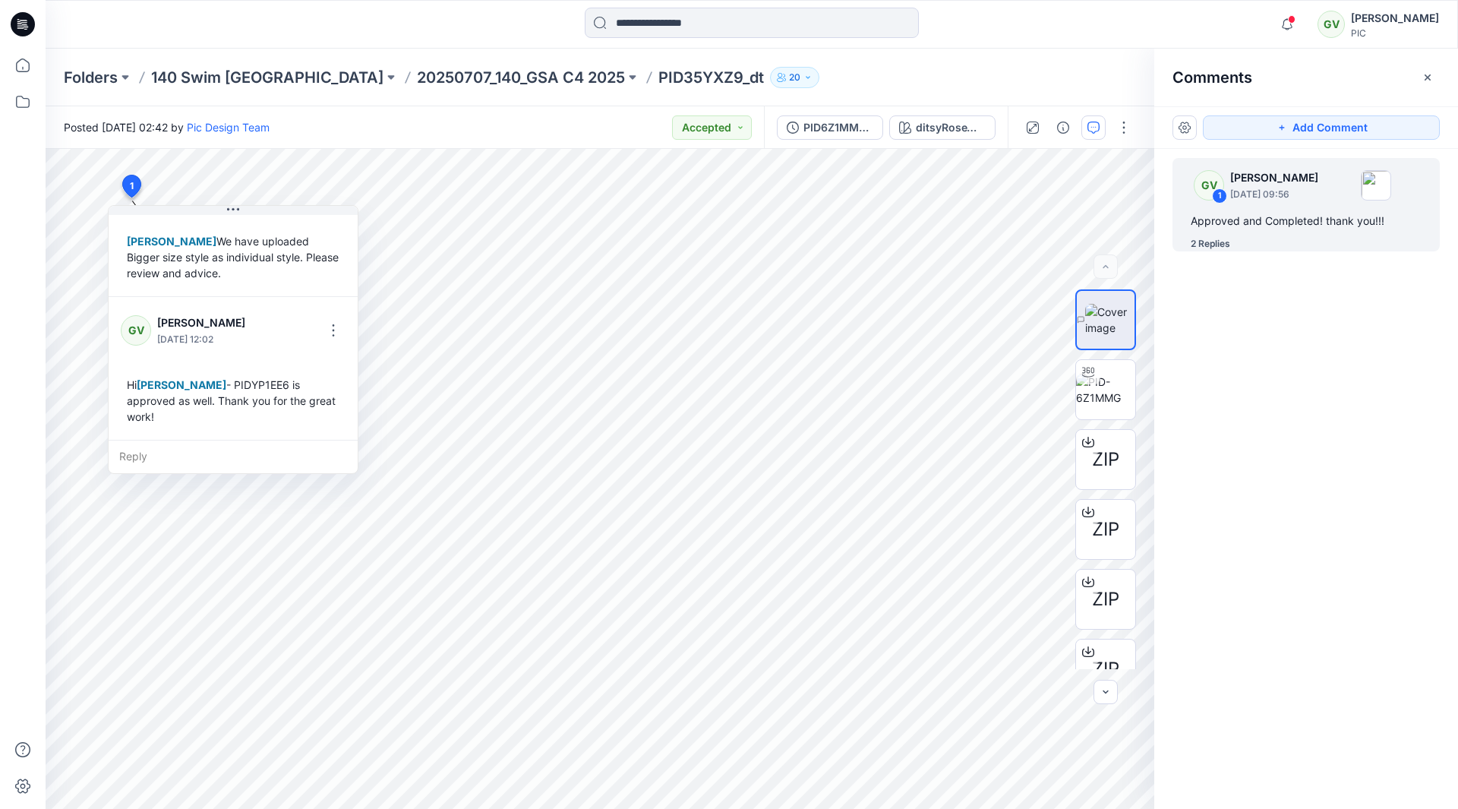
click at [1291, 21] on span at bounding box center [1292, 19] width 8 height 8
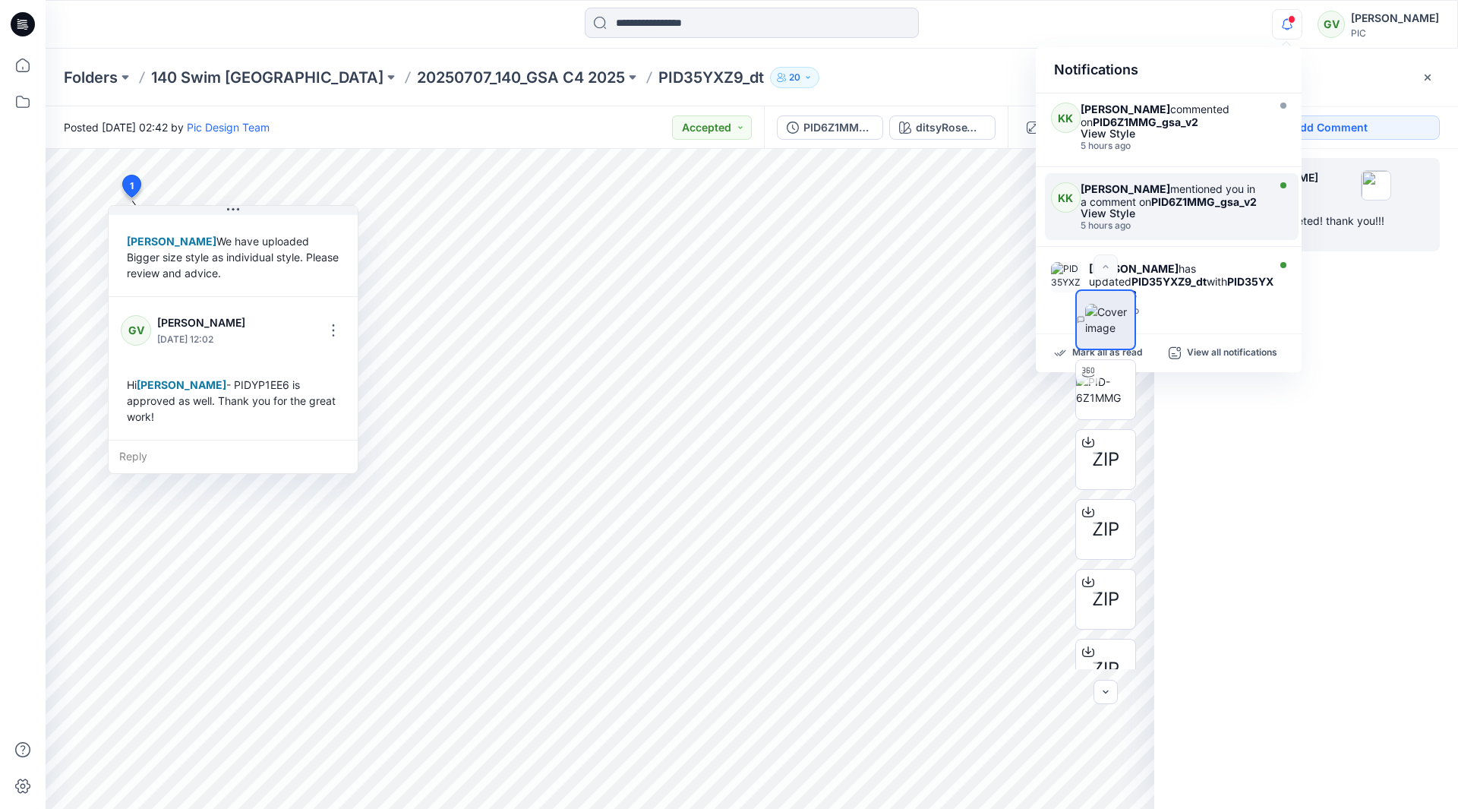
click at [1151, 208] on strong "PID6Z1MMG_gsa_v2" at bounding box center [1204, 201] width 106 height 13
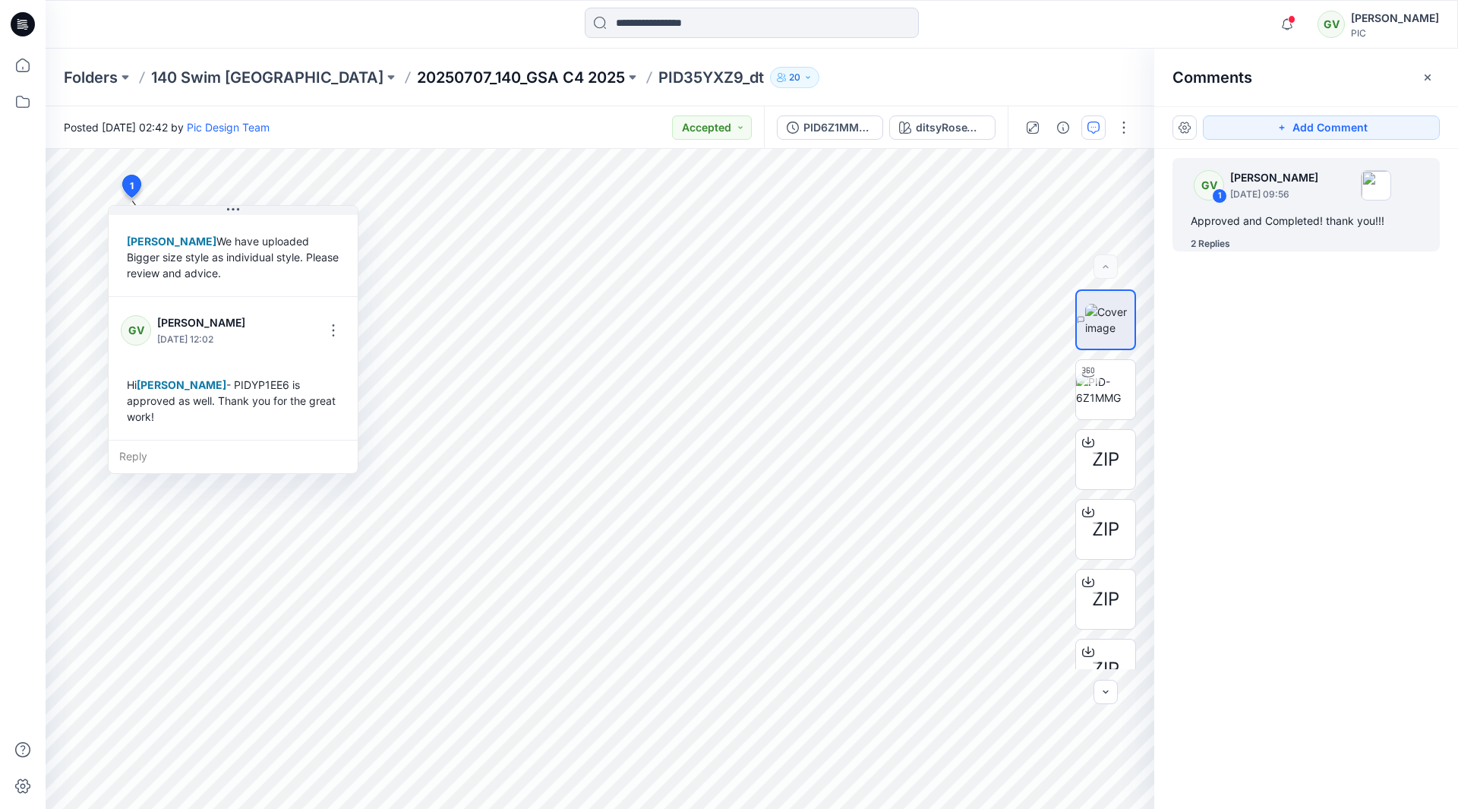
click at [417, 72] on p "20250707_140_GSA C4 2025" at bounding box center [521, 77] width 208 height 21
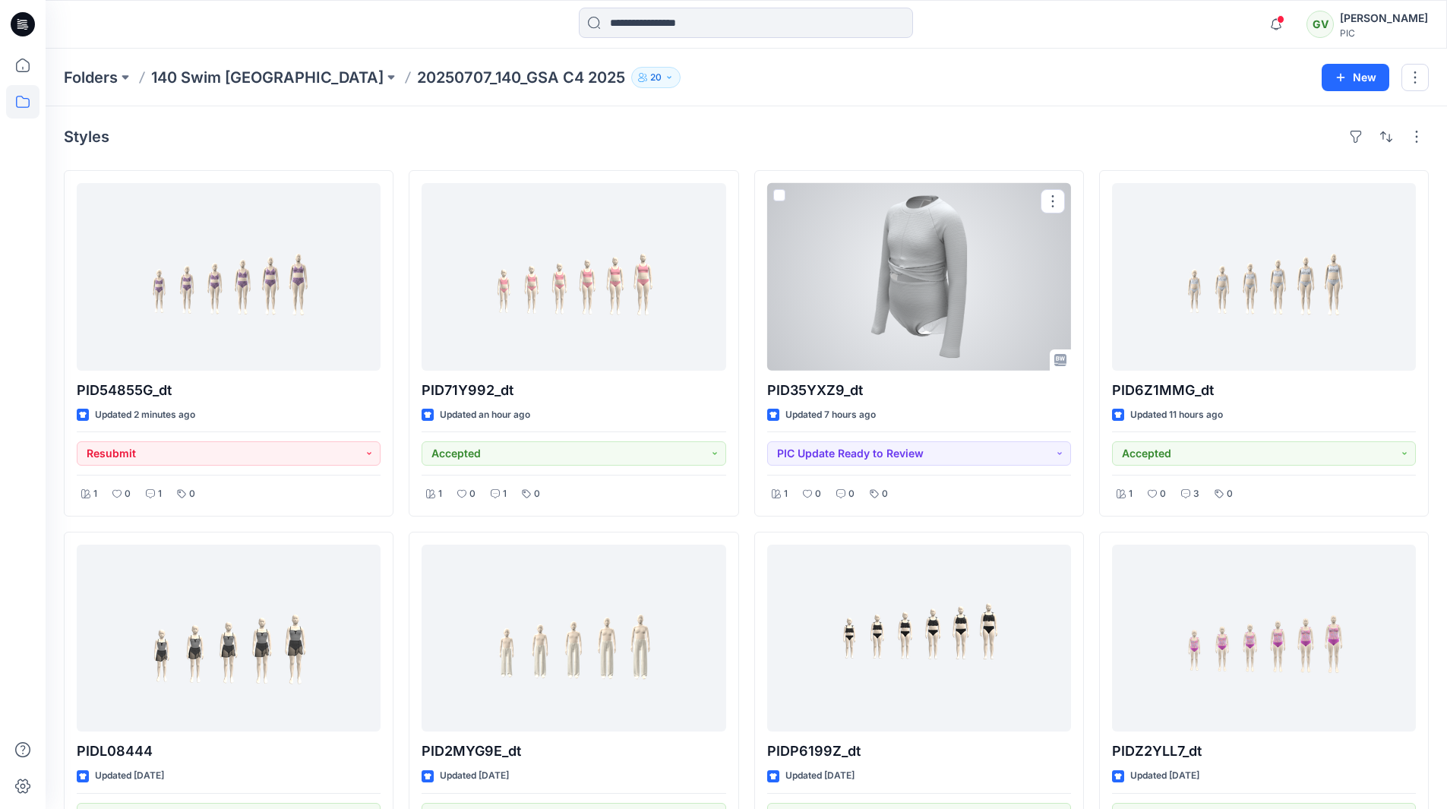
drag, startPoint x: 898, startPoint y: 308, endPoint x: 893, endPoint y: 301, distance: 8.1
click at [898, 308] on div at bounding box center [919, 277] width 304 height 188
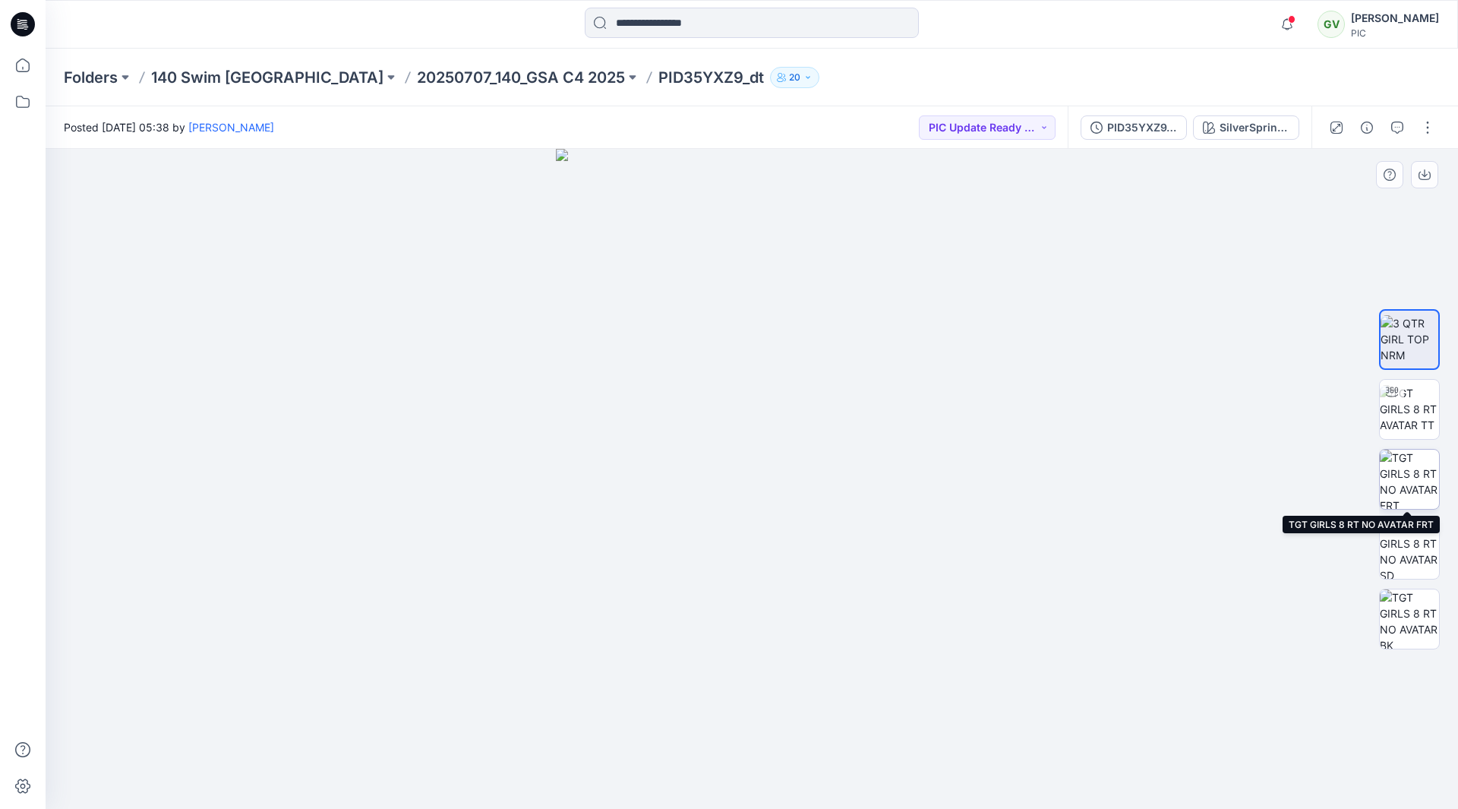
click at [1424, 471] on img at bounding box center [1409, 479] width 59 height 59
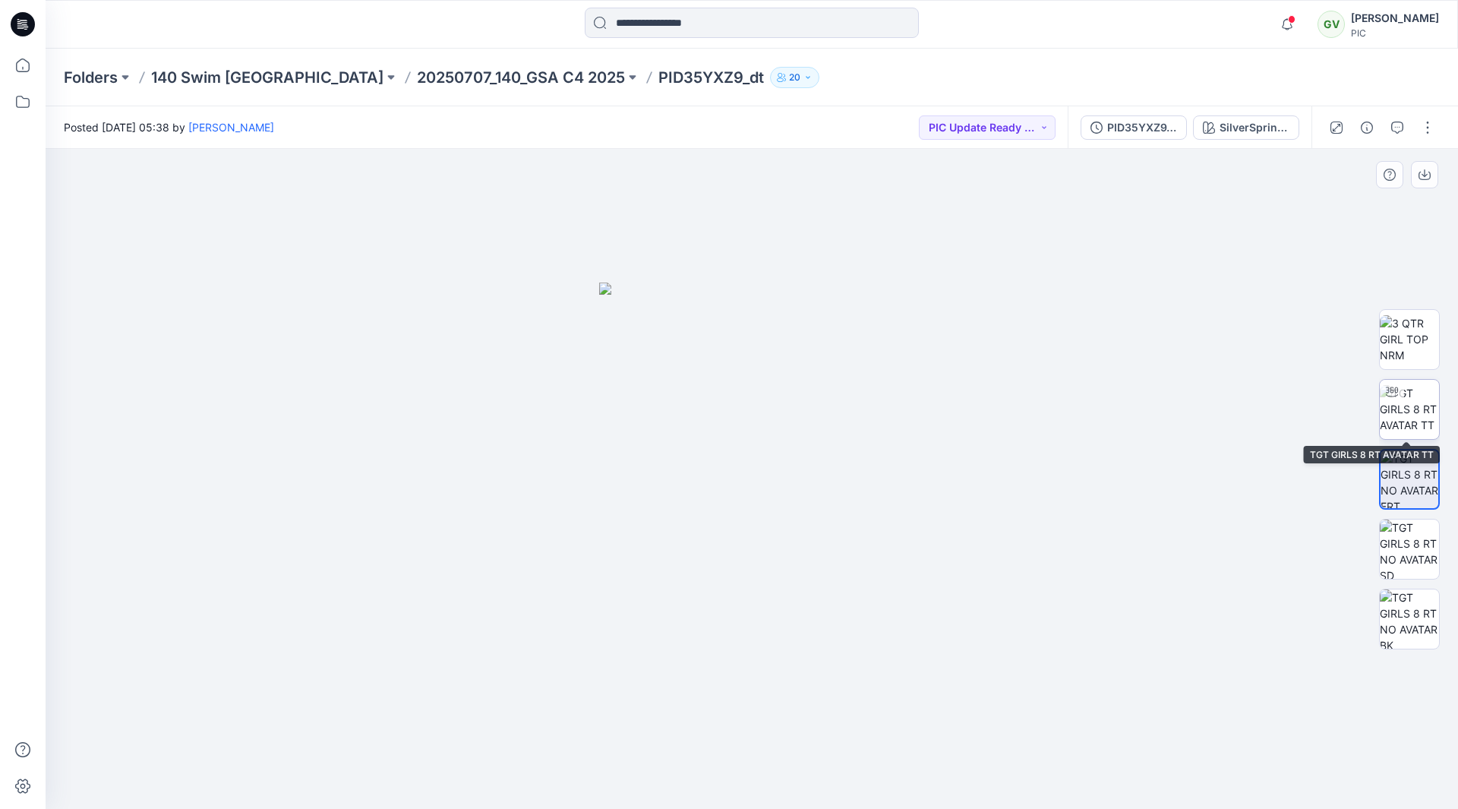
click at [1418, 385] on img at bounding box center [1409, 409] width 59 height 48
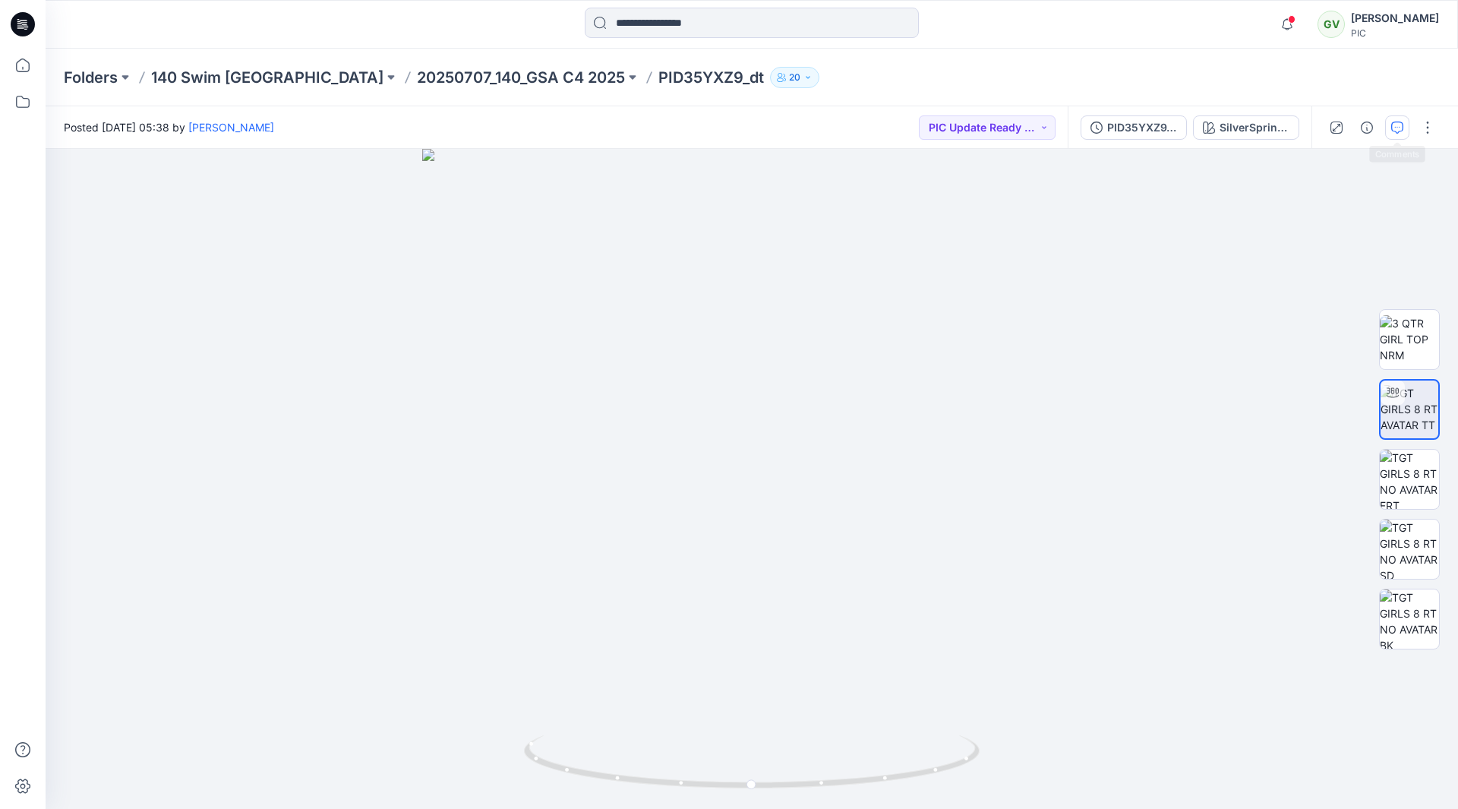
click at [1402, 138] on button "button" at bounding box center [1397, 127] width 24 height 24
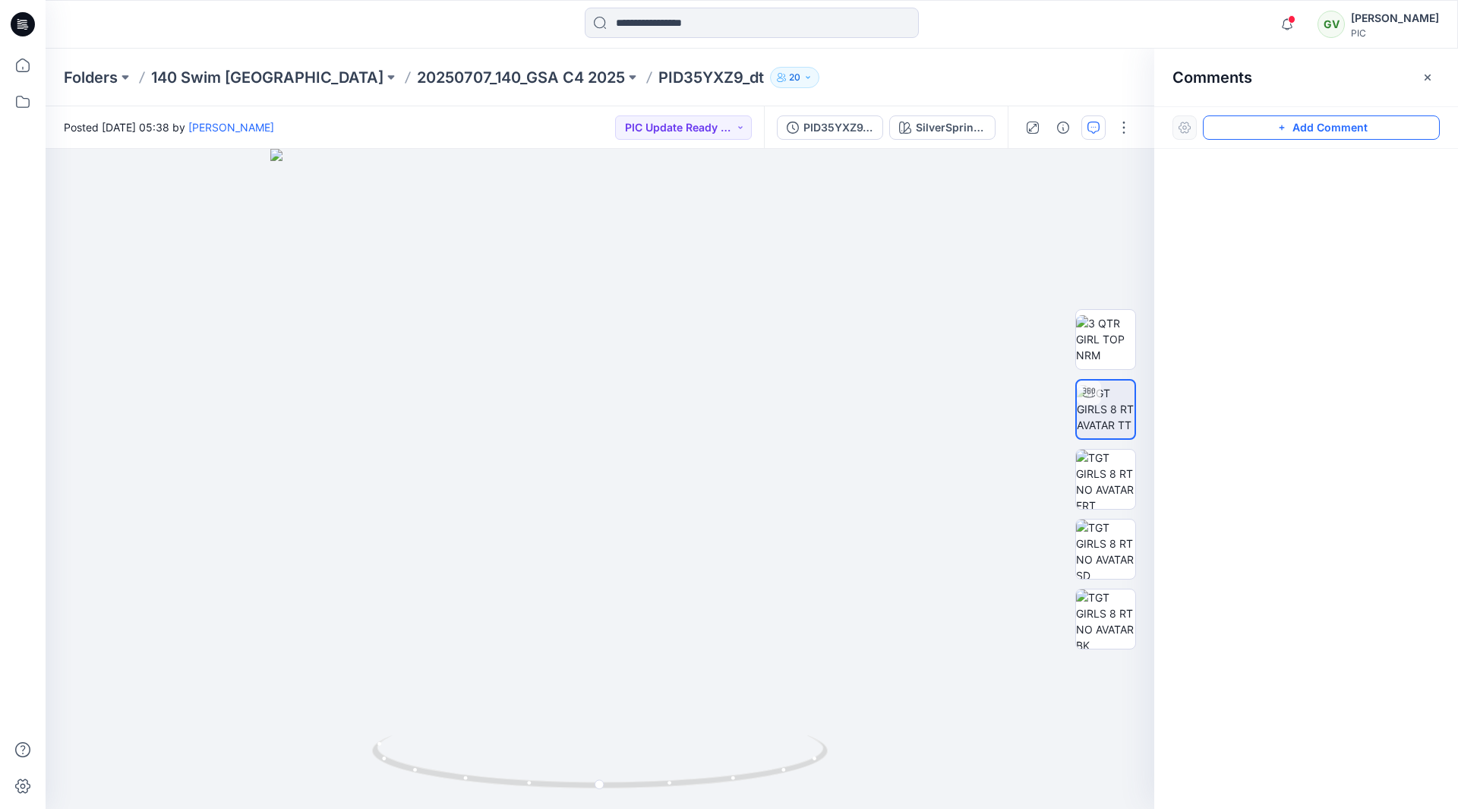
drag, startPoint x: 1250, startPoint y: 128, endPoint x: 827, endPoint y: 139, distance: 423.1
click at [1249, 128] on button "Add Comment" at bounding box center [1321, 127] width 237 height 24
click at [90, 181] on div "1" at bounding box center [600, 479] width 1109 height 660
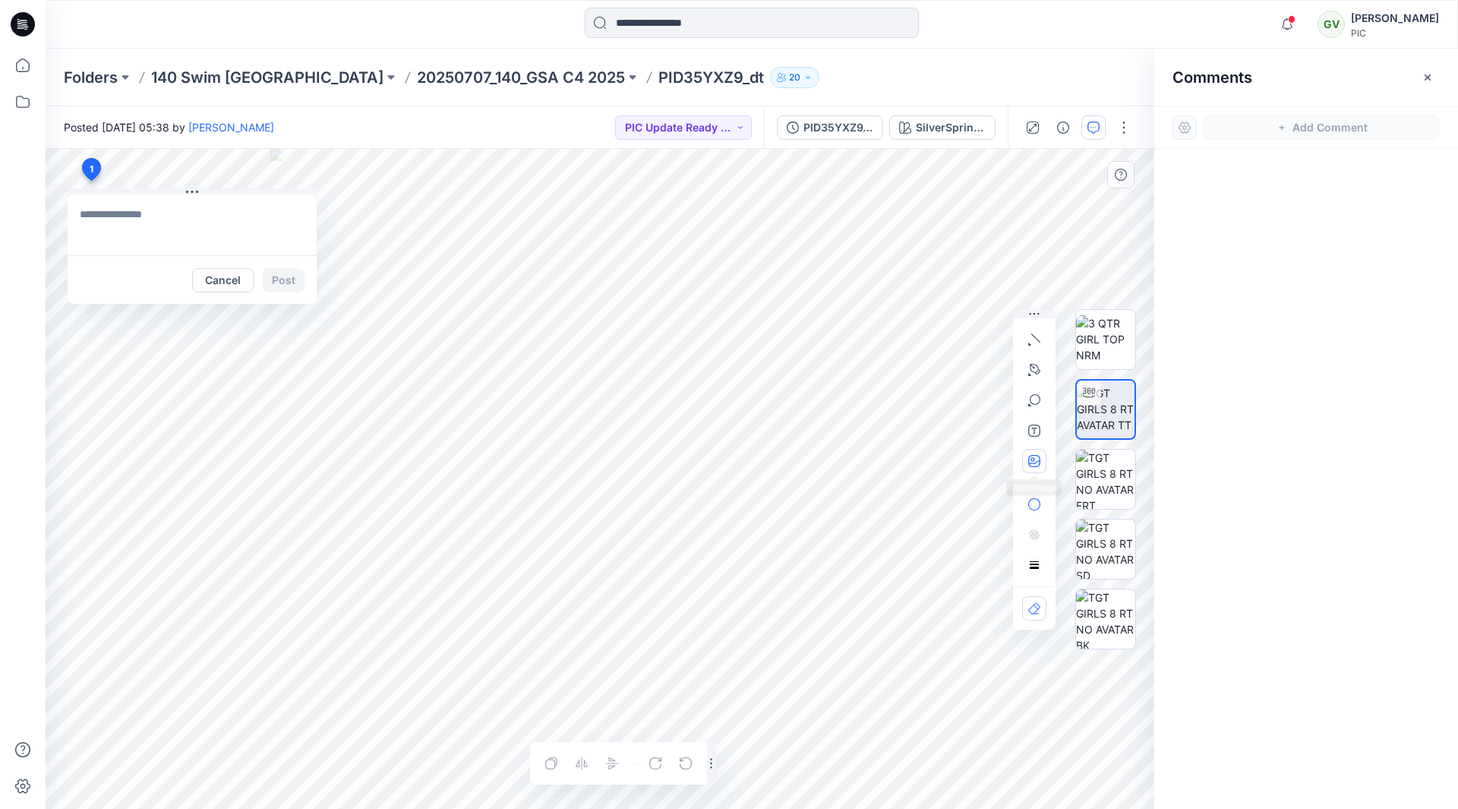
click at [1025, 456] on button "button" at bounding box center [1034, 461] width 24 height 24
type input"] "**********"
click at [109, 221] on textarea at bounding box center [192, 224] width 249 height 61
type textarea "*"
click at [1286, 32] on icon "button" at bounding box center [1287, 24] width 29 height 30
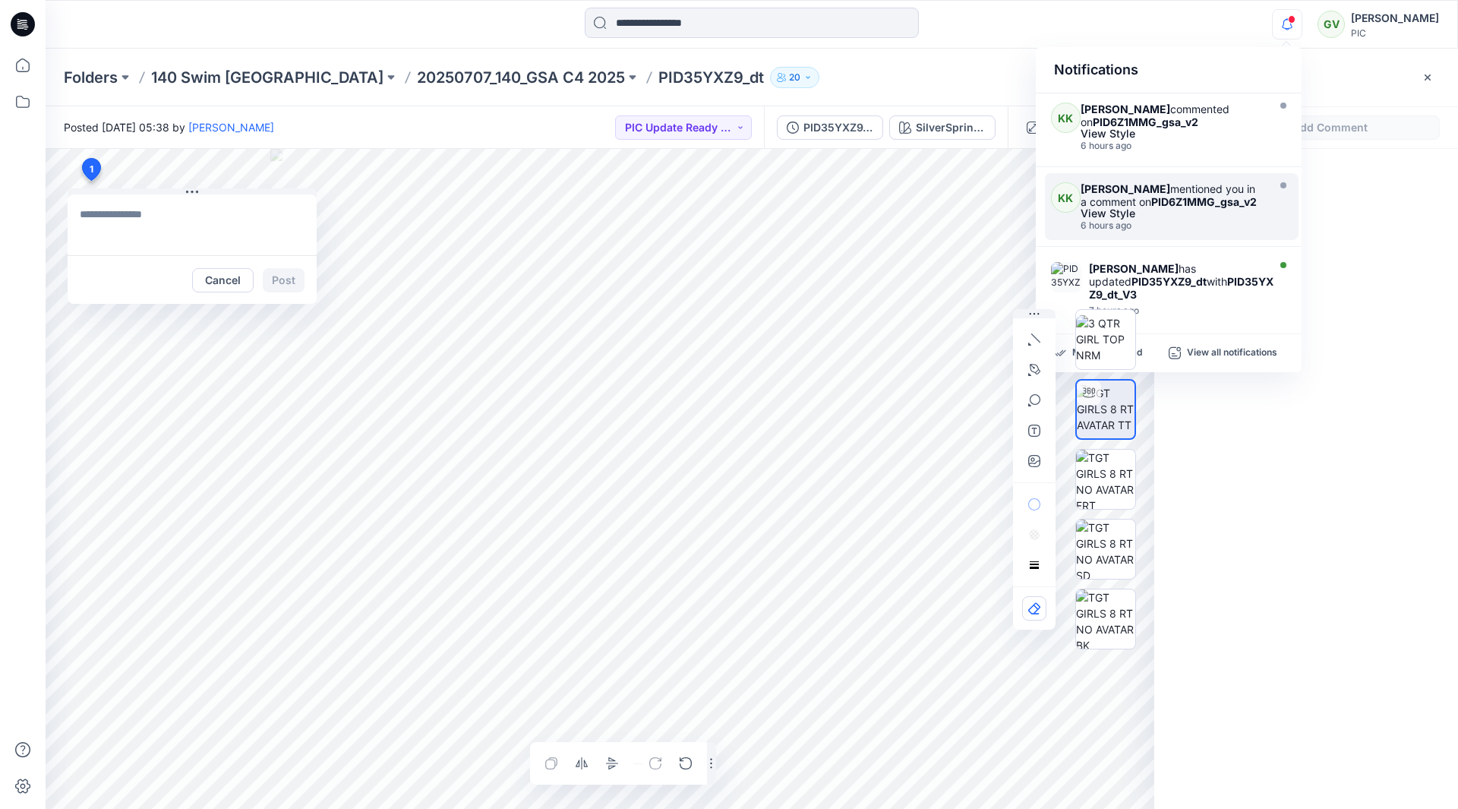
click at [1286, 27] on icon "button" at bounding box center [1287, 24] width 29 height 30
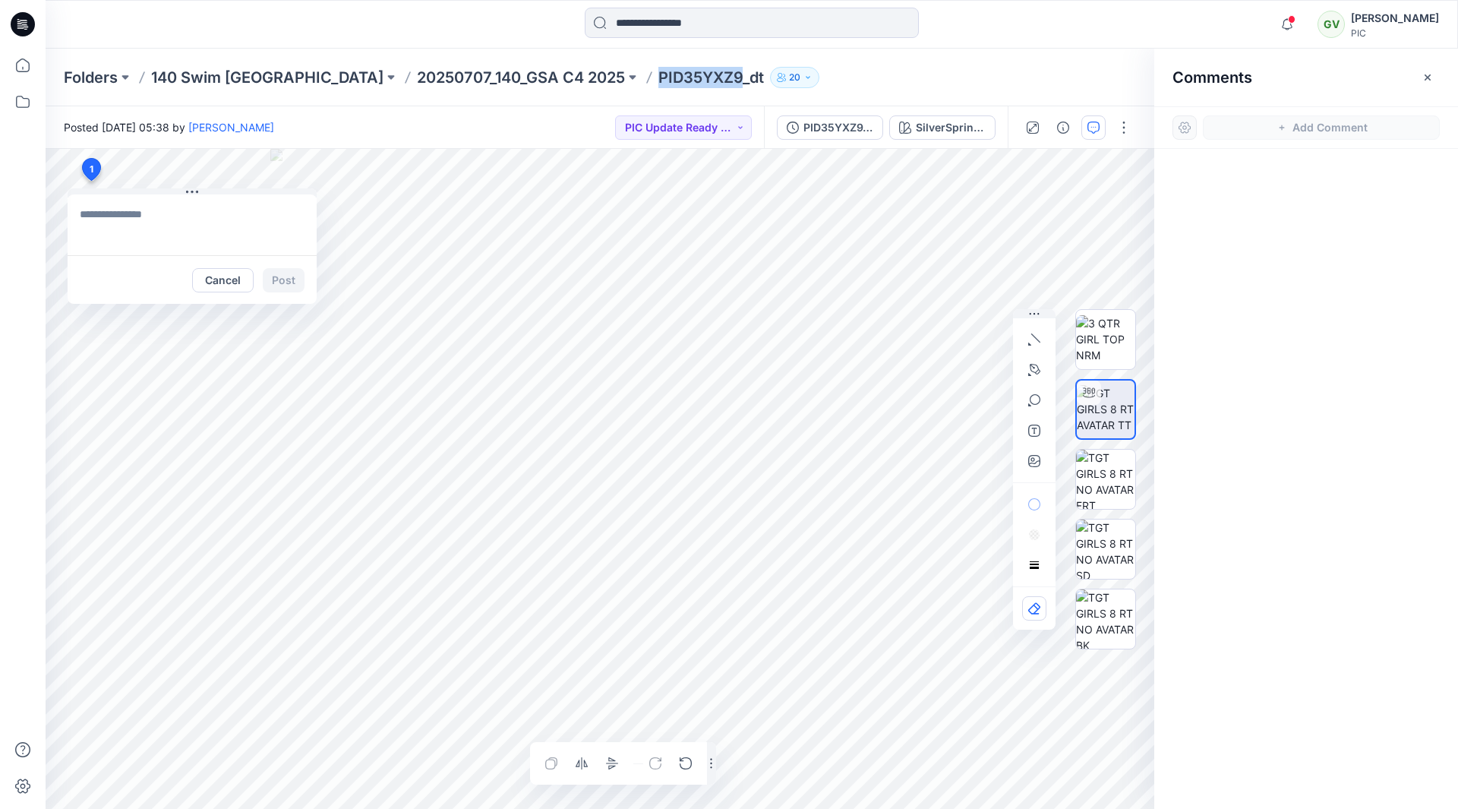
drag, startPoint x: 536, startPoint y: 80, endPoint x: 617, endPoint y: 77, distance: 81.3
click at [658, 77] on p "PID35YXZ9_dt" at bounding box center [711, 77] width 106 height 21
copy p "PID35YXZ9"
drag, startPoint x: 525, startPoint y: 83, endPoint x: 542, endPoint y: 77, distance: 17.5
click at [643, 84] on div at bounding box center [649, 77] width 12 height 21
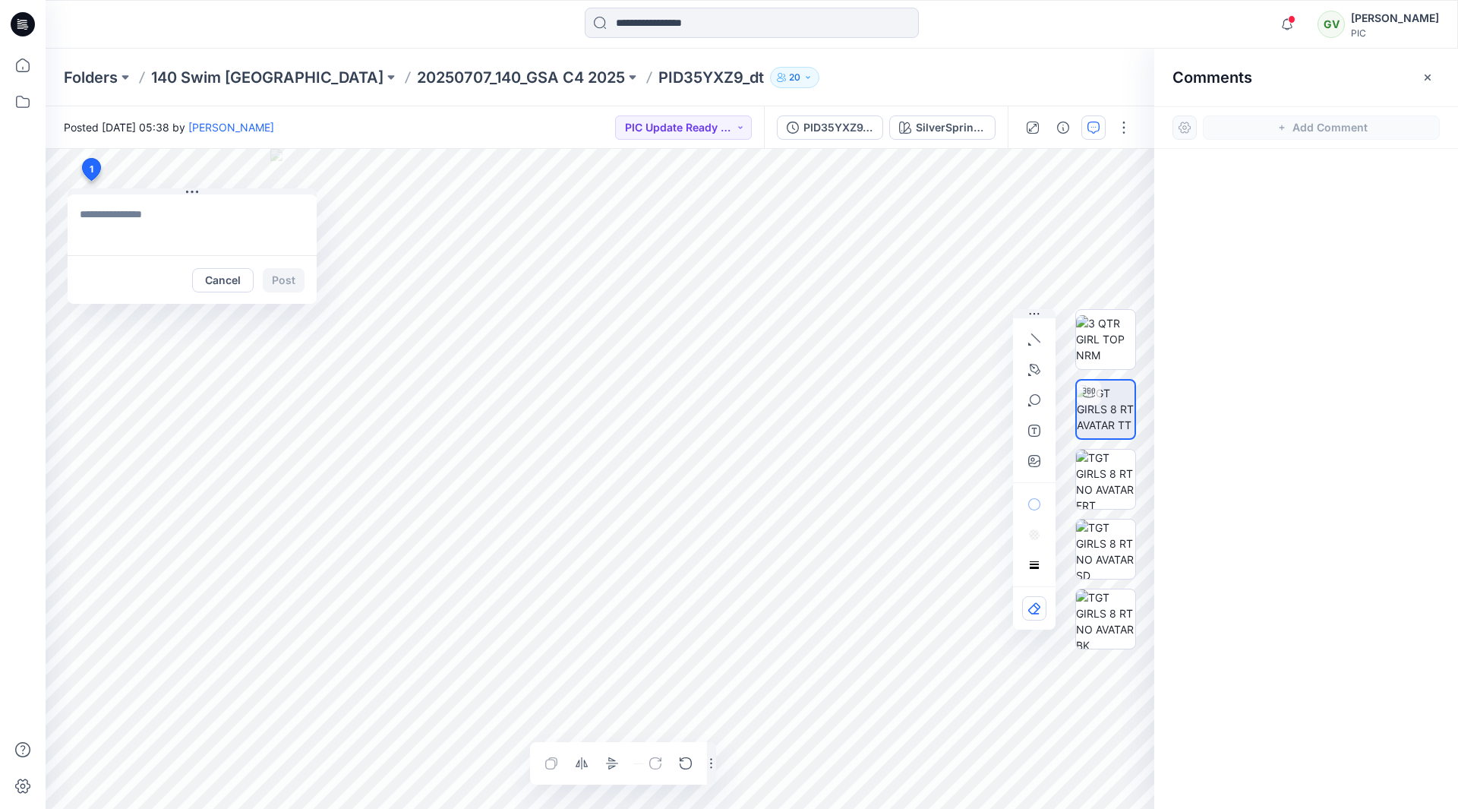
click at [658, 72] on p "PID35YXZ9_dt" at bounding box center [711, 77] width 106 height 21
drag, startPoint x: 536, startPoint y: 77, endPoint x: 619, endPoint y: 71, distance: 83.0
click at [619, 71] on div "Folders 140 Swim USA 20250707_140_GSA C4 2025 PID35YXZ9_dt 20" at bounding box center [692, 77] width 1257 height 21
copy p "PID35YXZ9"
click at [1289, 29] on icon "button" at bounding box center [1287, 24] width 29 height 30
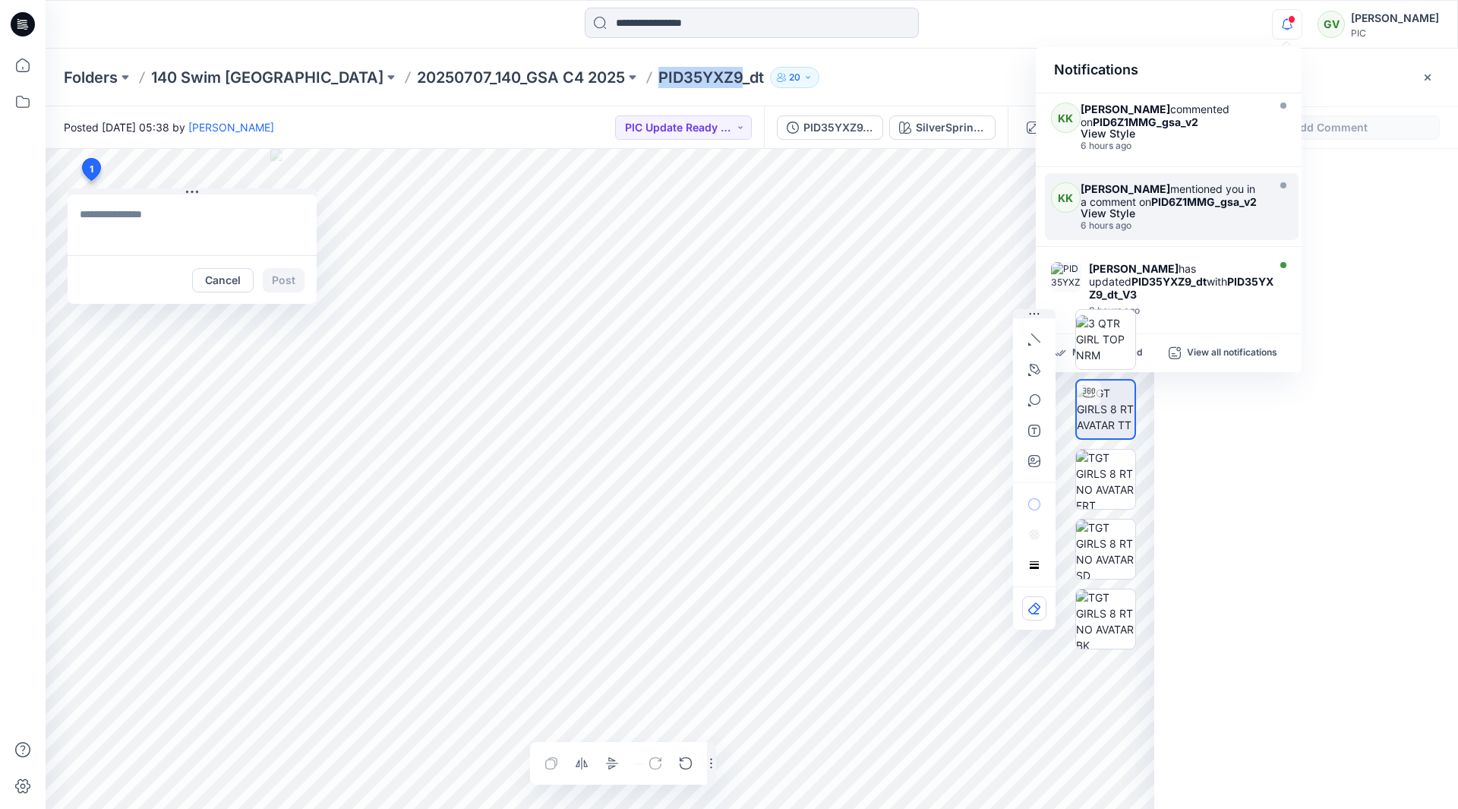
click at [1289, 29] on icon "button" at bounding box center [1287, 24] width 29 height 30
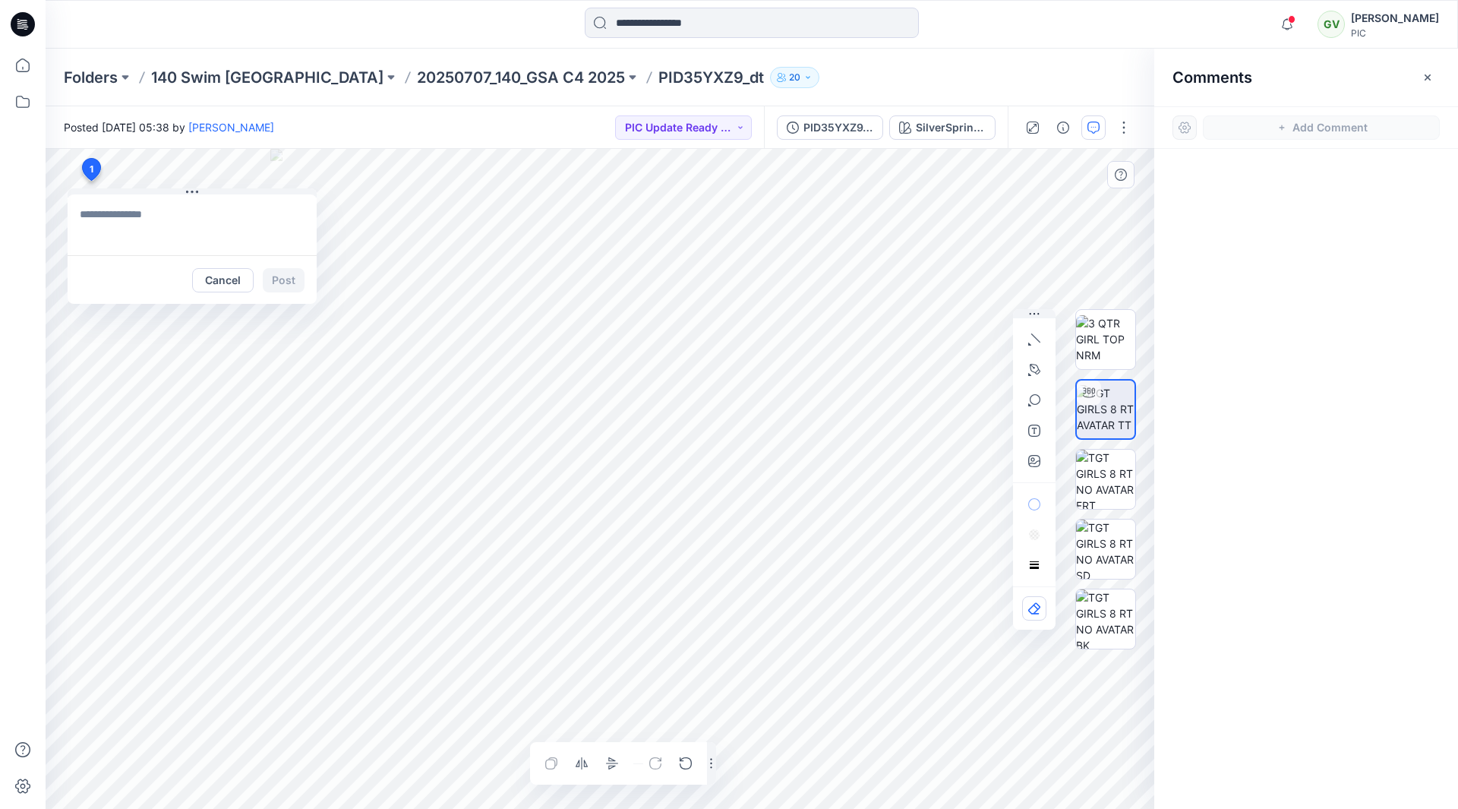
click at [104, 219] on textarea at bounding box center [192, 224] width 249 height 61
click at [1034, 468] on button "button" at bounding box center [1034, 461] width 24 height 24
type input"] "**********"
click at [140, 226] on textarea at bounding box center [192, 224] width 249 height 61
click at [133, 218] on textarea at bounding box center [192, 224] width 249 height 61
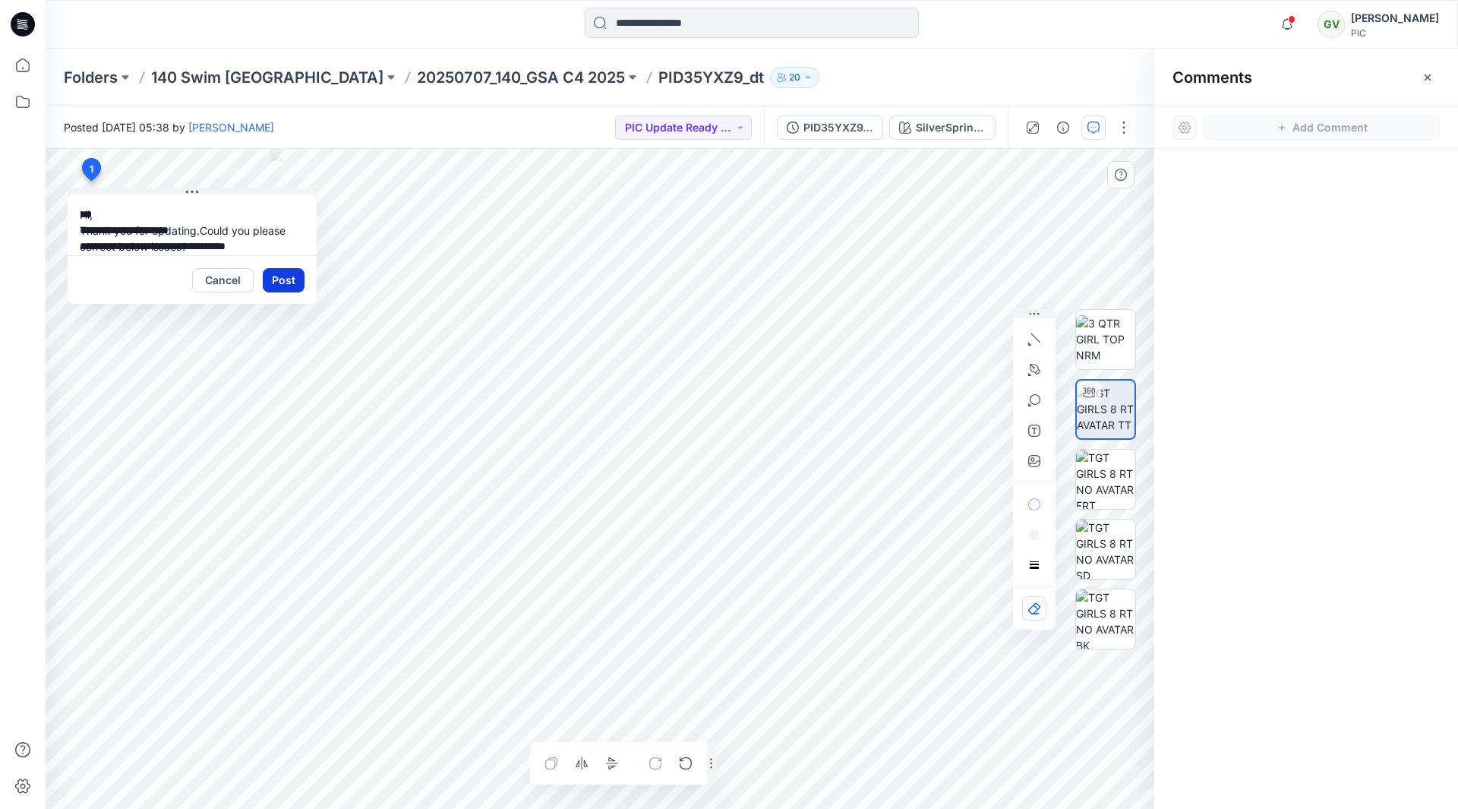
type textarea "**********"
click at [289, 283] on button "Post" at bounding box center [284, 280] width 42 height 24
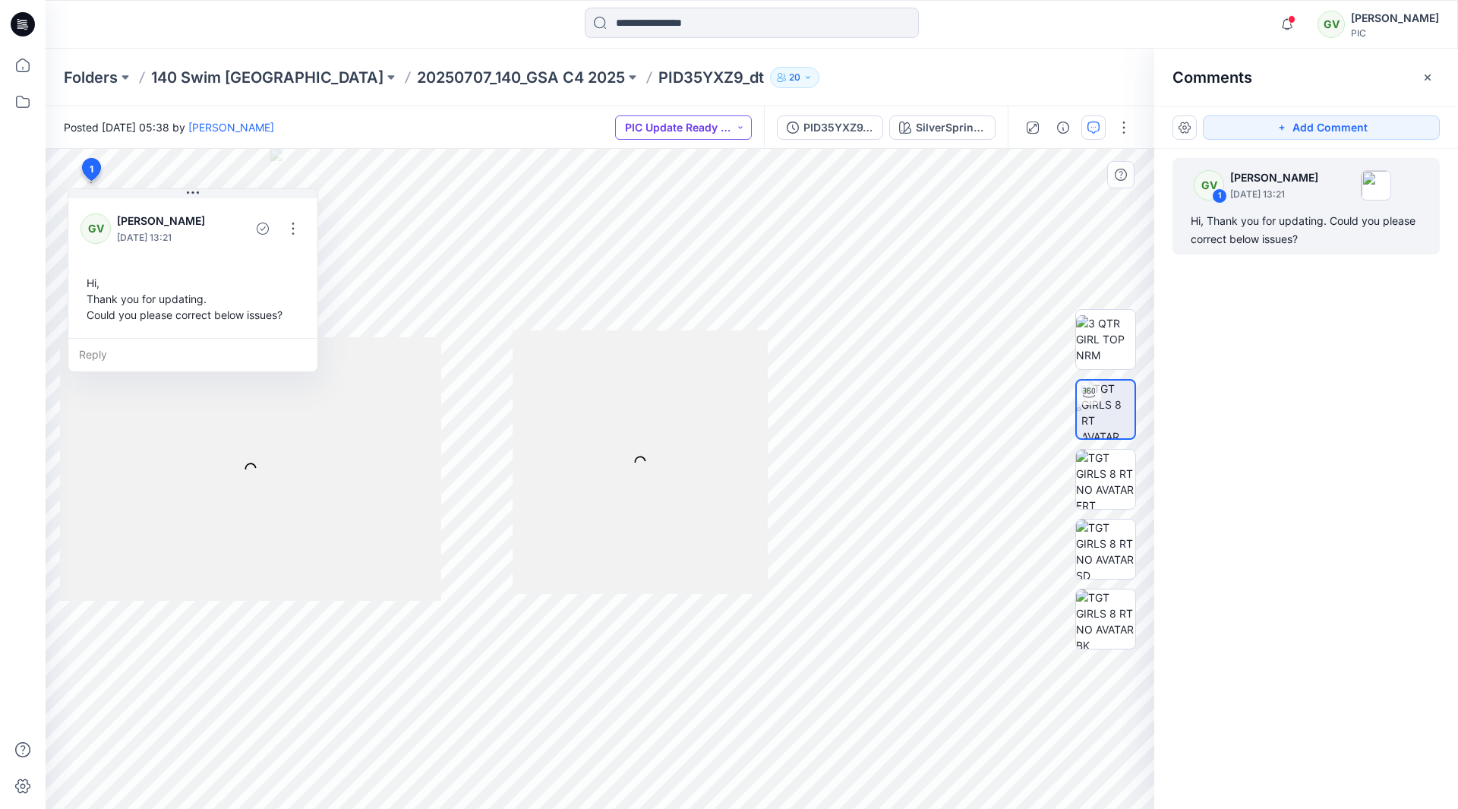
click at [658, 134] on button "PIC Update Ready to Review" at bounding box center [683, 127] width 137 height 24
click at [683, 269] on p "Resubmit" at bounding box center [670, 265] width 46 height 20
